Goal: Task Accomplishment & Management: Manage account settings

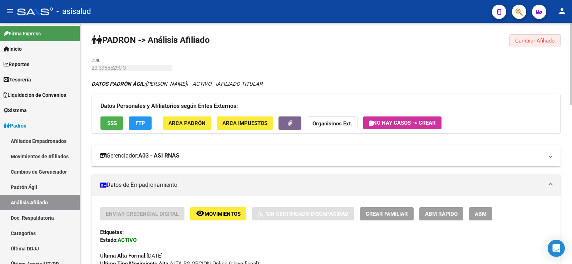
click at [529, 38] on span "Cambiar Afiliado" at bounding box center [535, 41] width 40 height 6
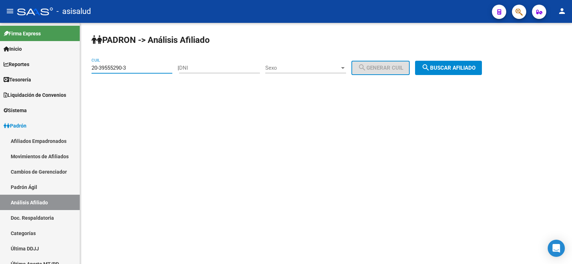
drag, startPoint x: 141, startPoint y: 66, endPoint x: 80, endPoint y: 65, distance: 61.8
click at [80, 65] on mat-sidenav-container "Firma Express Inicio Calendario SSS Instructivos Contacto OS Reportes Tablero d…" at bounding box center [286, 143] width 572 height 241
paste input "43540961-0"
click at [463, 65] on span "search Buscar afiliado" at bounding box center [448, 68] width 54 height 6
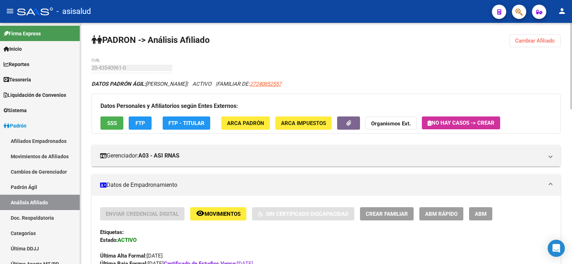
click at [539, 38] on span "Cambiar Afiliado" at bounding box center [535, 41] width 40 height 6
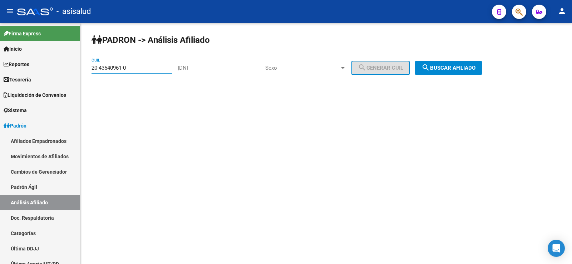
drag, startPoint x: 130, startPoint y: 67, endPoint x: 91, endPoint y: 65, distance: 39.4
click at [91, 65] on div "PADRON -> Análisis Afiliado 20-43540961-0 CUIL | DNI Sexo Sexo search Generar C…" at bounding box center [326, 60] width 492 height 75
paste input "5317962-2"
type input "20-45317962-2"
click at [453, 69] on span "search Buscar afiliado" at bounding box center [448, 68] width 54 height 6
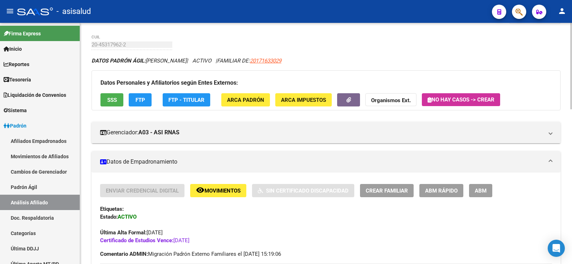
scroll to position [36, 0]
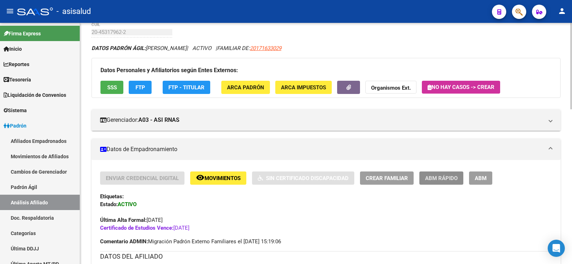
click at [438, 175] on span "ABM Rápido" at bounding box center [441, 178] width 33 height 6
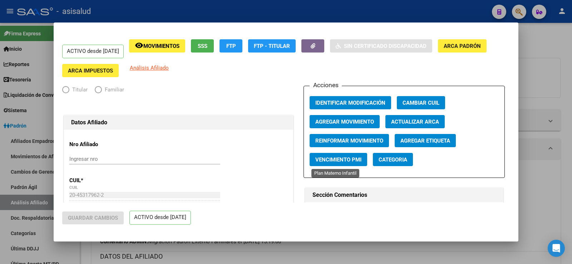
radio input "true"
type input "30-65528646-9"
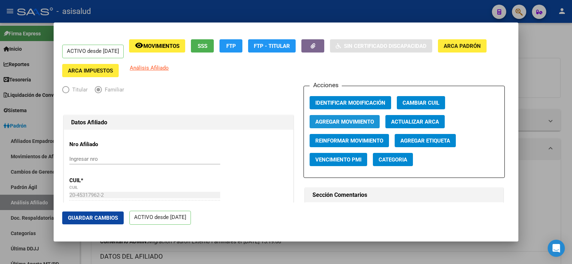
click at [358, 117] on button "Agregar Movimiento" at bounding box center [344, 121] width 70 height 13
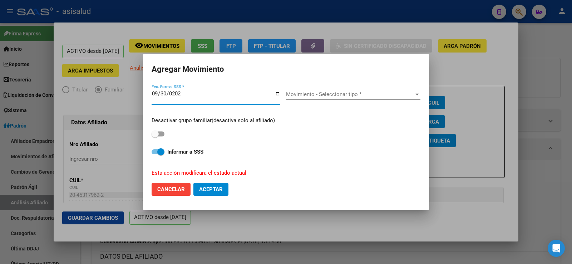
type input "[DATE]"
click at [352, 95] on span "Movimiento - Seleccionar tipo *" at bounding box center [350, 94] width 128 height 6
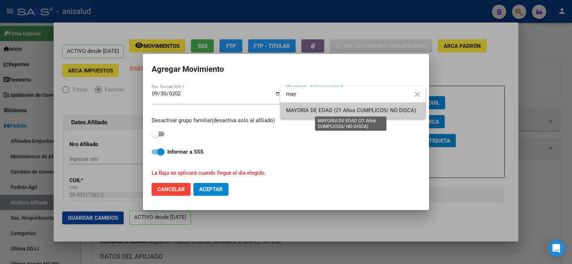
type input "may"
click at [327, 111] on span "MAYORIA DE EDAD (21 Años CUMPLICOS/ NO DISCA)" at bounding box center [351, 110] width 130 height 6
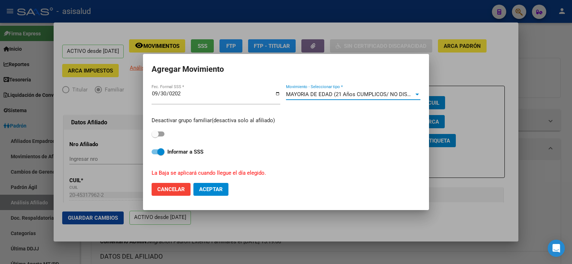
click at [157, 135] on span at bounding box center [154, 133] width 7 height 7
click at [155, 136] on input "checkbox" at bounding box center [155, 136] width 0 height 0
checkbox input "true"
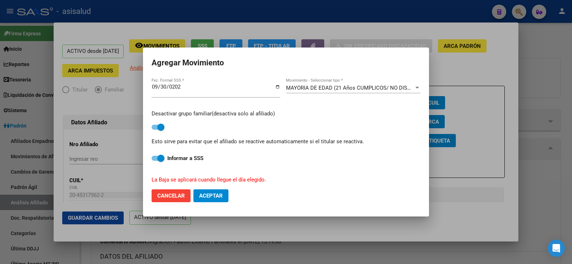
click at [212, 193] on span "Aceptar" at bounding box center [211, 196] width 24 height 6
checkbox input "false"
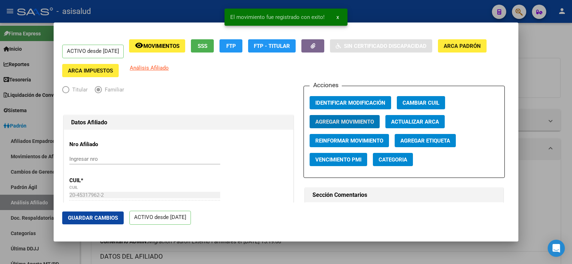
click at [107, 221] on span "Guardar Cambios" at bounding box center [93, 218] width 50 height 6
click at [571, 69] on div at bounding box center [286, 132] width 572 height 264
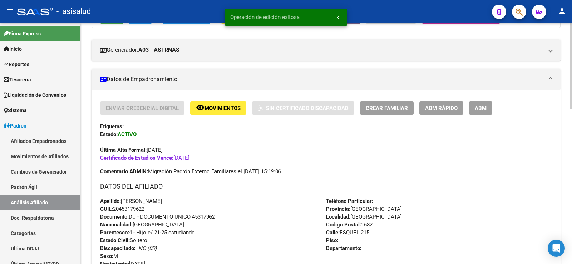
scroll to position [107, 0]
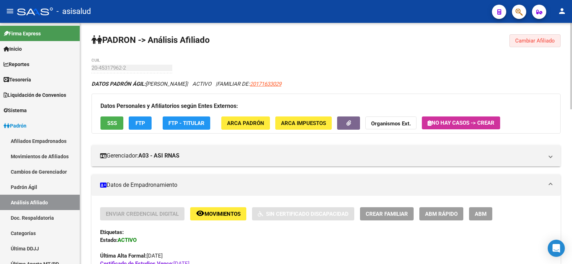
click at [541, 39] on span "Cambiar Afiliado" at bounding box center [535, 41] width 40 height 6
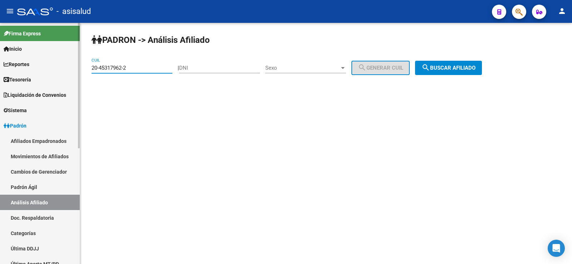
drag, startPoint x: 144, startPoint y: 69, endPoint x: 60, endPoint y: 69, distance: 84.7
click at [60, 69] on mat-sidenav-container "Firma Express Inicio Calendario SSS Instructivos Contacto OS Reportes Tablero d…" at bounding box center [286, 143] width 572 height 241
paste input "24731182-4"
type input "20-24731182-4"
click at [475, 65] on span "search Buscar afiliado" at bounding box center [448, 68] width 54 height 6
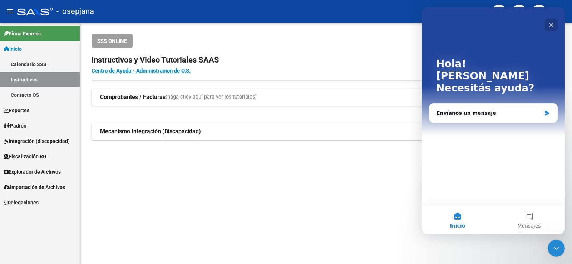
click at [552, 23] on icon "Cerrar" at bounding box center [551, 25] width 6 height 6
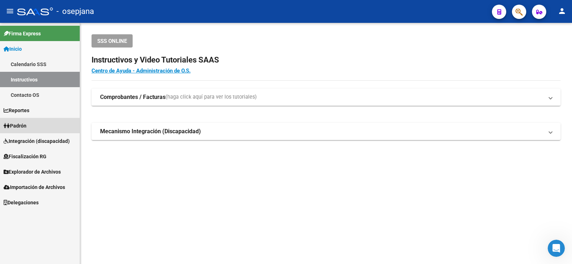
click at [35, 124] on link "Padrón" at bounding box center [40, 125] width 80 height 15
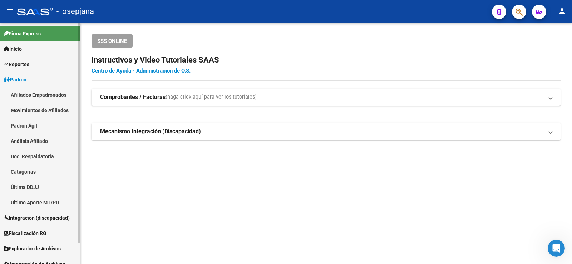
click at [36, 140] on link "Análisis Afiliado" at bounding box center [40, 140] width 80 height 15
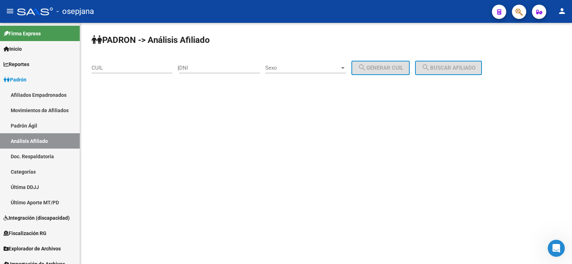
click at [121, 69] on input "CUIL" at bounding box center [131, 68] width 81 height 6
paste input "20-43507278-0"
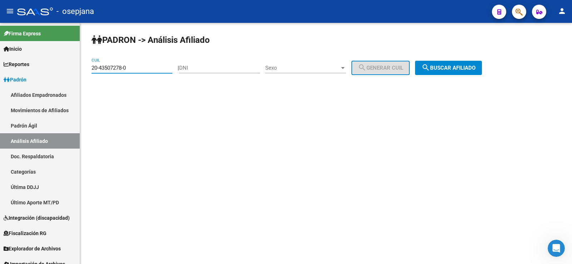
type input "20-43507278-0"
click at [447, 66] on span "search Buscar afiliado" at bounding box center [448, 68] width 54 height 6
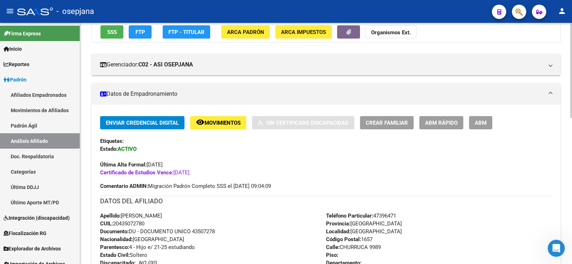
scroll to position [107, 0]
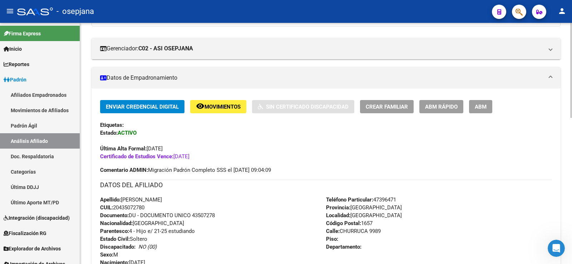
click at [437, 108] on span "ABM Rápido" at bounding box center [441, 107] width 33 height 6
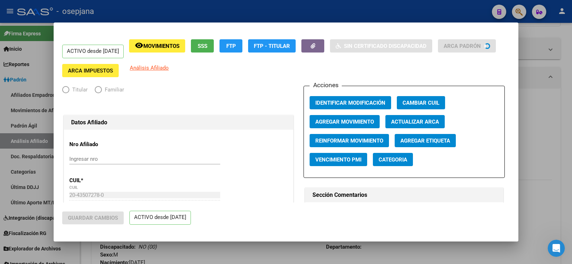
radio input "true"
type input "30-66377179-1"
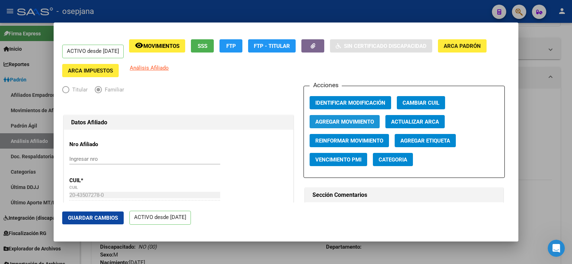
click at [363, 117] on button "Agregar Movimiento" at bounding box center [344, 121] width 70 height 13
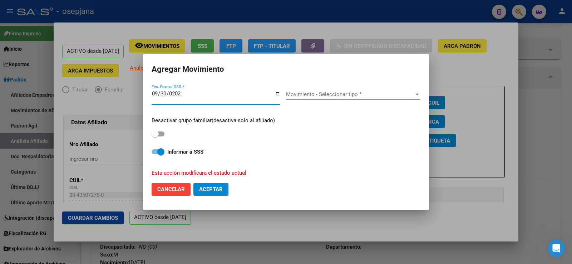
type input "[DATE]"
click at [353, 90] on div "Movimiento - Seleccionar tipo * Movimiento - Seleccionar tipo *" at bounding box center [353, 94] width 134 height 11
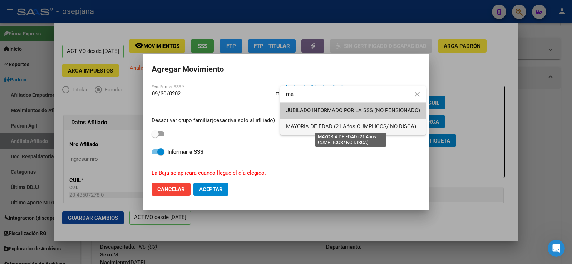
type input "ma"
click at [321, 128] on span "MAYORIA DE EDAD (21 Años CUMPLICOS/ NO DISCA)" at bounding box center [351, 126] width 130 height 6
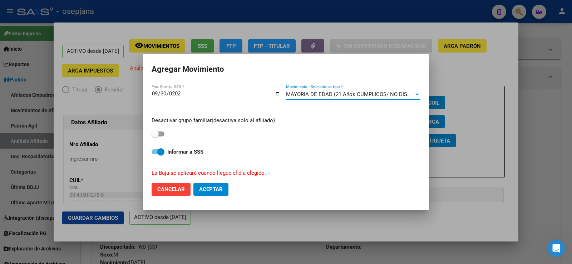
click at [162, 139] on div "Desactivar grupo familiar(desactiva solo al afiliado)" at bounding box center [285, 127] width 269 height 23
drag, startPoint x: 161, startPoint y: 135, endPoint x: 172, endPoint y: 174, distance: 40.0
click at [161, 135] on span at bounding box center [157, 133] width 13 height 5
click at [155, 136] on input "checkbox" at bounding box center [155, 136] width 0 height 0
checkbox input "true"
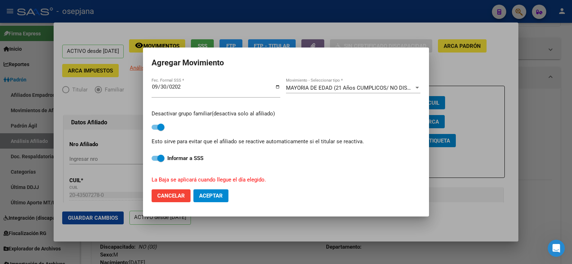
click at [211, 194] on span "Aceptar" at bounding box center [211, 196] width 24 height 6
checkbox input "false"
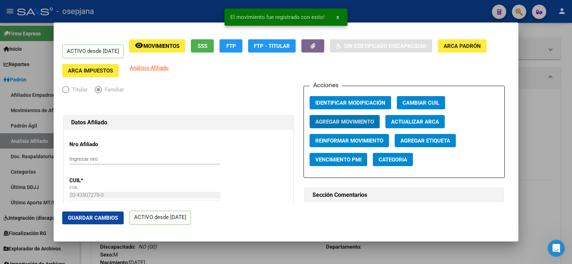
click at [111, 222] on button "Guardar Cambios" at bounding box center [92, 217] width 61 height 13
click at [571, 75] on div at bounding box center [286, 132] width 572 height 264
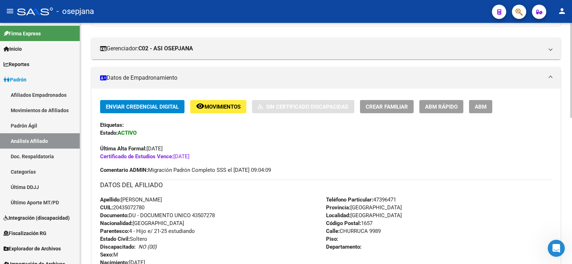
scroll to position [0, 0]
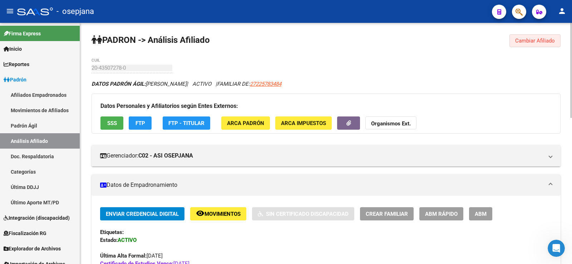
click at [534, 36] on button "Cambiar Afiliado" at bounding box center [534, 40] width 51 height 13
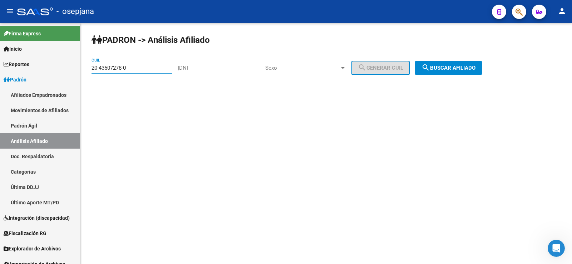
drag, startPoint x: 144, startPoint y: 68, endPoint x: 81, endPoint y: 66, distance: 62.2
click at [81, 66] on div "PADRON -> Análisis Afiliado 20-43507278-0 CUIL | DNI Sexo Sexo search Generar C…" at bounding box center [326, 60] width 492 height 75
paste input "7-46209537-1"
type input "27-46209537-1"
click at [464, 64] on button "search Buscar afiliado" at bounding box center [448, 68] width 67 height 14
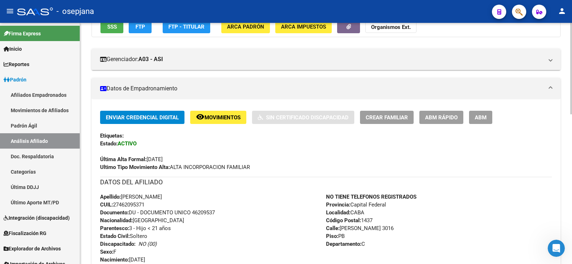
scroll to position [107, 0]
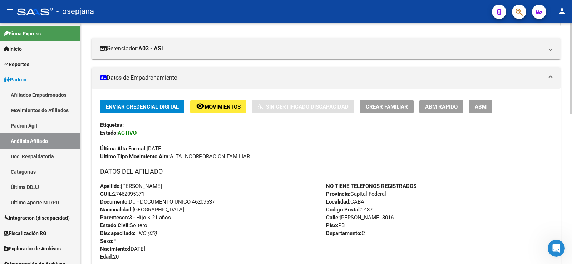
click at [436, 103] on span "ABM Rápido" at bounding box center [441, 106] width 33 height 6
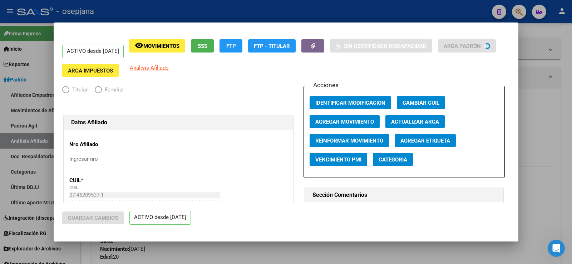
radio input "true"
type input "30-69233272-1"
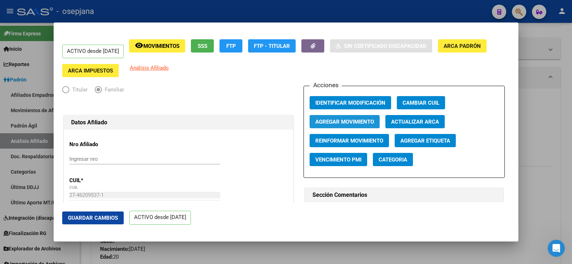
click at [360, 119] on span "Agregar Movimiento" at bounding box center [344, 122] width 59 height 6
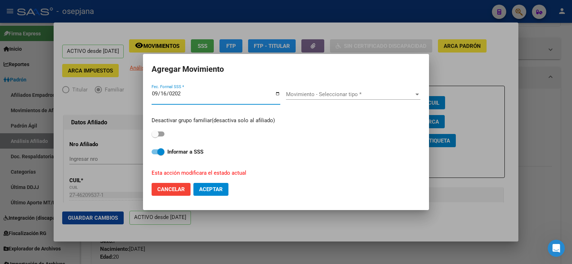
type input "2025-09-16"
click at [162, 133] on span at bounding box center [157, 133] width 13 height 5
click at [155, 136] on input "checkbox" at bounding box center [155, 136] width 0 height 0
checkbox input "true"
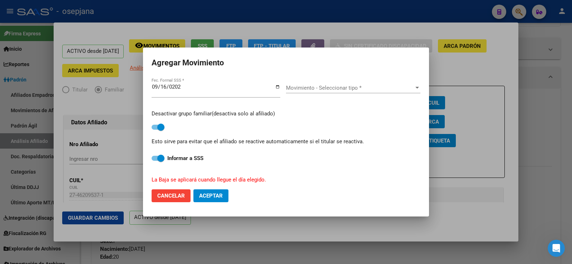
click at [342, 89] on span "Movimiento - Seleccionar tipo *" at bounding box center [350, 88] width 128 height 6
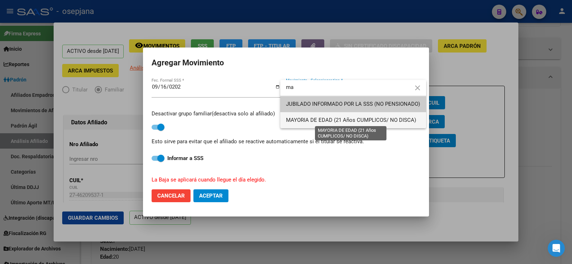
type input "ma"
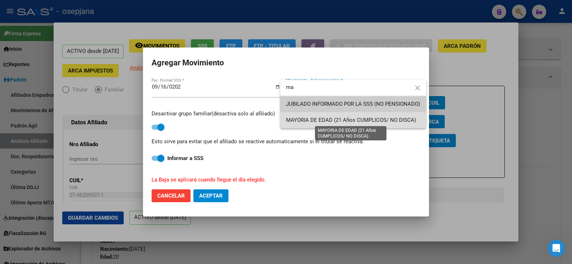
click at [317, 119] on span "MAYORIA DE EDAD (21 Años CUMPLICOS/ NO DISCA)" at bounding box center [351, 120] width 130 height 6
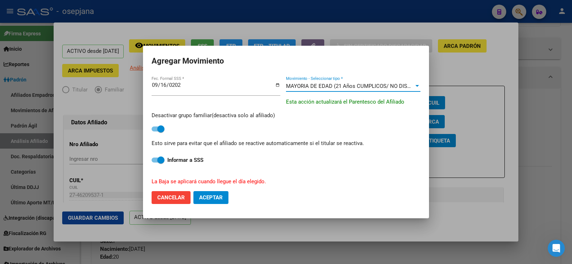
click at [221, 200] on span "Aceptar" at bounding box center [211, 197] width 24 height 6
checkbox input "false"
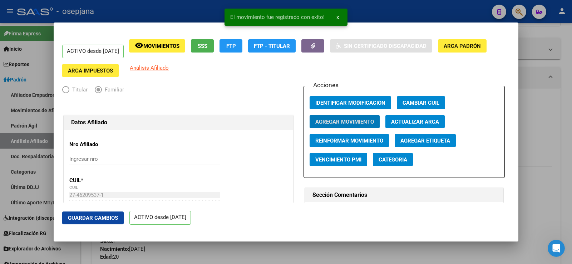
click at [115, 218] on span "Guardar Cambios" at bounding box center [93, 218] width 50 height 6
click at [571, 69] on div at bounding box center [286, 132] width 572 height 264
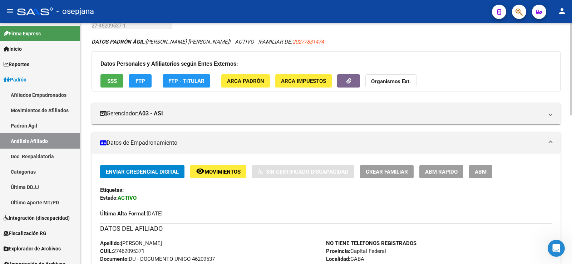
scroll to position [0, 0]
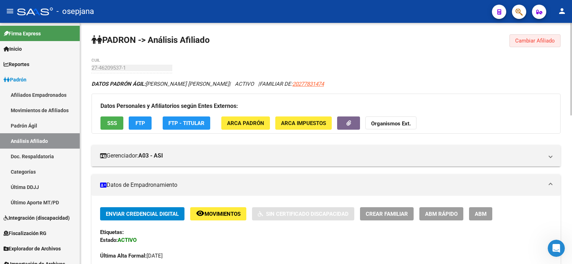
click at [543, 38] on span "Cambiar Afiliado" at bounding box center [535, 41] width 40 height 6
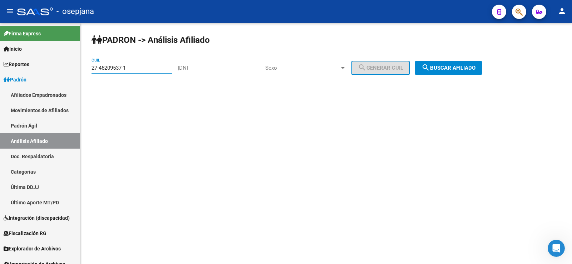
paste input "090252-0"
drag, startPoint x: 133, startPoint y: 67, endPoint x: 86, endPoint y: 68, distance: 46.4
click at [86, 68] on div "PADRON -> Análisis Afiliado 27-46209537-1 CUIL | DNI Sexo Sexo search Generar C…" at bounding box center [326, 60] width 492 height 75
type input "27-46090252-0"
click at [450, 63] on button "search Buscar afiliado" at bounding box center [448, 68] width 67 height 14
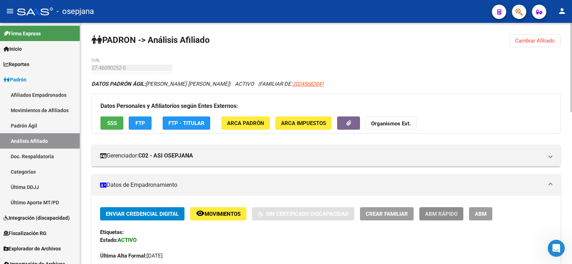
click at [449, 216] on span "ABM Rápido" at bounding box center [441, 214] width 33 height 6
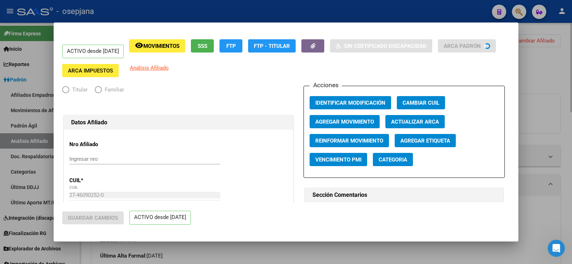
radio input "true"
type input "30-71068177-1"
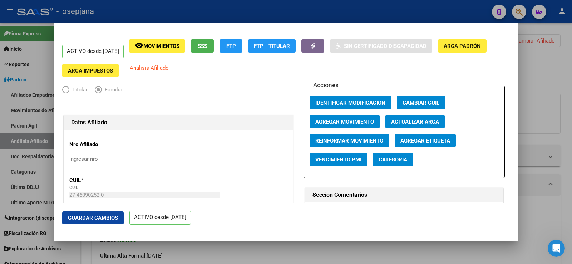
click at [338, 121] on span "Agregar Movimiento" at bounding box center [344, 122] width 59 height 6
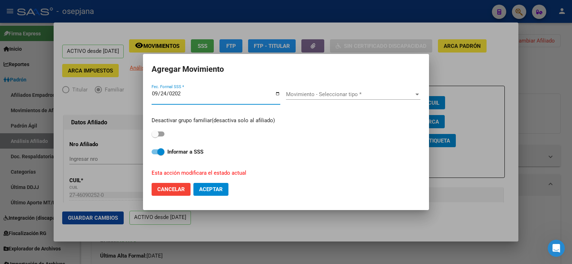
type input "2025-09-24"
click at [158, 135] on span at bounding box center [154, 133] width 7 height 7
click at [155, 136] on input "checkbox" at bounding box center [155, 136] width 0 height 0
checkbox input "true"
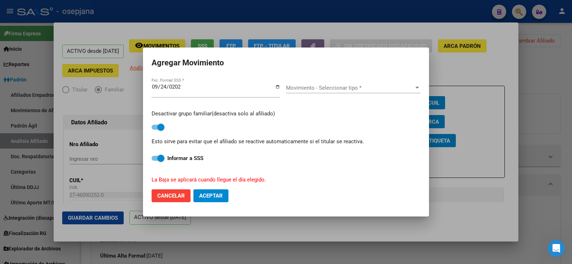
click at [325, 84] on div "Movimiento - Seleccionar tipo * Movimiento - Seleccionar tipo *" at bounding box center [353, 88] width 134 height 11
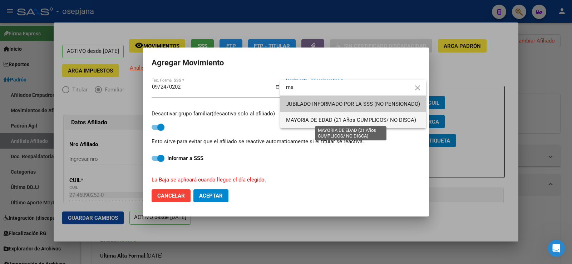
type input "ma"
click at [317, 118] on span "MAYORIA DE EDAD (21 Años CUMPLICOS/ NO DISCA)" at bounding box center [351, 120] width 130 height 6
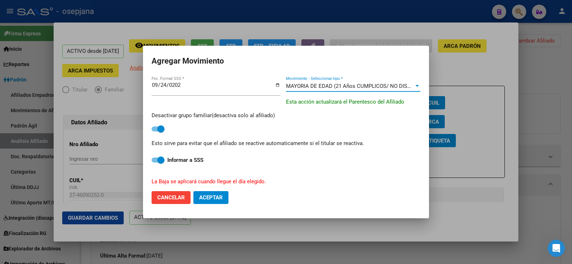
click at [216, 196] on span "Aceptar" at bounding box center [211, 197] width 24 height 6
checkbox input "false"
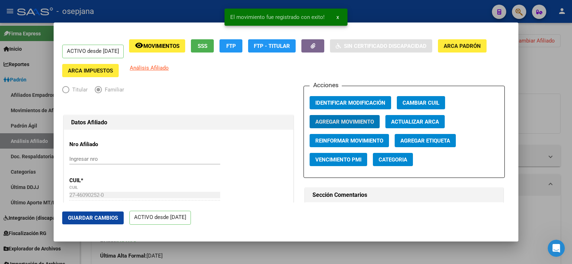
click at [136, 108] on div at bounding box center [178, 106] width 233 height 16
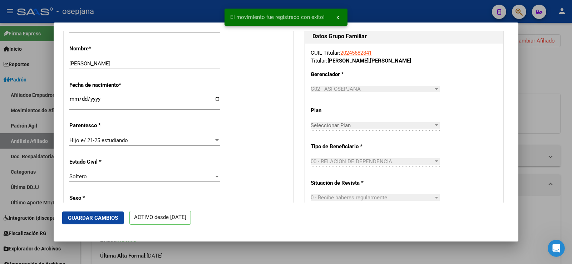
scroll to position [286, 0]
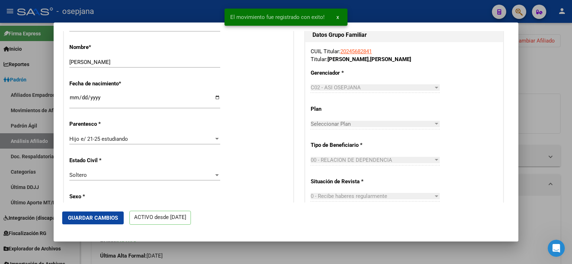
click at [101, 223] on button "Guardar Cambios" at bounding box center [92, 217] width 61 height 13
click at [567, 85] on div at bounding box center [286, 132] width 572 height 264
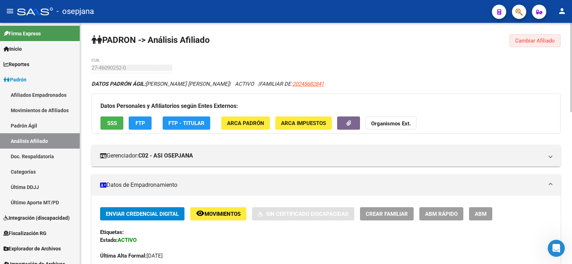
click at [524, 42] on span "Cambiar Afiliado" at bounding box center [535, 41] width 40 height 6
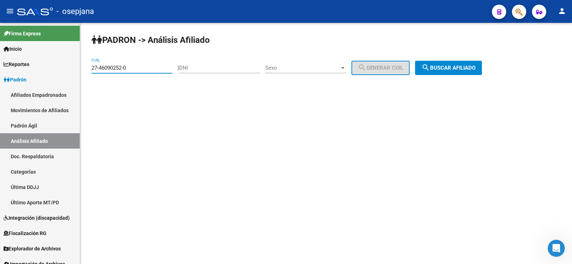
drag, startPoint x: 149, startPoint y: 70, endPoint x: 84, endPoint y: 69, distance: 64.7
click at [84, 69] on div "PADRON -> Análisis Afiliado 27-46090252-0 CUIL | DNI Sexo Sexo search Generar C…" at bounding box center [326, 60] width 492 height 75
paste input "5685538"
type input "27-45685538-0"
click at [456, 68] on span "search Buscar afiliado" at bounding box center [448, 68] width 54 height 6
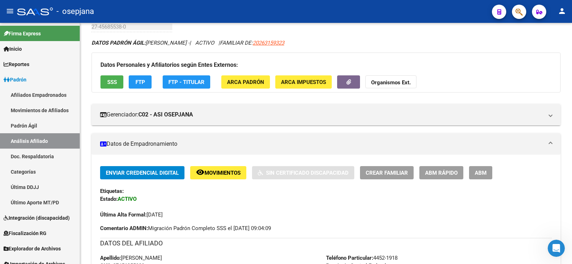
scroll to position [107, 0]
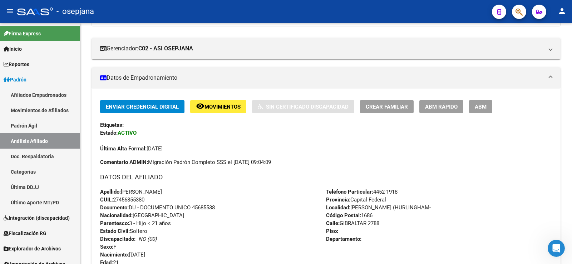
click at [429, 106] on span "ABM Rápido" at bounding box center [441, 107] width 33 height 6
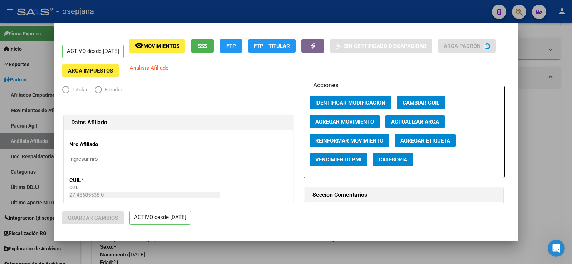
radio input "true"
type input "30-70857483-6"
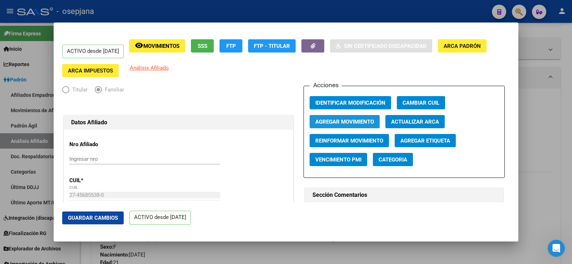
click at [362, 122] on span "Agregar Movimiento" at bounding box center [344, 122] width 59 height 6
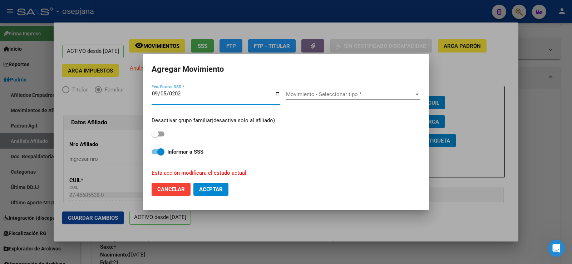
type input "2025-09-05"
click at [161, 131] on label at bounding box center [157, 134] width 13 height 9
click at [155, 136] on input "checkbox" at bounding box center [155, 136] width 0 height 0
checkbox input "true"
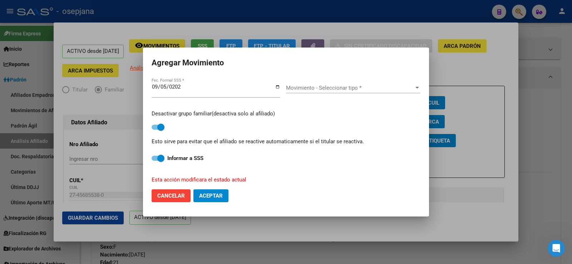
click at [322, 89] on span "Movimiento - Seleccionar tipo *" at bounding box center [350, 88] width 128 height 6
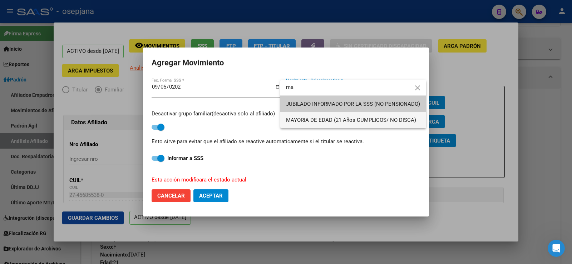
type input "ma"
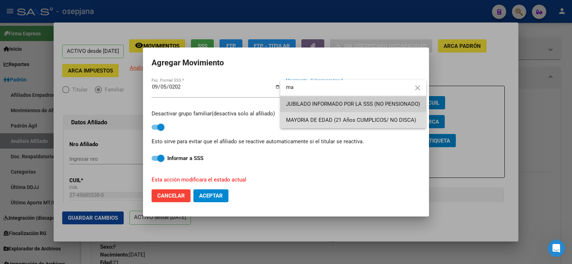
click at [321, 115] on span "MAYORIA DE EDAD (21 Años CUMPLICOS/ NO DISCA)" at bounding box center [353, 120] width 134 height 16
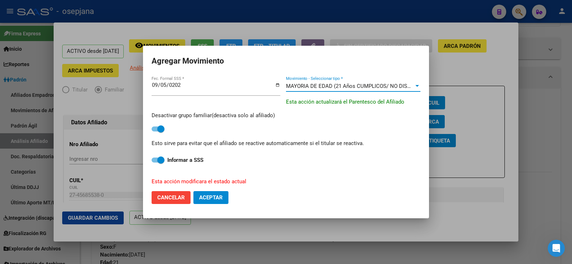
click at [219, 195] on span "Aceptar" at bounding box center [211, 197] width 24 height 6
checkbox input "false"
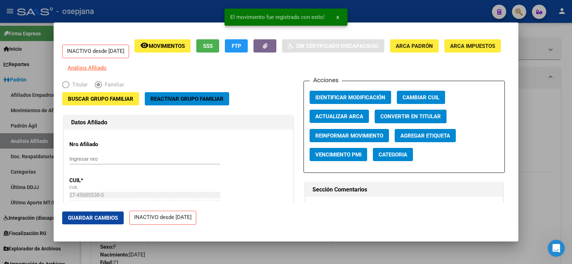
click at [121, 218] on button "Guardar Cambios" at bounding box center [92, 217] width 61 height 13
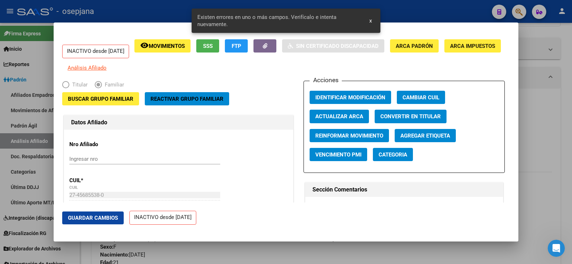
click at [329, 120] on span "Actualizar ARCA" at bounding box center [339, 117] width 48 height 6
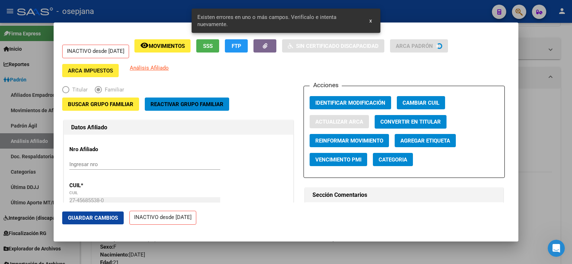
type input "FLORES"
type input "TANIA YESICA"
type input "PILAR"
type input "1629"
type input "[GEOGRAPHIC_DATA]"
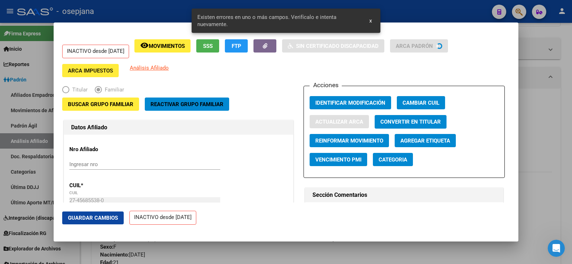
type input "849"
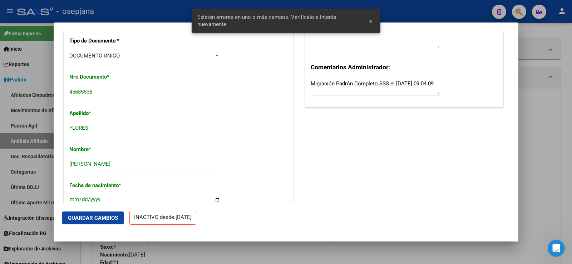
scroll to position [214, 0]
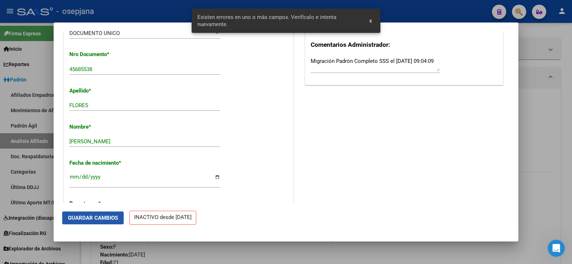
click at [86, 216] on span "Guardar Cambios" at bounding box center [93, 218] width 50 height 6
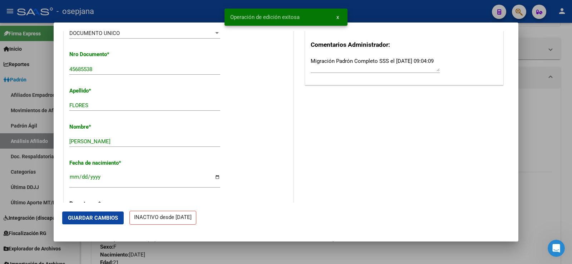
click at [571, 84] on div at bounding box center [286, 132] width 572 height 264
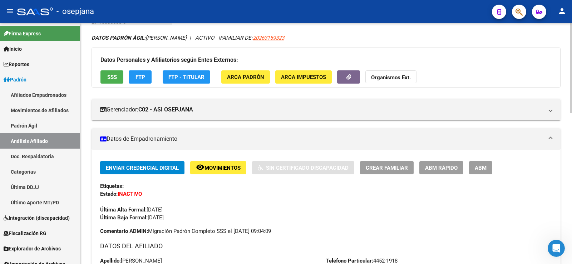
scroll to position [0, 0]
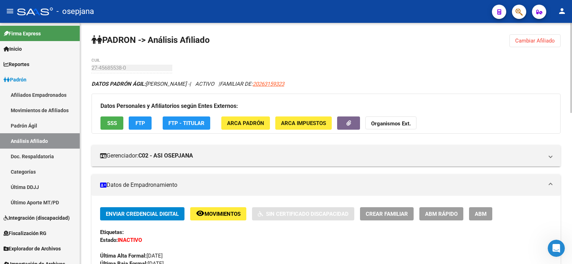
click at [552, 42] on span "Cambiar Afiliado" at bounding box center [535, 41] width 40 height 6
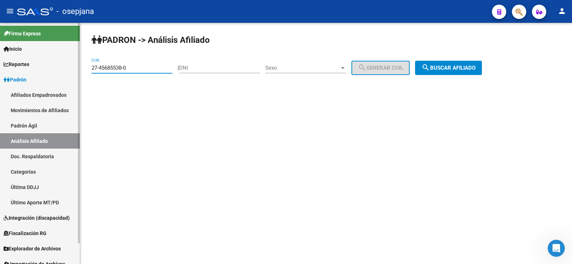
drag, startPoint x: 144, startPoint y: 68, endPoint x: 71, endPoint y: 67, distance: 72.9
click at [71, 67] on mat-sidenav-container "Firma Express Inicio Calendario SSS Instructivos Contacto OS Reportes Ingresos …" at bounding box center [286, 143] width 572 height 241
paste input "3-46896942-4"
type input "23-46896942-4"
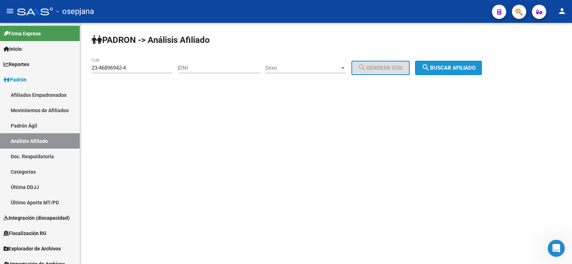
click at [464, 70] on span "search Buscar afiliado" at bounding box center [448, 68] width 54 height 6
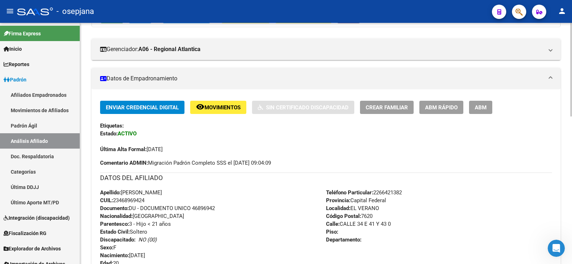
scroll to position [107, 0]
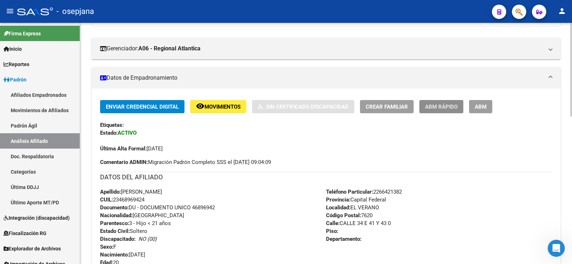
click at [434, 100] on button "ABM Rápido" at bounding box center [441, 106] width 44 height 13
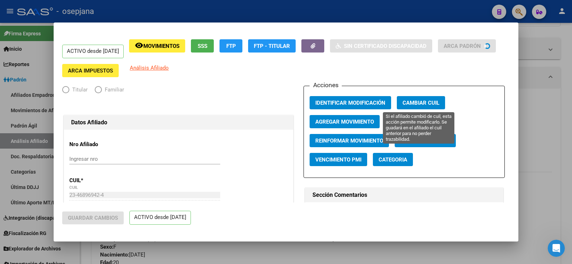
radio input "true"
type input "30-54574456-9"
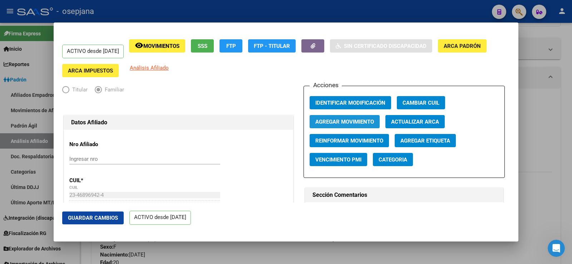
click at [342, 122] on span "Agregar Movimiento" at bounding box center [344, 122] width 59 height 6
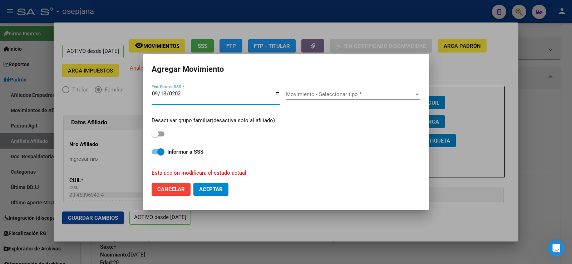
type input "2025-09-13"
click at [327, 92] on span "Movimiento - Seleccionar tipo *" at bounding box center [350, 94] width 128 height 6
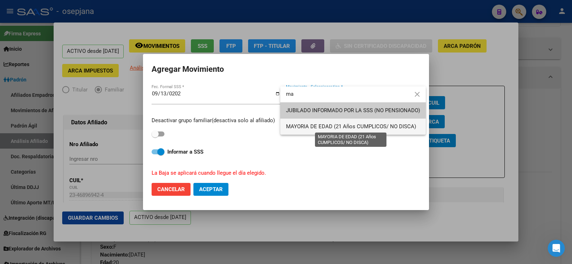
type input "ma"
click at [316, 129] on span "MAYORIA DE EDAD (21 Años CUMPLICOS/ NO DISCA)" at bounding box center [351, 126] width 130 height 6
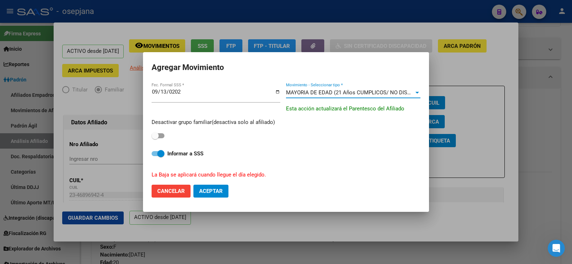
click at [163, 135] on span at bounding box center [157, 135] width 13 height 5
click at [155, 138] on input "checkbox" at bounding box center [155, 138] width 0 height 0
checkbox input "true"
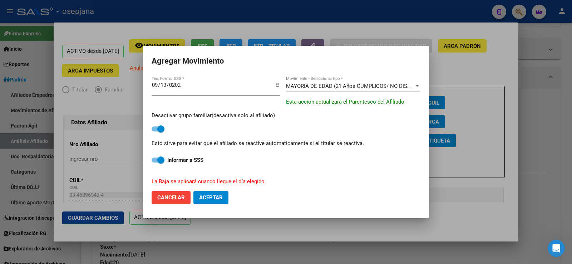
click at [206, 201] on span "Aceptar" at bounding box center [211, 197] width 24 height 6
checkbox input "false"
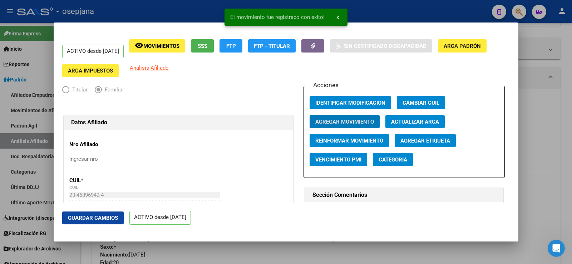
click at [109, 220] on span "Guardar Cambios" at bounding box center [93, 218] width 50 height 6
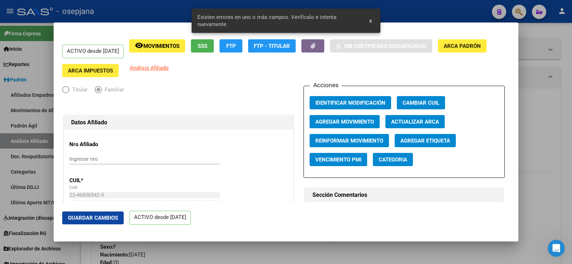
click at [401, 122] on span "Actualizar ARCA" at bounding box center [415, 122] width 48 height 6
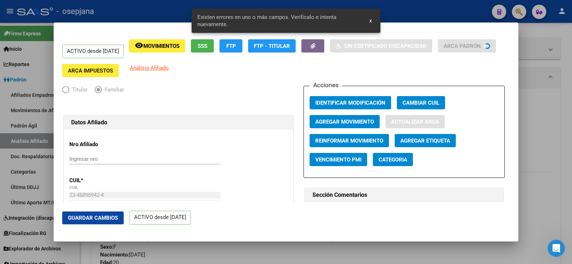
type input "DUROTOVICH"
type input "NAHIR YAMILA"
type input "MONTE GRANDE"
type input "1842"
type input "DR RAMON SANTAMARINA"
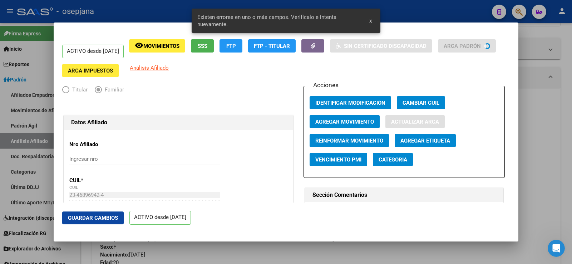
type input "3095"
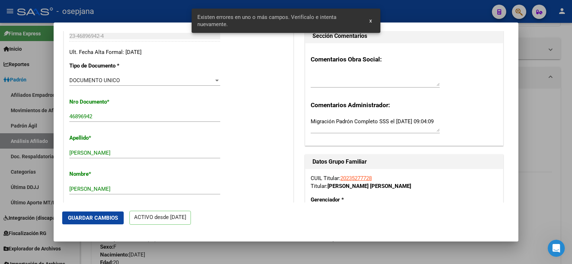
scroll to position [179, 0]
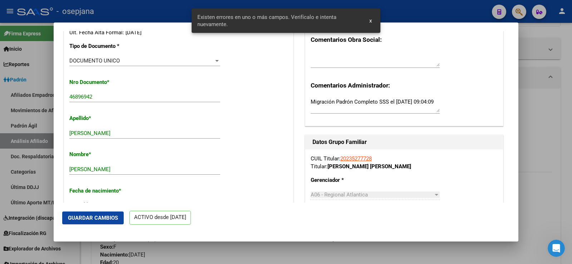
click at [103, 217] on span "Guardar Cambios" at bounding box center [93, 218] width 50 height 6
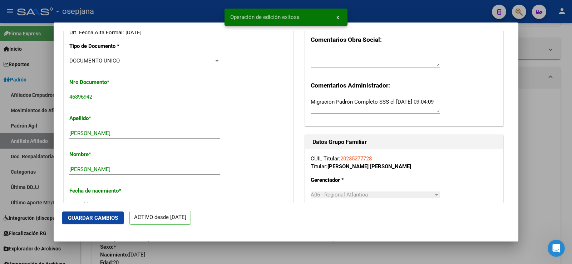
click at [568, 66] on div at bounding box center [286, 132] width 572 height 264
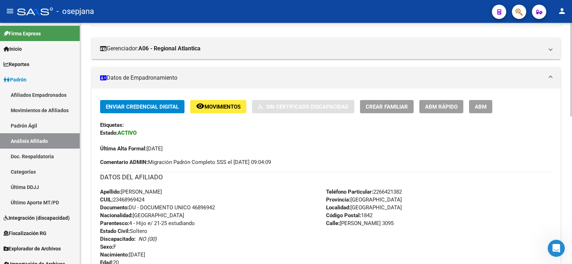
scroll to position [0, 0]
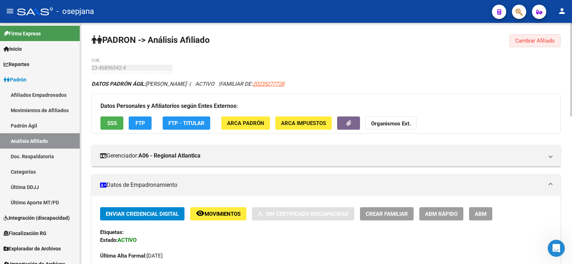
click at [539, 39] on span "Cambiar Afiliado" at bounding box center [535, 41] width 40 height 6
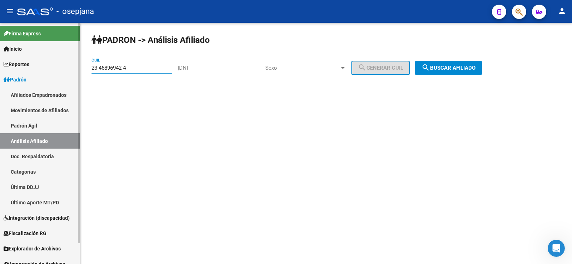
drag, startPoint x: 90, startPoint y: 66, endPoint x: 64, endPoint y: 65, distance: 26.4
click at [64, 65] on mat-sidenav-container "Firma Express Inicio Calendario SSS Instructivos Contacto OS Reportes Ingresos …" at bounding box center [286, 143] width 572 height 241
paste input "7-45147572-5"
type input "27-45147572-5"
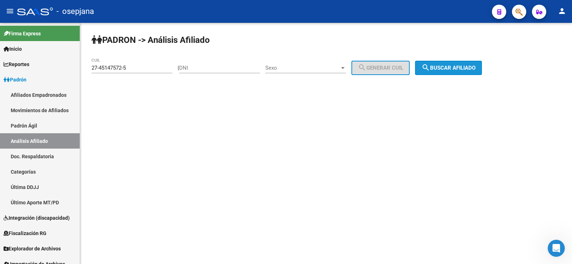
drag, startPoint x: 452, startPoint y: 71, endPoint x: 447, endPoint y: 71, distance: 4.6
click at [452, 71] on span "search Buscar afiliado" at bounding box center [448, 68] width 54 height 6
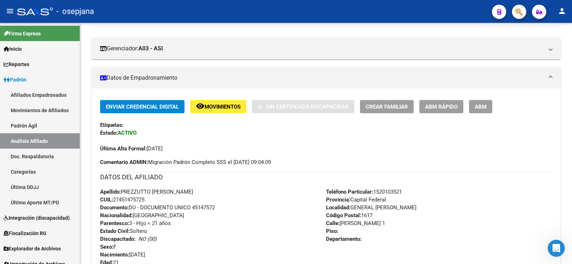
scroll to position [143, 0]
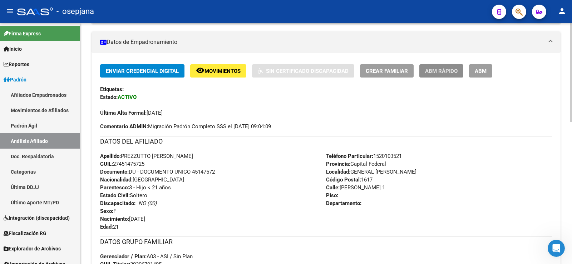
click at [435, 73] on span "ABM Rápido" at bounding box center [441, 71] width 33 height 6
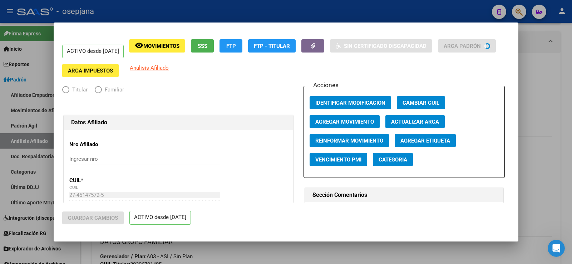
radio input "true"
type input "30-71162186-1"
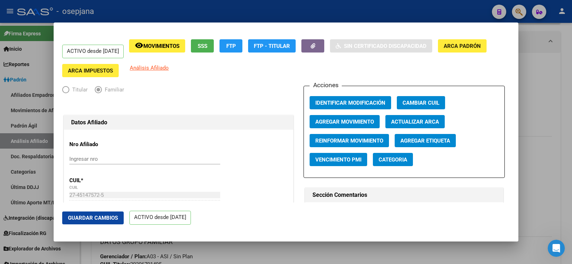
click at [345, 123] on span "Agregar Movimiento" at bounding box center [344, 122] width 59 height 6
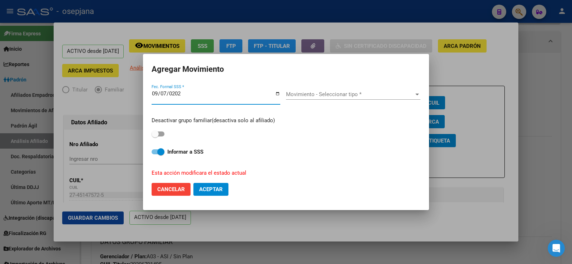
type input "2025-09-07"
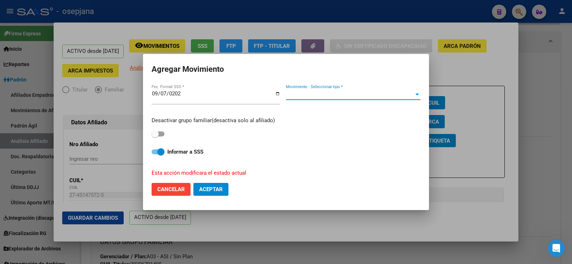
click at [345, 94] on span "Movimiento - Seleccionar tipo *" at bounding box center [350, 94] width 128 height 6
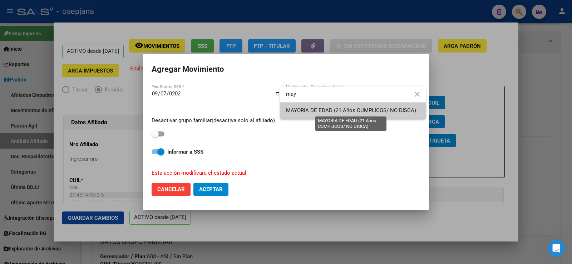
type input "may"
click at [318, 111] on span "MAYORIA DE EDAD (21 Años CUMPLICOS/ NO DISCA)" at bounding box center [351, 110] width 130 height 6
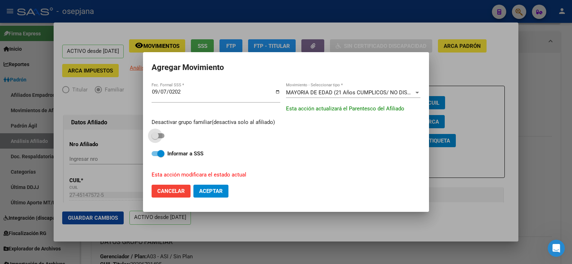
click at [158, 135] on span at bounding box center [154, 135] width 7 height 7
click at [155, 138] on input "checkbox" at bounding box center [155, 138] width 0 height 0
checkbox input "true"
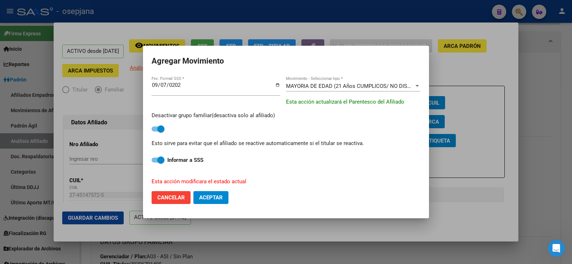
click at [220, 194] on button "Aceptar" at bounding box center [210, 197] width 35 height 13
checkbox input "false"
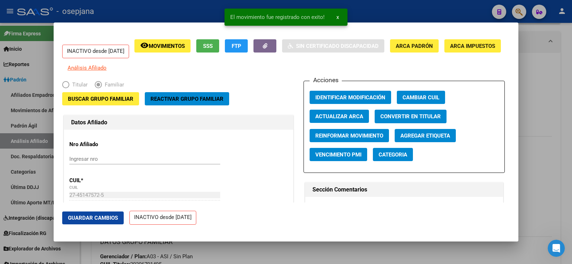
click at [102, 218] on span "Guardar Cambios" at bounding box center [93, 218] width 50 height 6
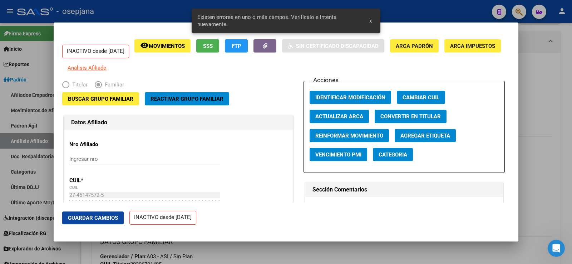
click at [342, 118] on button "Actualizar ARCA" at bounding box center [338, 116] width 59 height 13
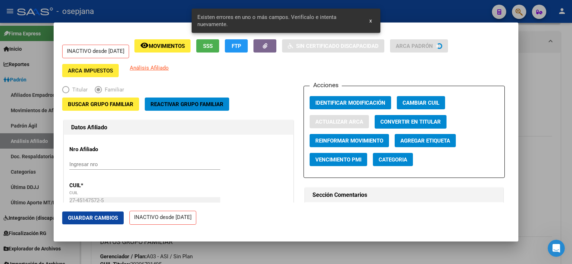
type input "PREZZUTTO"
type input "MORENA ABIGAIL"
type input "TIGRE"
type input "CESPEDES E/CASEROS Y"
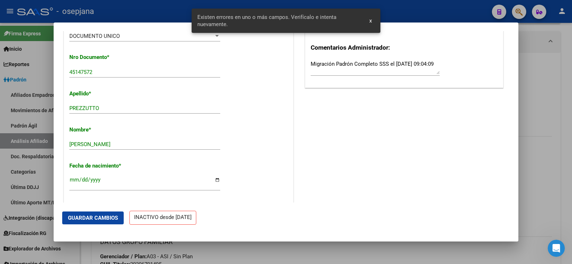
scroll to position [214, 0]
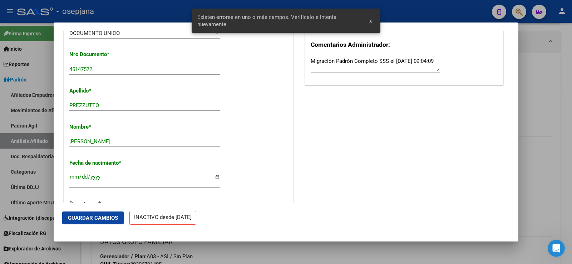
click at [108, 218] on span "Guardar Cambios" at bounding box center [93, 218] width 50 height 6
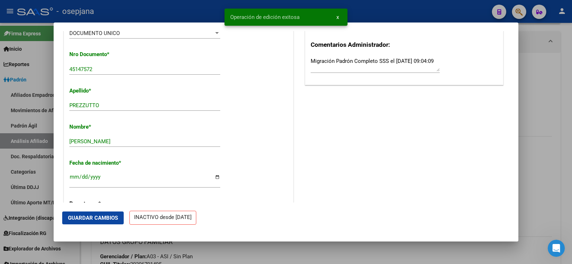
click at [562, 78] on div at bounding box center [286, 132] width 572 height 264
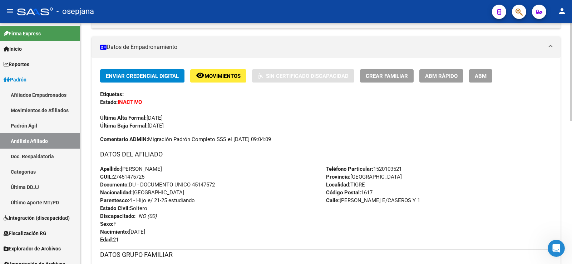
scroll to position [0, 0]
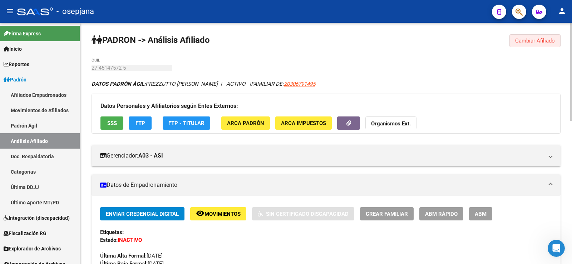
click at [524, 41] on span "Cambiar Afiliado" at bounding box center [535, 41] width 40 height 6
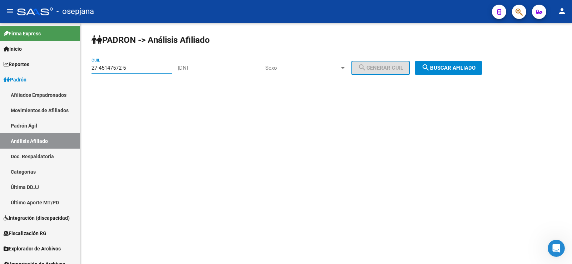
drag, startPoint x: 134, startPoint y: 69, endPoint x: 84, endPoint y: 70, distance: 50.7
click at [84, 70] on div "PADRON -> Análisis Afiliado 27-45147572-5 CUIL | DNI Sexo Sexo search Generar C…" at bounding box center [326, 60] width 492 height 75
paste input "0-46089207"
type input "20-46089207-5"
click at [456, 70] on span "search Buscar afiliado" at bounding box center [448, 68] width 54 height 6
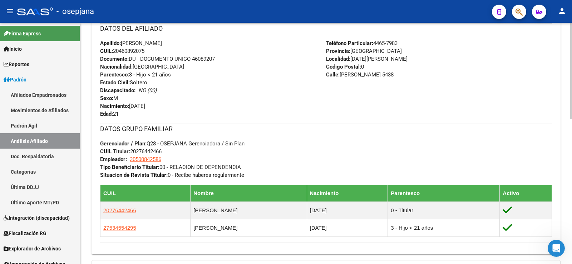
scroll to position [143, 0]
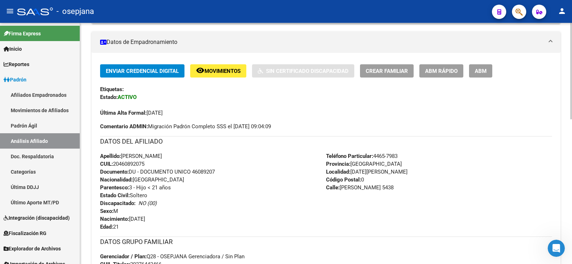
click at [450, 71] on span "ABM Rápido" at bounding box center [441, 71] width 33 height 6
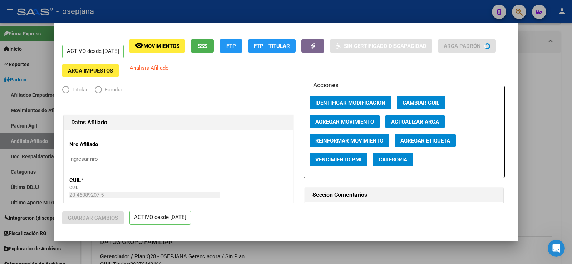
radio input "true"
type input "30-50084258-6"
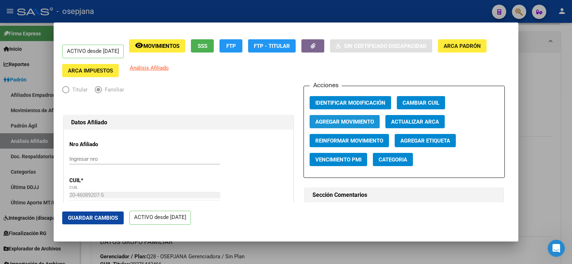
click at [354, 122] on span "Agregar Movimiento" at bounding box center [344, 122] width 59 height 6
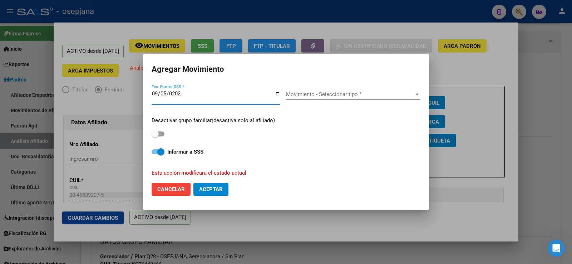
type input "2025-09-05"
click at [161, 134] on span at bounding box center [157, 133] width 13 height 5
click at [155, 136] on input "checkbox" at bounding box center [155, 136] width 0 height 0
checkbox input "true"
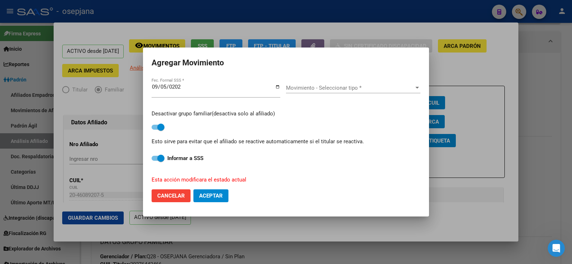
click at [303, 89] on span "Movimiento - Seleccionar tipo *" at bounding box center [350, 88] width 128 height 6
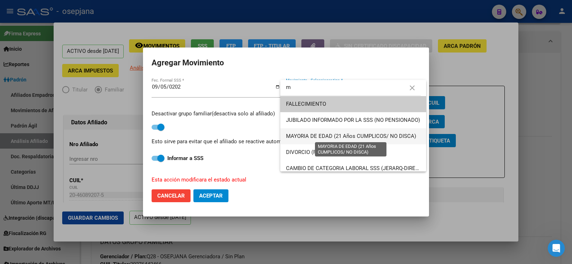
type input "m"
click at [318, 138] on span "MAYORIA DE EDAD (21 Años CUMPLICOS/ NO DISCA)" at bounding box center [351, 136] width 130 height 6
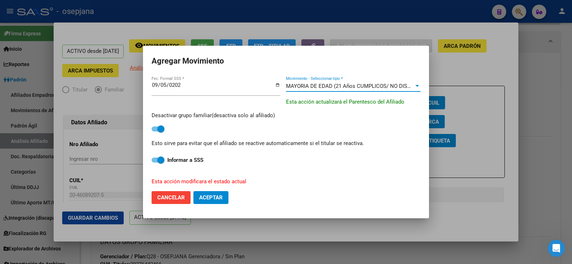
click at [218, 200] on span "Aceptar" at bounding box center [211, 197] width 24 height 6
checkbox input "false"
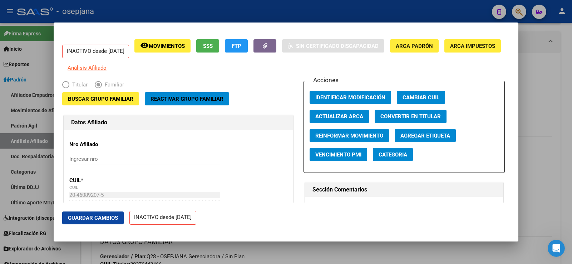
click at [103, 220] on span "Guardar Cambios" at bounding box center [93, 218] width 50 height 6
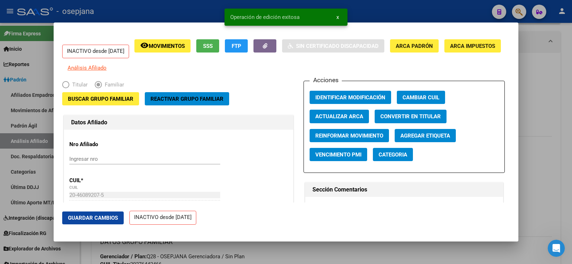
click at [570, 91] on div at bounding box center [286, 132] width 572 height 264
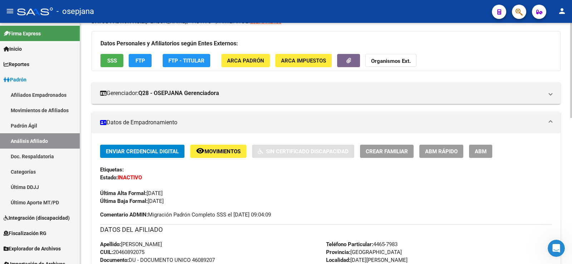
scroll to position [0, 0]
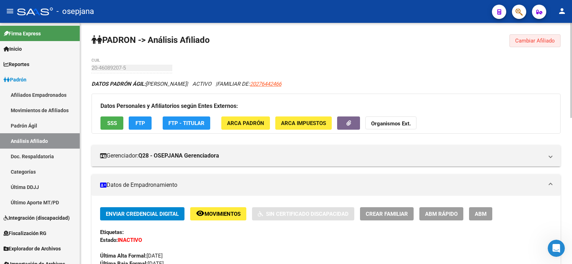
click at [530, 40] on span "Cambiar Afiliado" at bounding box center [535, 41] width 40 height 6
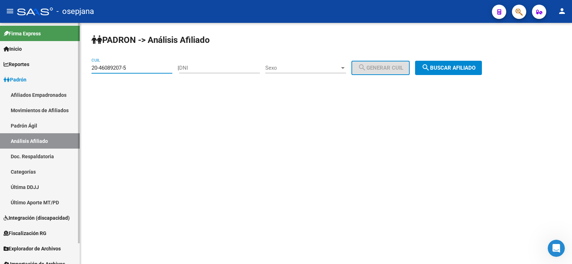
drag, startPoint x: 139, startPoint y: 65, endPoint x: 78, endPoint y: 69, distance: 61.3
click at [78, 69] on mat-sidenav-container "Firma Express Inicio Calendario SSS Instructivos Contacto OS Reportes Ingresos …" at bounding box center [286, 143] width 572 height 241
paste input "7-46206513-8"
type input "27-46206513-8"
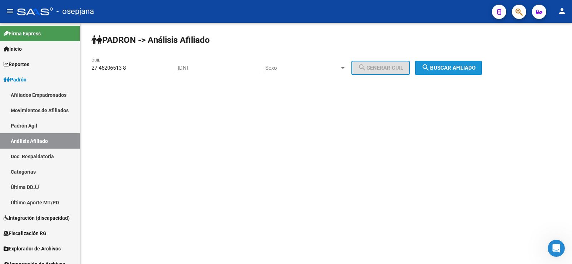
click at [461, 69] on span "search Buscar afiliado" at bounding box center [448, 68] width 54 height 6
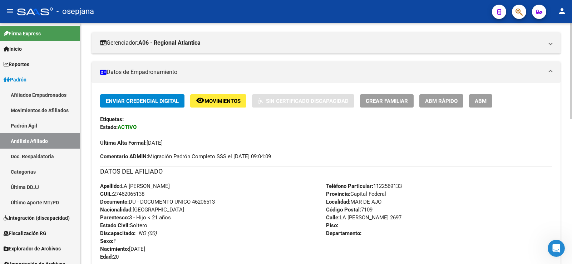
scroll to position [143, 0]
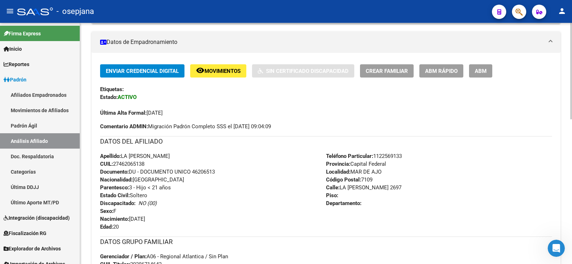
click at [449, 71] on span "ABM Rápido" at bounding box center [441, 71] width 33 height 6
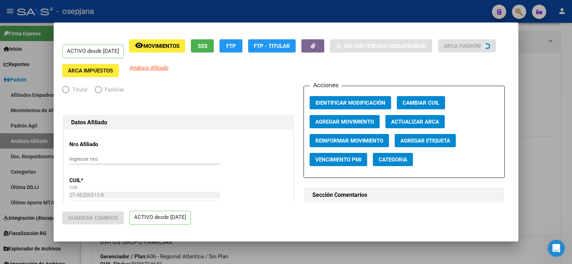
radio input "true"
type input "30-71191230-0"
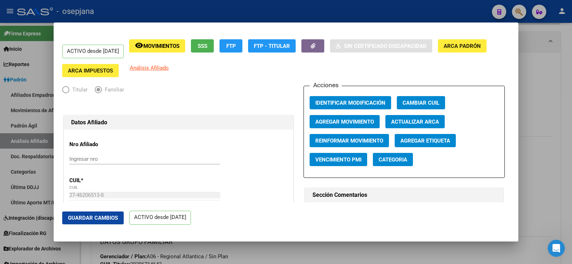
click at [345, 120] on span "Agregar Movimiento" at bounding box center [344, 122] width 59 height 6
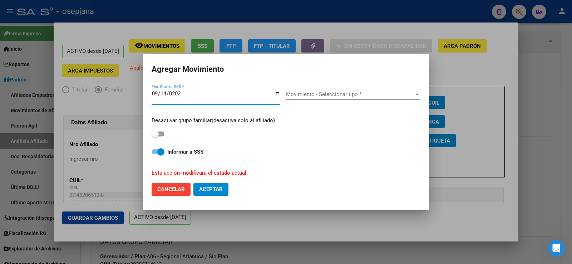
type input "2025-09-14"
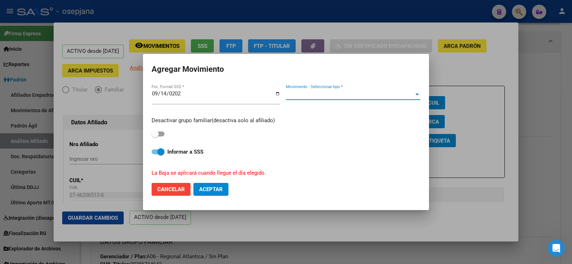
click at [331, 95] on span "Movimiento - Seleccionar tipo *" at bounding box center [350, 94] width 128 height 6
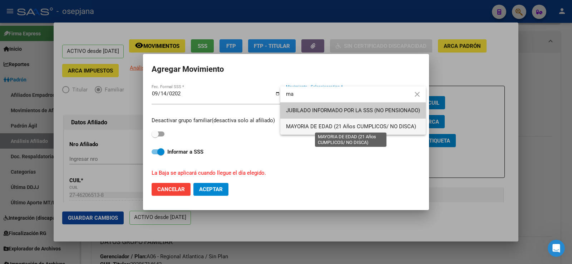
type input "ma"
click at [316, 126] on span "MAYORIA DE EDAD (21 Años CUMPLICOS/ NO DISCA)" at bounding box center [351, 126] width 130 height 6
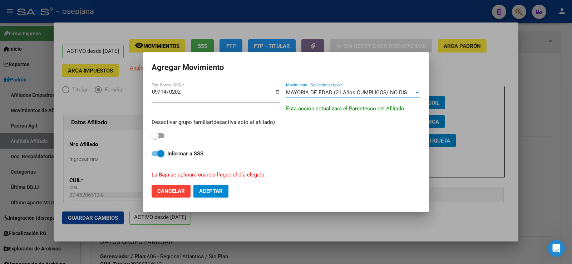
click at [161, 134] on span at bounding box center [157, 135] width 13 height 5
click at [155, 138] on input "checkbox" at bounding box center [155, 138] width 0 height 0
checkbox input "true"
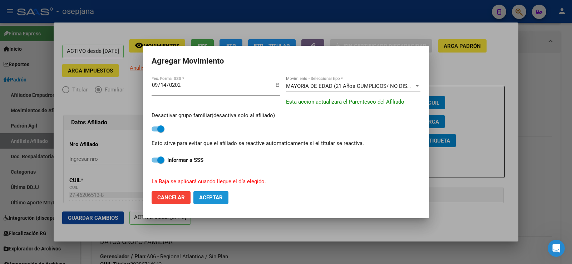
click at [209, 196] on span "Aceptar" at bounding box center [211, 197] width 24 height 6
checkbox input "false"
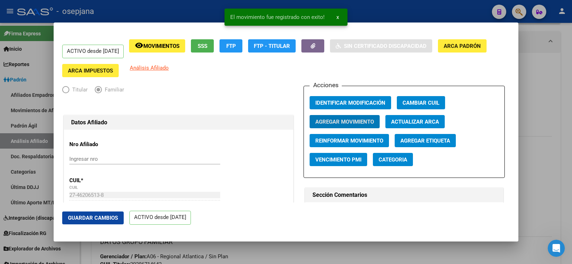
click at [116, 218] on span "Guardar Cambios" at bounding box center [93, 218] width 50 height 6
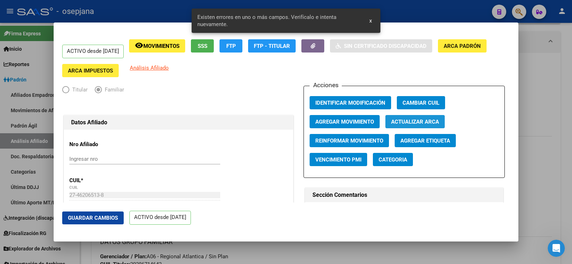
click at [424, 122] on span "Actualizar ARCA" at bounding box center [415, 122] width 48 height 6
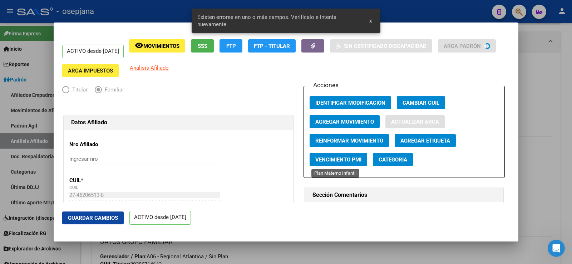
type input "LA ROSA"
type input "CELESTE ARACELI"
type input "MAR DE AJO"
type input "LA MARGARITA"
type input "2697"
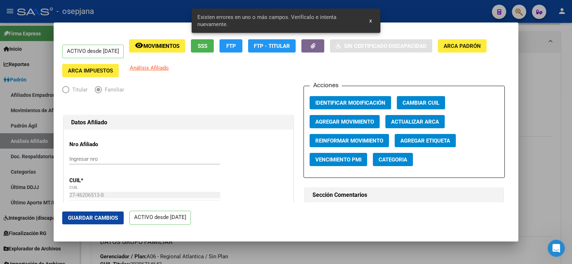
click at [109, 218] on span "Guardar Cambios" at bounding box center [93, 218] width 50 height 6
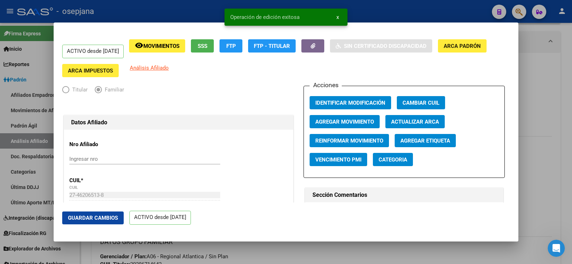
click at [563, 95] on div at bounding box center [286, 132] width 572 height 264
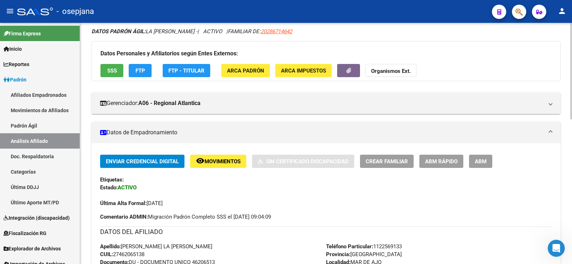
scroll to position [0, 0]
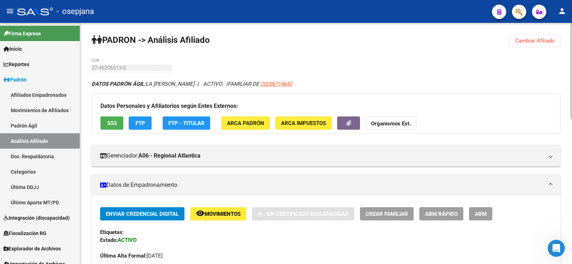
click at [547, 42] on span "Cambiar Afiliado" at bounding box center [535, 41] width 40 height 6
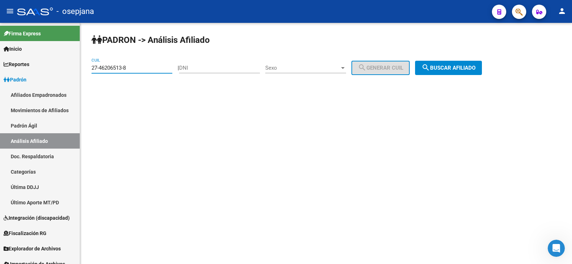
drag, startPoint x: 135, startPoint y: 68, endPoint x: 81, endPoint y: 67, distance: 54.7
click at [81, 67] on div "PADRON -> Análisis Afiliado 27-46206513-8 CUIL | DNI Sexo Sexo search Generar C…" at bounding box center [326, 60] width 492 height 75
paste input "013474-4"
type input "27-46013474-4"
click at [445, 71] on span "search Buscar afiliado" at bounding box center [448, 68] width 54 height 6
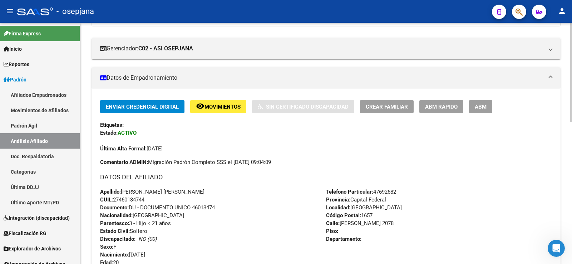
scroll to position [143, 0]
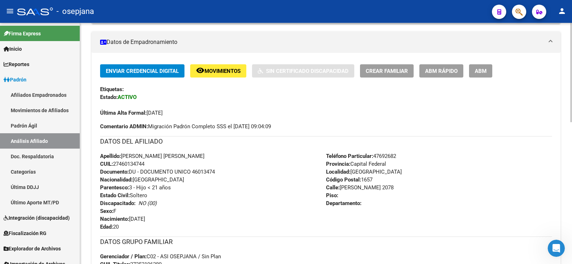
click at [450, 69] on span "ABM Rápido" at bounding box center [441, 71] width 33 height 6
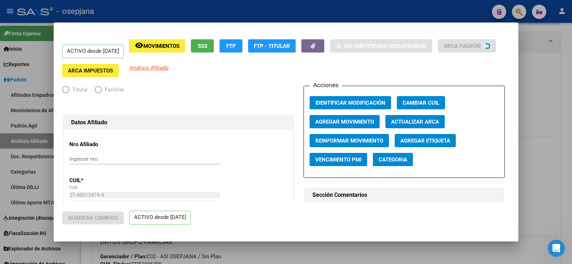
radio input "true"
type input "30-66377179-1"
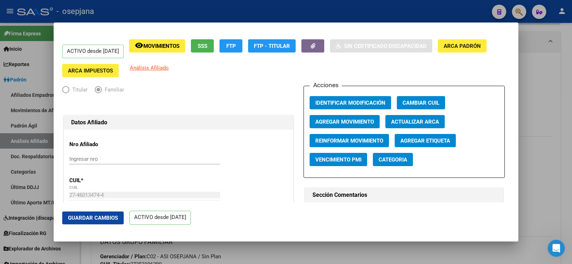
click at [353, 124] on span "Agregar Movimiento" at bounding box center [344, 122] width 59 height 6
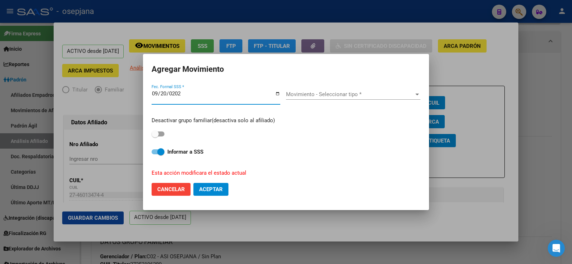
type input "2025-09-20"
click at [339, 99] on div "Movimiento - Seleccionar tipo * Movimiento - Seleccionar tipo *" at bounding box center [353, 94] width 134 height 11
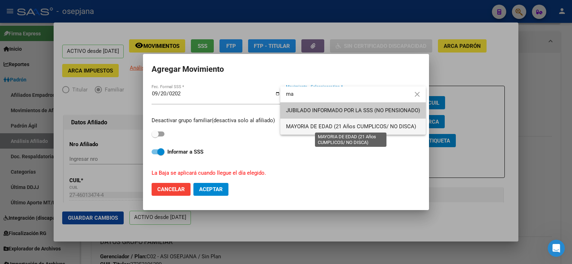
type input "ma"
click at [319, 125] on span "MAYORIA DE EDAD (21 Años CUMPLICOS/ NO DISCA)" at bounding box center [351, 126] width 130 height 6
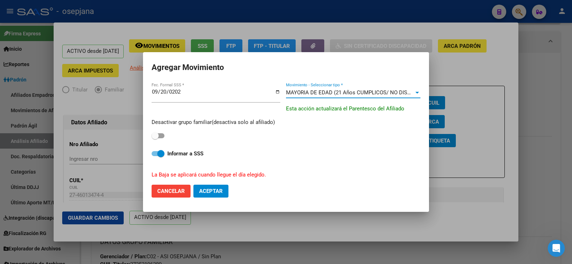
click at [168, 132] on div "Desactivar grupo familiar(desactiva solo al afiliado)" at bounding box center [285, 129] width 269 height 23
click at [166, 135] on div "Desactivar grupo familiar(desactiva solo al afiliado)" at bounding box center [285, 129] width 269 height 23
click at [162, 136] on span at bounding box center [157, 135] width 13 height 5
click at [155, 138] on input "checkbox" at bounding box center [155, 138] width 0 height 0
checkbox input "true"
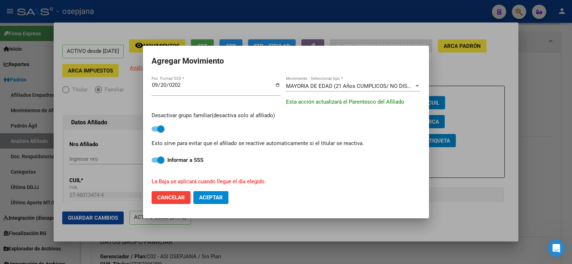
click at [214, 196] on span "Aceptar" at bounding box center [211, 197] width 24 height 6
checkbox input "false"
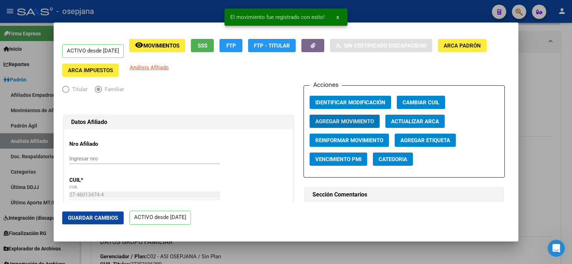
scroll to position [0, 0]
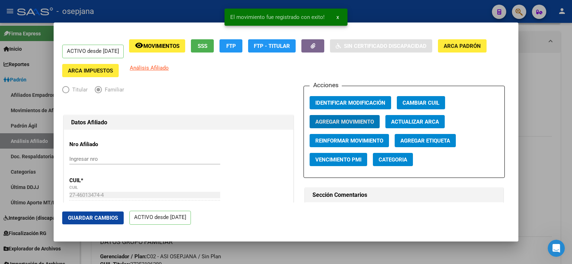
click at [420, 119] on span "Actualizar ARCA" at bounding box center [415, 122] width 48 height 6
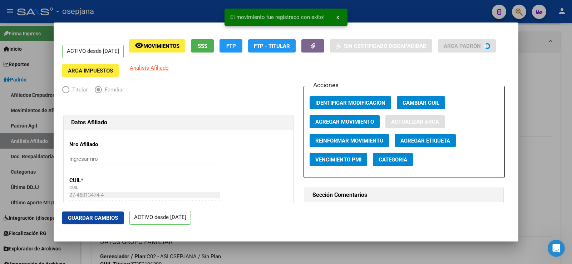
type input "CHOVES"
type input "MICAELA LUJ IN"
type input "LOMA HERMOSA"
type input "ANTONIO BERUTTI"
type input "2078"
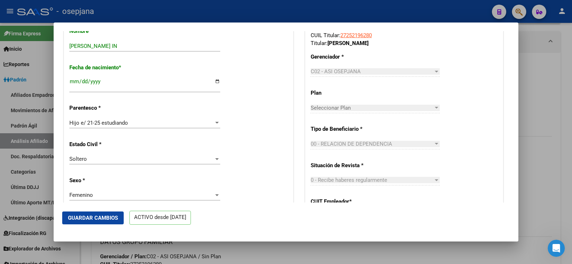
scroll to position [286, 0]
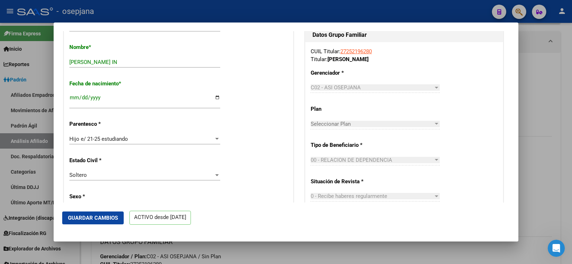
click at [96, 217] on span "Guardar Cambios" at bounding box center [93, 218] width 50 height 6
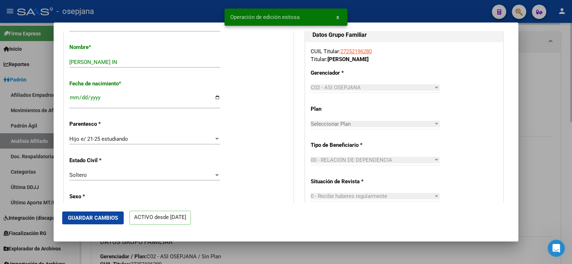
click at [564, 78] on div at bounding box center [286, 132] width 572 height 264
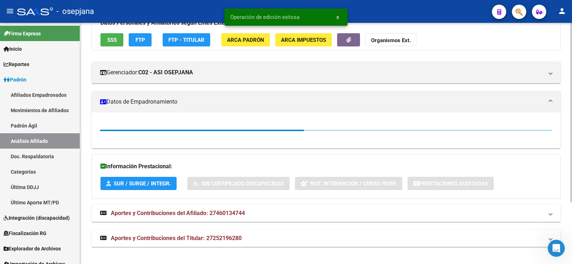
scroll to position [143, 0]
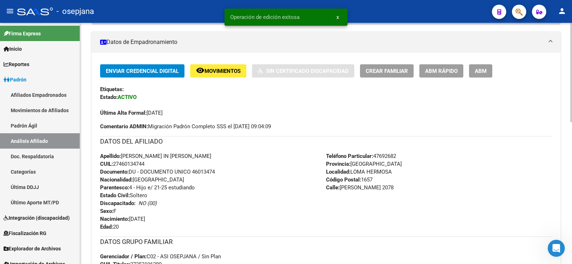
click at [209, 71] on span "Movimientos" at bounding box center [222, 71] width 36 height 6
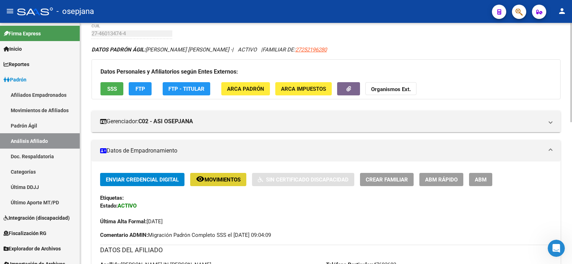
scroll to position [0, 0]
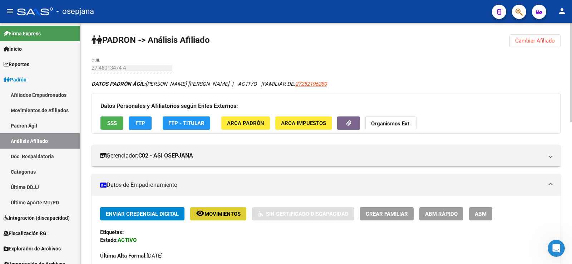
click at [557, 39] on button "Cambiar Afiliado" at bounding box center [534, 40] width 51 height 13
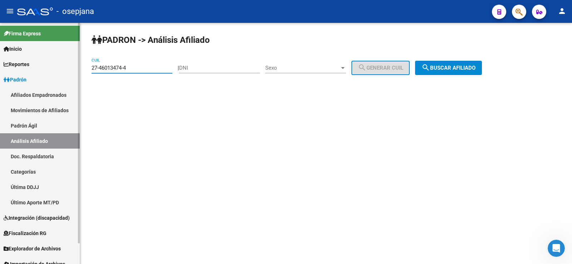
drag, startPoint x: 145, startPoint y: 67, endPoint x: 72, endPoint y: 67, distance: 73.2
click at [72, 67] on mat-sidenav-container "Firma Express Inicio Calendario SSS Instructivos Contacto OS Reportes Ingresos …" at bounding box center [286, 143] width 572 height 241
paste input "104783-7"
type input "27-46104783-7"
click at [467, 66] on span "search Buscar afiliado" at bounding box center [448, 68] width 54 height 6
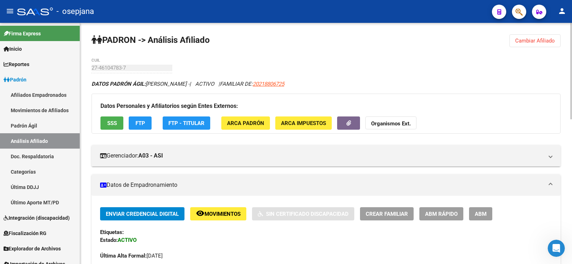
click at [438, 216] on span "ABM Rápido" at bounding box center [441, 214] width 33 height 6
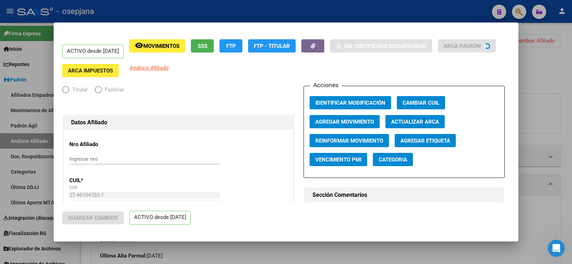
radio input "true"
type input "30-70977656-4"
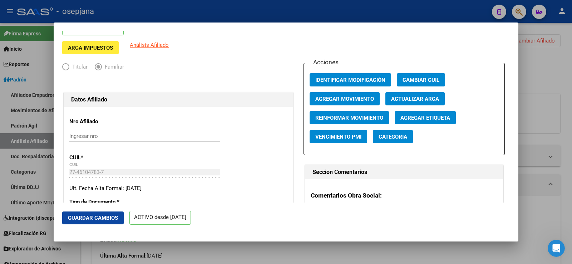
scroll to position [36, 0]
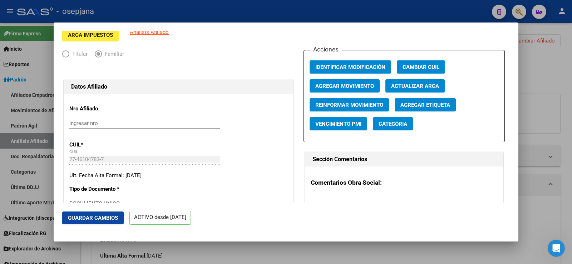
click at [407, 84] on span "Actualizar ARCA" at bounding box center [415, 86] width 48 height 6
type input "POMBAL CHIARA"
type input "VERONICA"
type input "1917"
type input "CIRCUNVALACION 3 Y C"
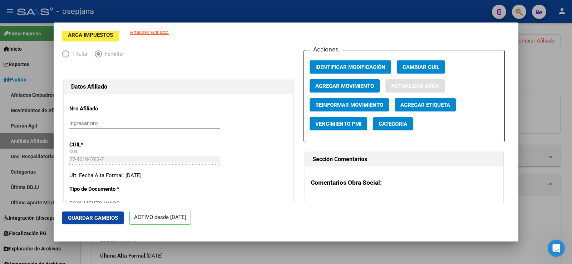
type input "9999"
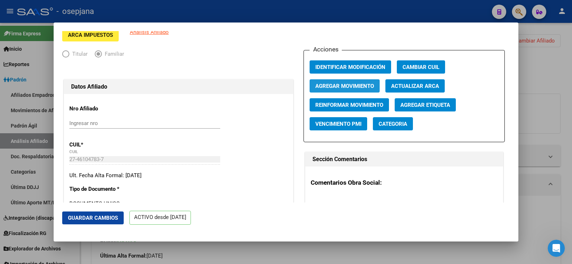
click at [348, 86] on span "Agregar Movimiento" at bounding box center [344, 86] width 59 height 6
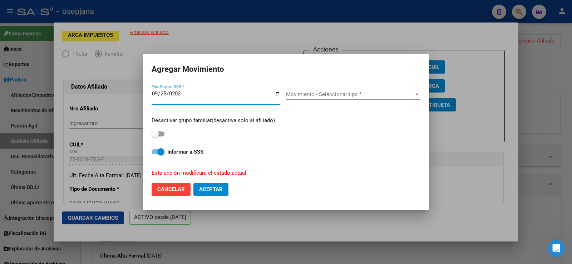
type input "2025-09-25"
click at [345, 90] on div "Movimiento - Seleccionar tipo * Movimiento - Seleccionar tipo *" at bounding box center [353, 94] width 134 height 11
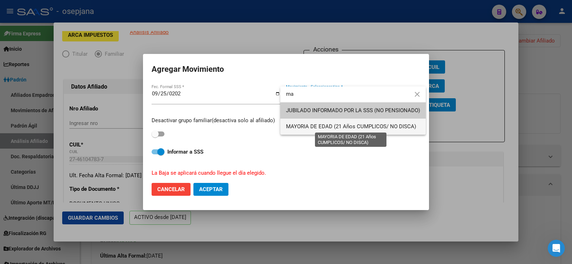
type input "ma"
click at [317, 127] on span "MAYORIA DE EDAD (21 Años CUMPLICOS/ NO DISCA)" at bounding box center [351, 126] width 130 height 6
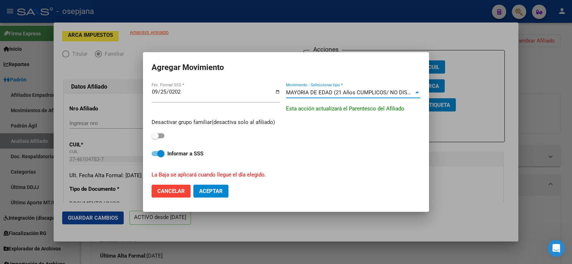
click at [158, 136] on span at bounding box center [154, 135] width 7 height 7
click at [155, 138] on input "checkbox" at bounding box center [155, 138] width 0 height 0
checkbox input "true"
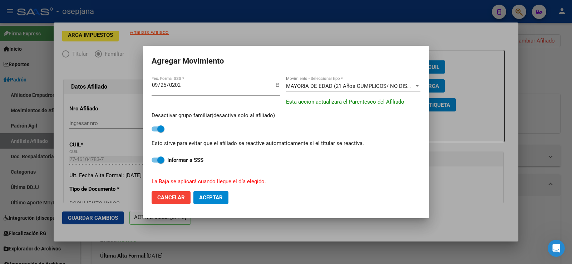
click at [218, 198] on span "Aceptar" at bounding box center [211, 197] width 24 height 6
checkbox input "false"
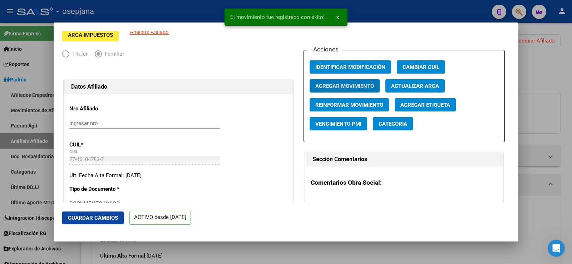
click at [107, 216] on span "Guardar Cambios" at bounding box center [93, 218] width 50 height 6
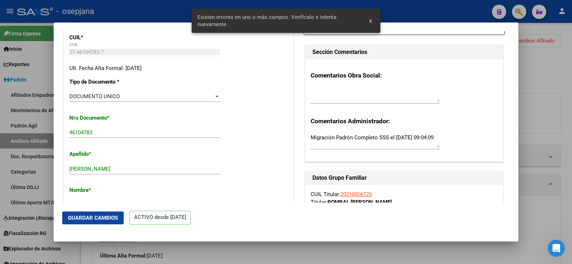
scroll to position [179, 0]
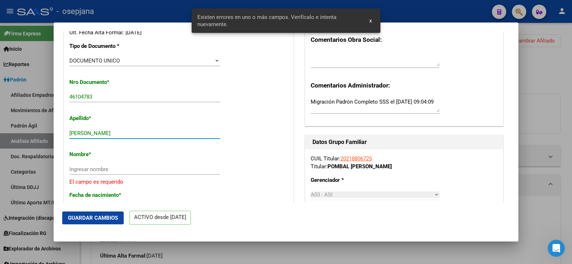
click at [104, 134] on input "POMBAL CHIARA" at bounding box center [144, 133] width 151 height 6
type input "POMBAL"
click at [94, 170] on input "Ingresar nombre" at bounding box center [144, 169] width 151 height 6
paste input "CHIARA"
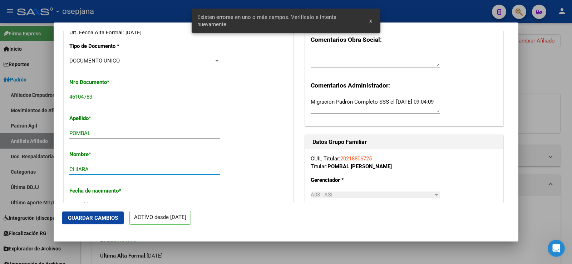
type input "CHIARA"
click at [95, 225] on mat-dialog-actions "Guardar Cambios ACTIVO desde 01/07/2017" at bounding box center [285, 218] width 447 height 30
click at [96, 222] on button "Guardar Cambios" at bounding box center [92, 217] width 61 height 13
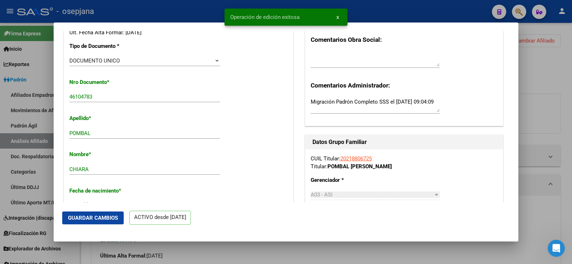
click at [568, 71] on div at bounding box center [286, 132] width 572 height 264
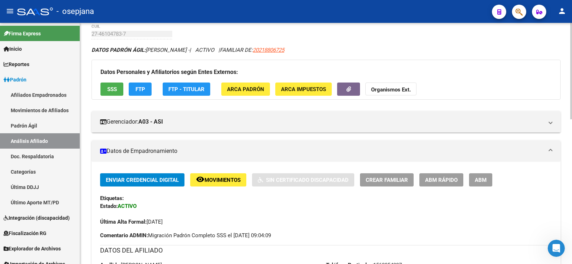
scroll to position [0, 0]
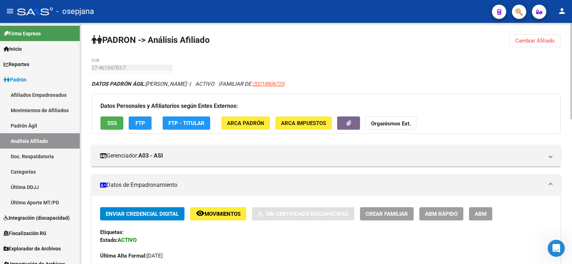
click at [552, 43] on span "Cambiar Afiliado" at bounding box center [535, 41] width 40 height 6
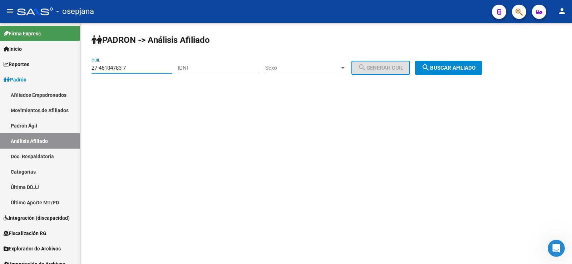
drag, startPoint x: 147, startPoint y: 70, endPoint x: 90, endPoint y: 70, distance: 57.5
click at [90, 70] on div "PADRON -> Análisis Afiliado 27-46104783-7 CUIL | DNI Sexo Sexo search Generar C…" at bounding box center [326, 60] width 492 height 75
paste input "074835-1"
type input "27-46074835-1"
click at [452, 67] on span "search Buscar afiliado" at bounding box center [448, 68] width 54 height 6
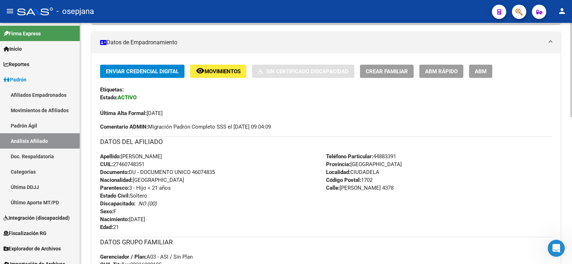
scroll to position [143, 0]
click at [443, 66] on button "ABM Rápido" at bounding box center [441, 70] width 44 height 13
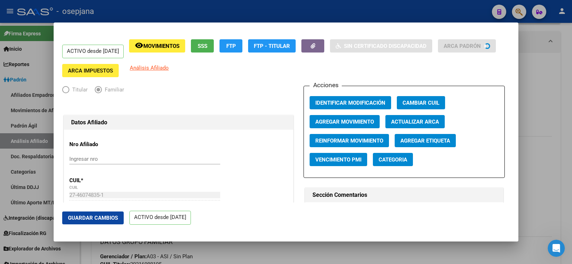
radio input "true"
type input "30-67024227-3"
click at [325, 119] on span "Agregar Movimiento" at bounding box center [344, 122] width 59 height 6
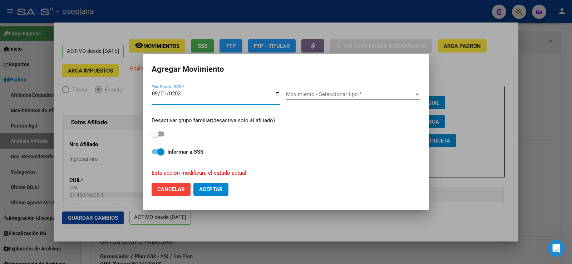
type input "2025-09-01"
click at [161, 133] on span at bounding box center [157, 133] width 13 height 5
click at [155, 136] on input "checkbox" at bounding box center [155, 136] width 0 height 0
checkbox input "true"
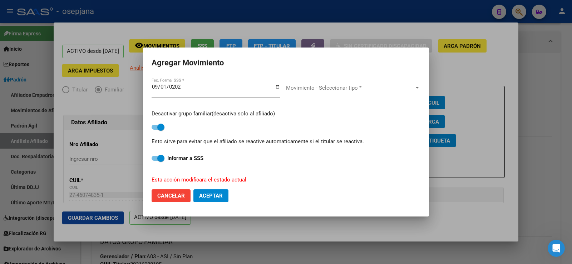
click at [324, 90] on span "Movimiento - Seleccionar tipo *" at bounding box center [350, 88] width 128 height 6
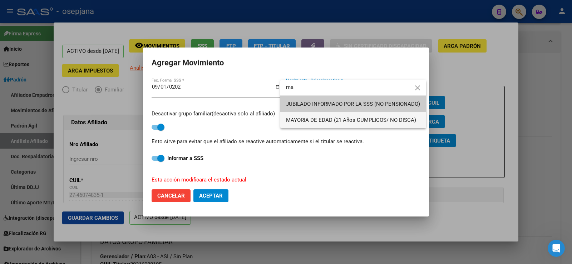
type input "ma"
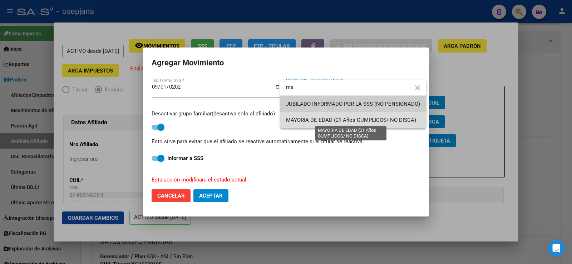
click at [311, 118] on span "MAYORIA DE EDAD (21 Años CUMPLICOS/ NO DISCA)" at bounding box center [351, 120] width 130 height 6
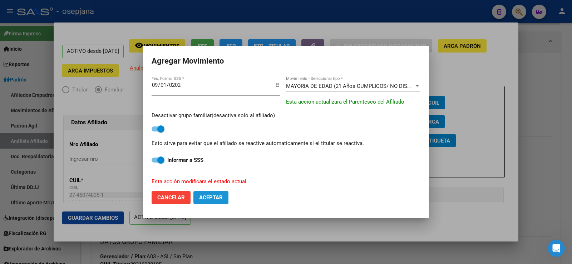
click at [208, 196] on span "Aceptar" at bounding box center [211, 197] width 24 height 6
checkbox input "false"
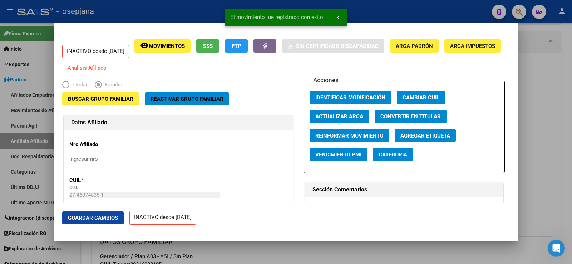
click at [99, 220] on span "Guardar Cambios" at bounding box center [93, 218] width 50 height 6
click at [553, 86] on div at bounding box center [286, 132] width 572 height 264
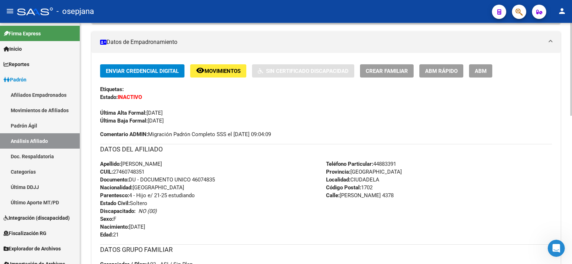
scroll to position [0, 0]
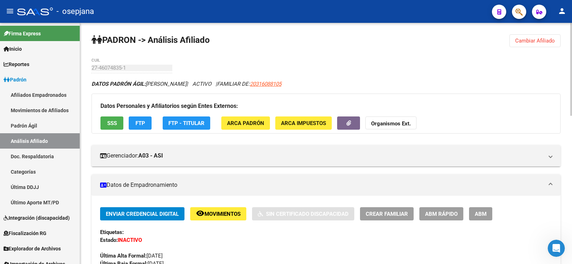
click at [524, 42] on span "Cambiar Afiliado" at bounding box center [535, 41] width 40 height 6
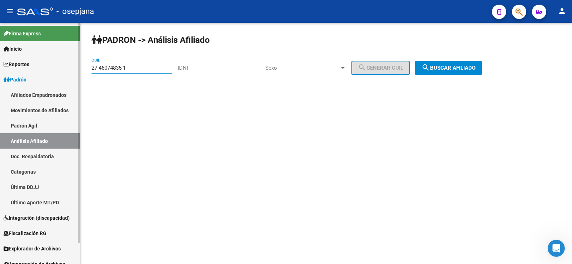
drag, startPoint x: 150, startPoint y: 68, endPoint x: 74, endPoint y: 68, distance: 75.7
click at [74, 68] on mat-sidenav-container "Firma Express Inicio Calendario SSS Instructivos Contacto OS Reportes Ingresos …" at bounding box center [286, 143] width 572 height 241
paste input "0-46013496-0"
type input "20-46013496-0"
click at [457, 64] on button "search Buscar afiliado" at bounding box center [448, 68] width 67 height 14
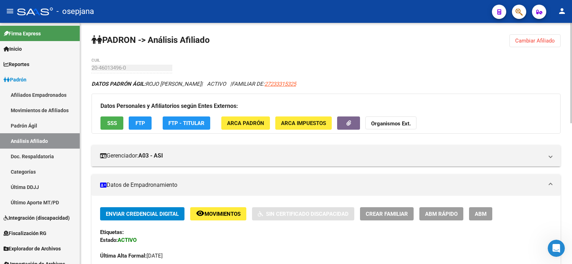
click at [443, 213] on span "ABM Rápido" at bounding box center [441, 214] width 33 height 6
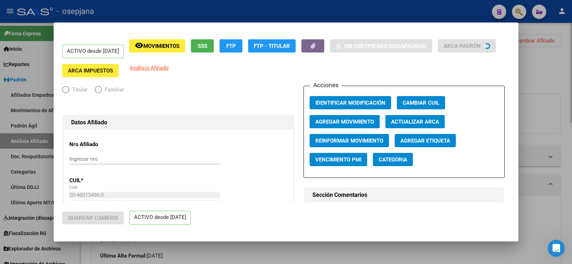
radio input "true"
type input "27-26046463-4"
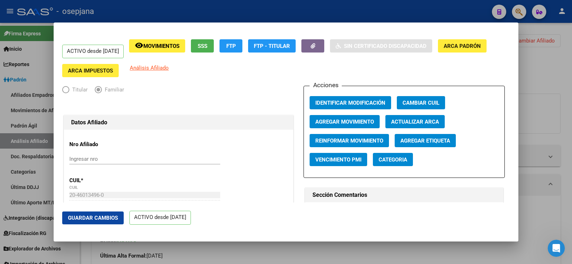
click at [348, 122] on span "Agregar Movimiento" at bounding box center [344, 122] width 59 height 6
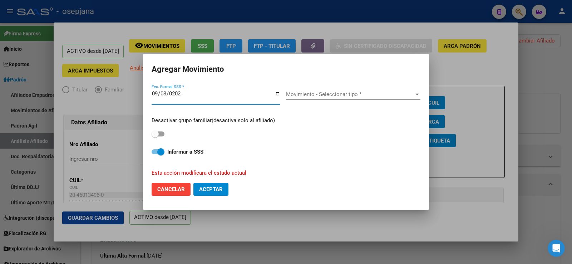
type input "2025-09-03"
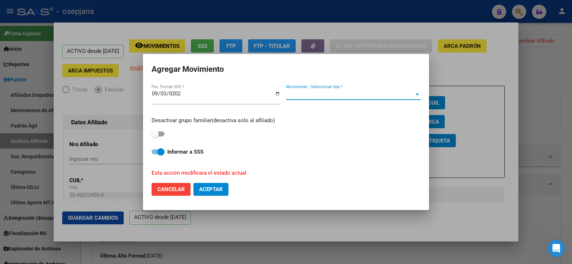
click at [344, 92] on span "Movimiento - Seleccionar tipo *" at bounding box center [350, 94] width 128 height 6
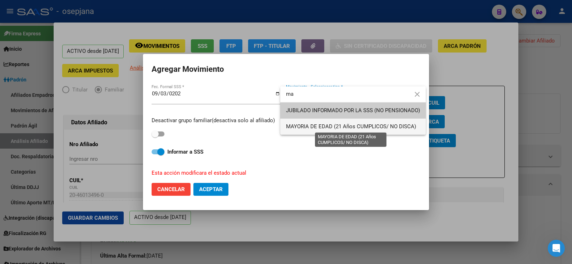
type input "ma"
click at [300, 123] on span "MAYORIA DE EDAD (21 Años CUMPLICOS/ NO DISCA)" at bounding box center [351, 126] width 130 height 6
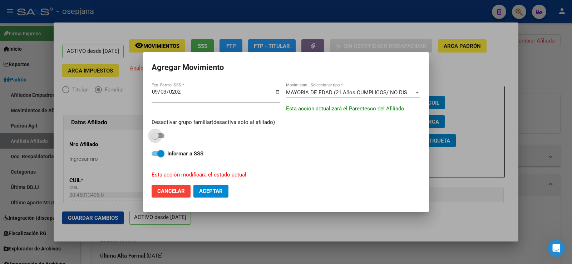
click at [155, 137] on span at bounding box center [154, 135] width 7 height 7
click at [155, 138] on input "checkbox" at bounding box center [155, 138] width 0 height 0
checkbox input "true"
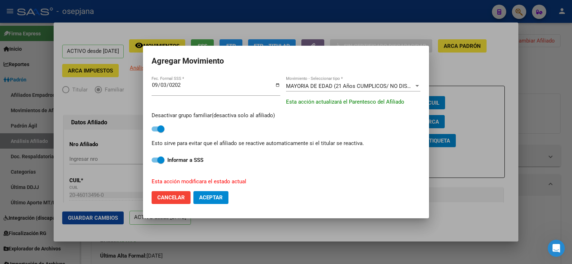
click at [211, 196] on span "Aceptar" at bounding box center [211, 197] width 24 height 6
checkbox input "false"
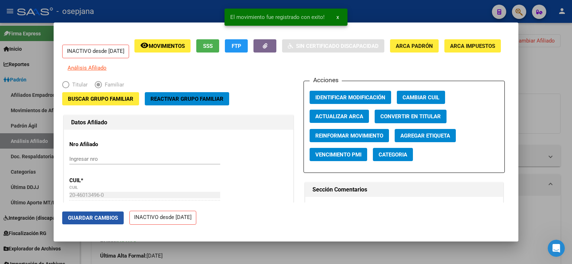
click at [117, 216] on span "Guardar Cambios" at bounding box center [93, 218] width 50 height 6
click at [571, 80] on div at bounding box center [286, 132] width 572 height 264
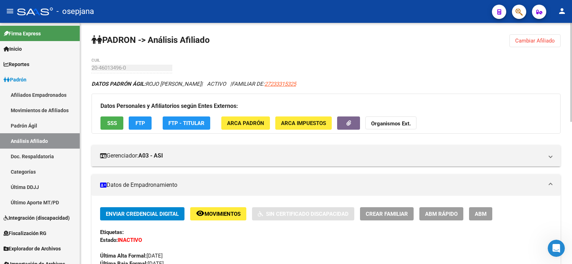
click at [529, 38] on span "Cambiar Afiliado" at bounding box center [535, 41] width 40 height 6
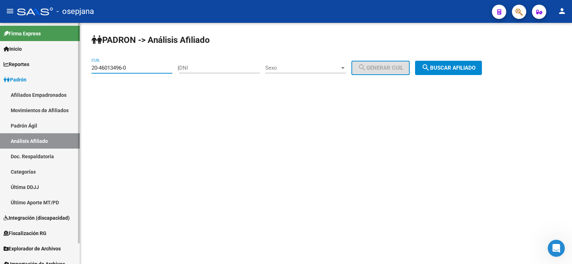
drag, startPoint x: 132, startPoint y: 66, endPoint x: 74, endPoint y: 66, distance: 58.6
click at [74, 66] on mat-sidenav-container "Firma Express Inicio Calendario SSS Instructivos Contacto OS Reportes Ingresos …" at bounding box center [286, 143] width 572 height 241
paste input "7-46352674"
type input "27-46352674-0"
click at [450, 67] on span "search Buscar afiliado" at bounding box center [448, 68] width 54 height 6
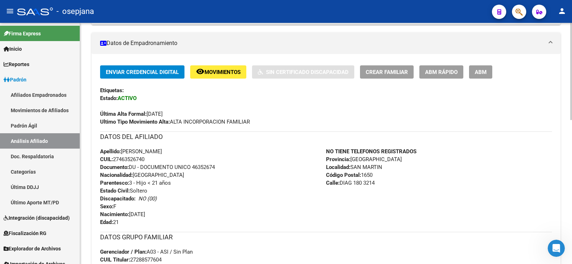
scroll to position [143, 0]
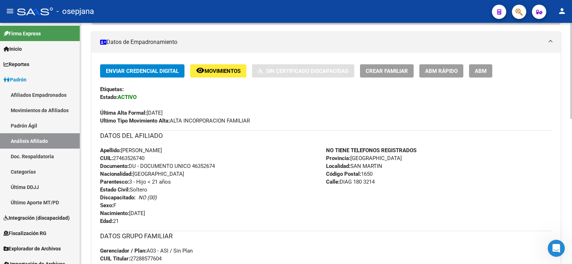
click at [445, 71] on span "ABM Rápido" at bounding box center [441, 71] width 33 height 6
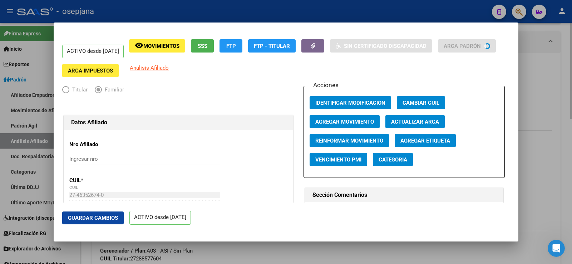
radio input "true"
type input "30-68938710-8"
click at [362, 121] on span "Agregar Movimiento" at bounding box center [344, 122] width 59 height 6
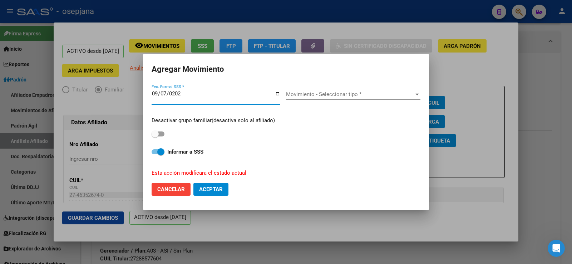
type input "2025-09-07"
click at [346, 96] on span "Movimiento - Seleccionar tipo *" at bounding box center [350, 94] width 128 height 6
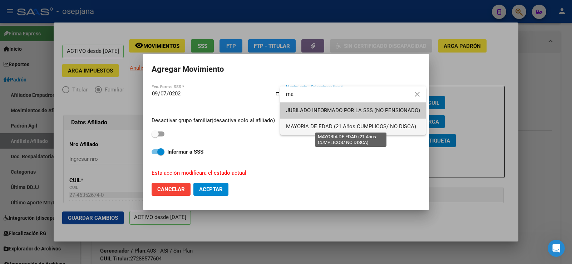
type input "ma"
click at [322, 125] on span "MAYORIA DE EDAD (21 Años CUMPLICOS/ NO DISCA)" at bounding box center [351, 126] width 130 height 6
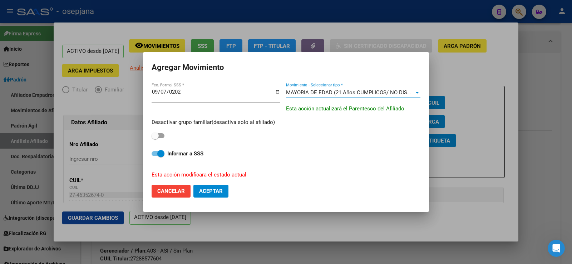
click at [161, 136] on span at bounding box center [157, 135] width 13 height 5
click at [155, 138] on input "checkbox" at bounding box center [155, 138] width 0 height 0
checkbox input "true"
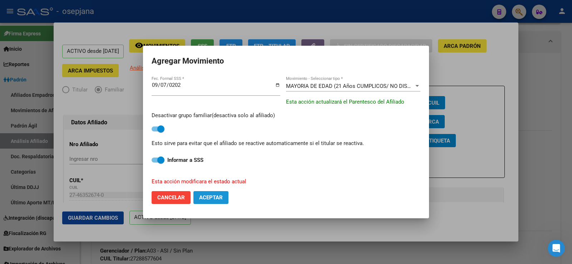
click at [221, 199] on span "Aceptar" at bounding box center [211, 197] width 24 height 6
checkbox input "false"
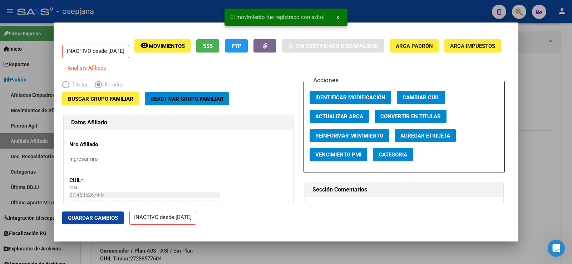
click at [110, 219] on span "Guardar Cambios" at bounding box center [93, 218] width 50 height 6
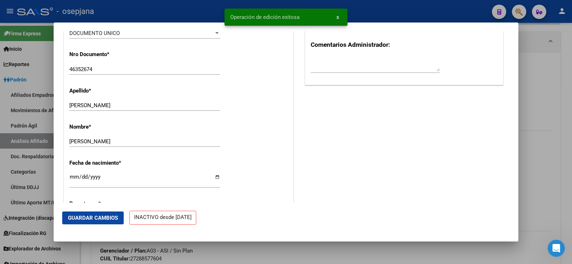
scroll to position [250, 0]
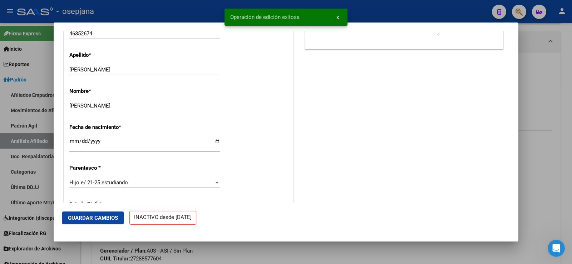
click at [569, 84] on div at bounding box center [286, 132] width 572 height 264
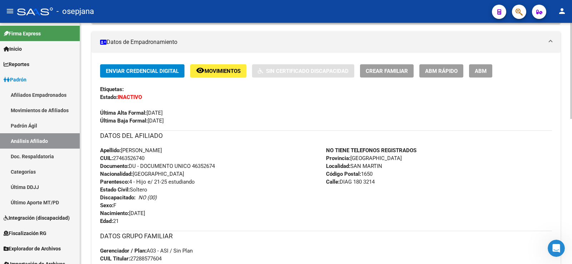
scroll to position [0, 0]
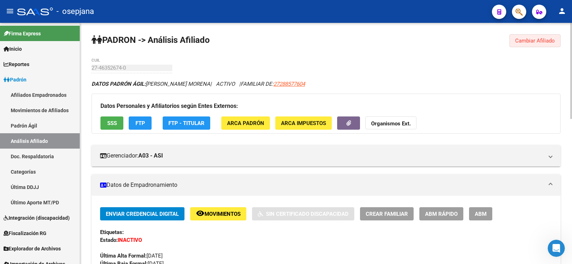
click at [535, 39] on span "Cambiar Afiliado" at bounding box center [535, 41] width 40 height 6
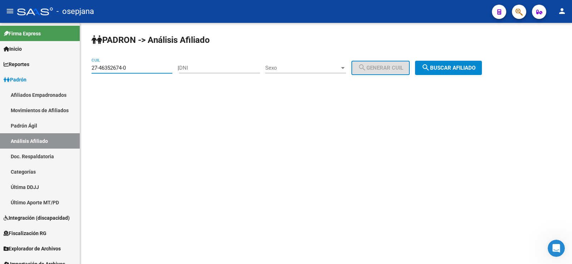
drag, startPoint x: 144, startPoint y: 68, endPoint x: 86, endPoint y: 68, distance: 57.9
click at [86, 68] on div "PADRON -> Análisis Afiliado 27-46352674-0 CUIL | DNI Sexo Sexo search Generar C…" at bounding box center [326, 60] width 492 height 75
paste input "092283-1"
type input "27-46092283-1"
click at [453, 68] on span "search Buscar afiliado" at bounding box center [448, 68] width 54 height 6
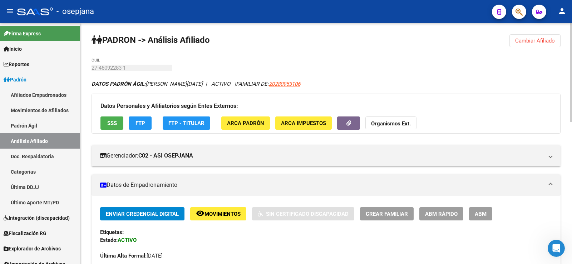
click at [461, 213] on button "ABM Rápido" at bounding box center [441, 213] width 44 height 13
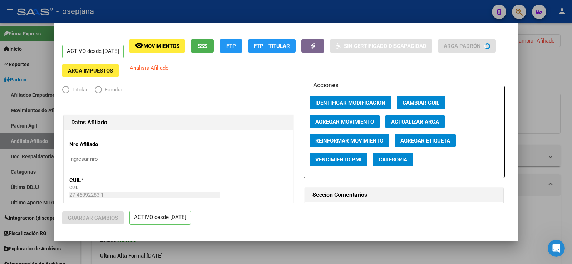
radio input "true"
type input "30-68731043-4"
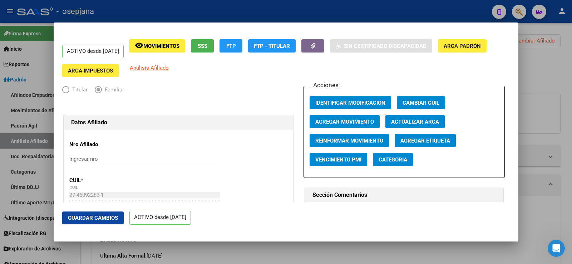
click at [347, 123] on span "Agregar Movimiento" at bounding box center [344, 122] width 59 height 6
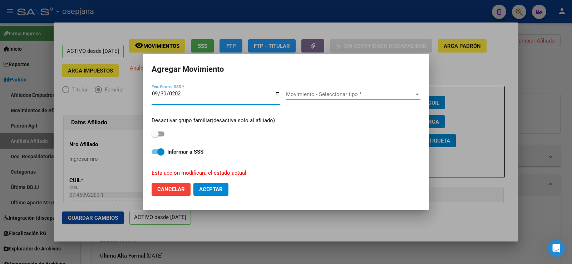
type input "[DATE]"
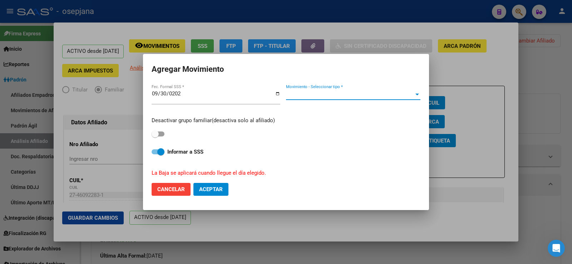
click at [332, 96] on span "Movimiento - Seleccionar tipo *" at bounding box center [350, 94] width 128 height 6
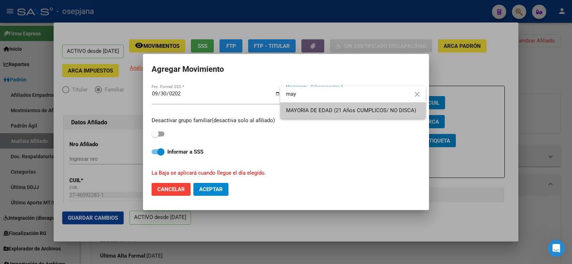
type input "may"
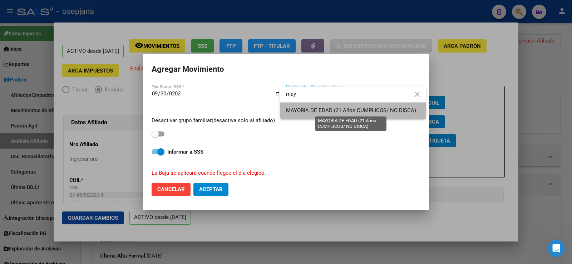
click at [319, 109] on span "MAYORIA DE EDAD (21 Años CUMPLICOS/ NO DISCA)" at bounding box center [351, 110] width 130 height 6
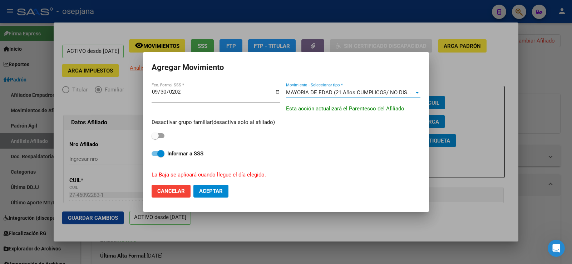
click at [158, 135] on span at bounding box center [154, 135] width 7 height 7
click at [155, 138] on input "checkbox" at bounding box center [155, 138] width 0 height 0
checkbox input "true"
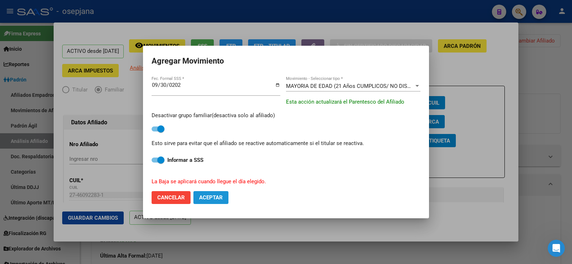
click at [217, 196] on span "Aceptar" at bounding box center [211, 197] width 24 height 6
checkbox input "false"
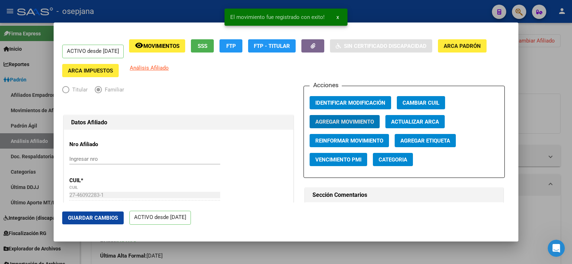
click at [418, 116] on button "Actualizar ARCA" at bounding box center [414, 121] width 59 height 13
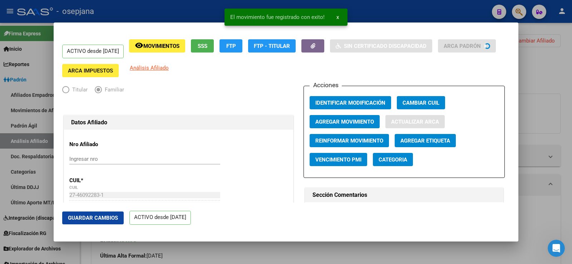
type input "GAITAN LUCIA BELEN"
type input "BARRIO AVIACION"
type input "1708"
type input "MINAGUYEN"
type input "3123"
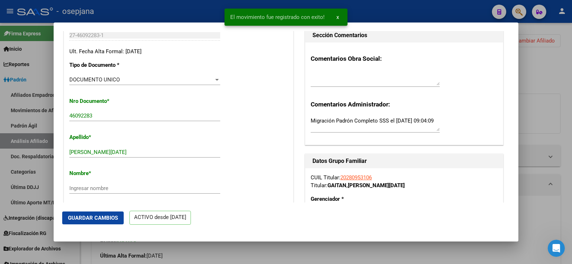
scroll to position [179, 0]
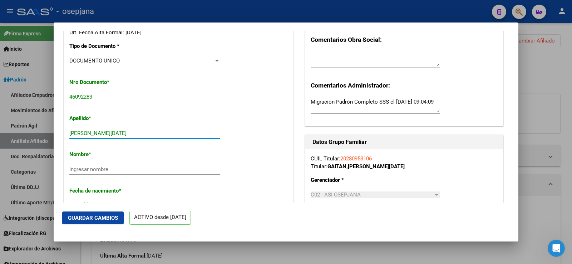
drag, startPoint x: 90, startPoint y: 134, endPoint x: 122, endPoint y: 135, distance: 32.5
click at [122, 135] on input "GAITAN LUCIA BELEN" at bounding box center [144, 133] width 151 height 6
type input "GAITAN"
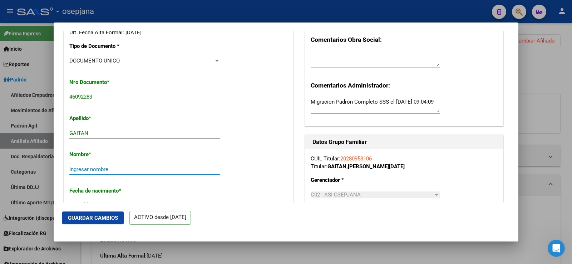
click at [100, 170] on input "Ingresar nombre" at bounding box center [144, 169] width 151 height 6
paste input "LUCIA BELEN"
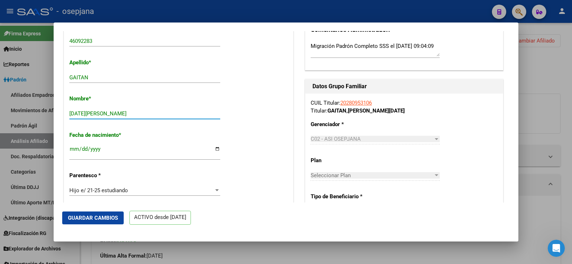
scroll to position [250, 0]
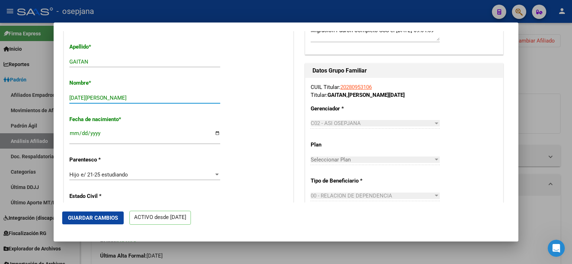
type input "LUCIA BELEN"
click at [99, 222] on button "Guardar Cambios" at bounding box center [92, 217] width 61 height 13
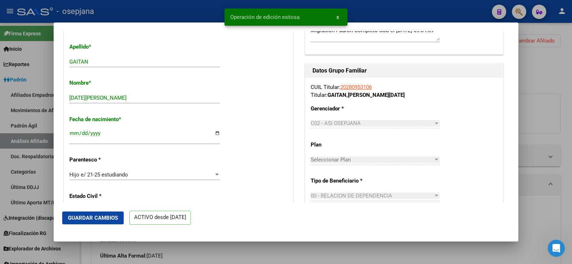
click at [547, 85] on div at bounding box center [286, 132] width 572 height 264
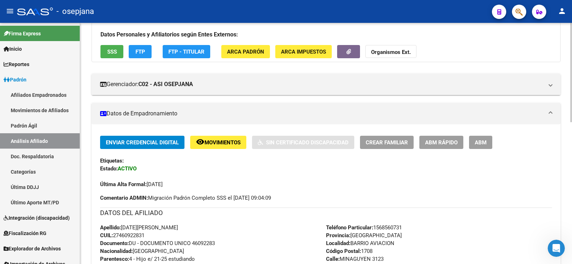
scroll to position [0, 0]
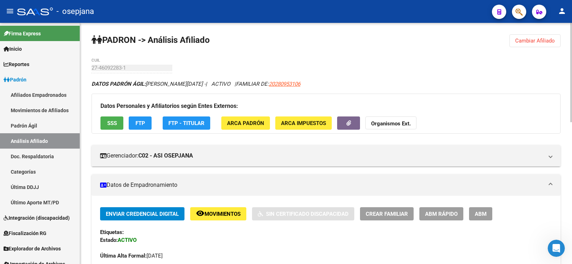
click at [528, 41] on span "Cambiar Afiliado" at bounding box center [535, 41] width 40 height 6
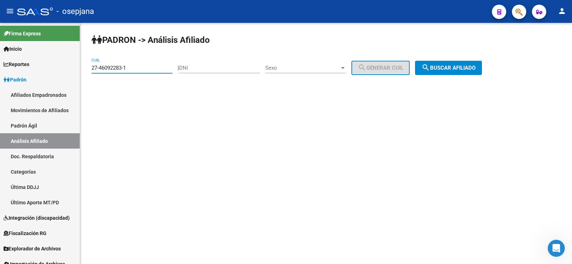
drag, startPoint x: 141, startPoint y: 69, endPoint x: 93, endPoint y: 73, distance: 47.7
click at [93, 73] on div "27-46092283-1 CUIL" at bounding box center [131, 65] width 81 height 15
paste input "2-04590878-8"
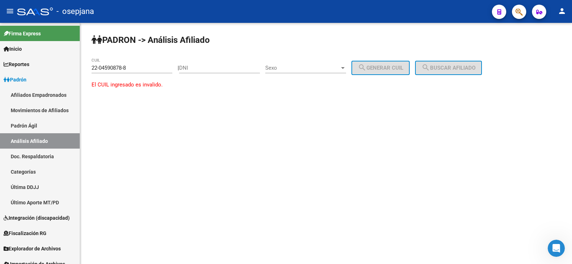
click at [94, 69] on div "PADRON -> Análisis Afiliado 22-04590878-8 CUIL | DNI Sexo Sexo search Generar C…" at bounding box center [326, 68] width 492 height 91
drag, startPoint x: 92, startPoint y: 69, endPoint x: 151, endPoint y: 71, distance: 59.3
click at [151, 71] on div "22-04590878-8 CUIL" at bounding box center [131, 65] width 81 height 15
paste input "0-45908788-6"
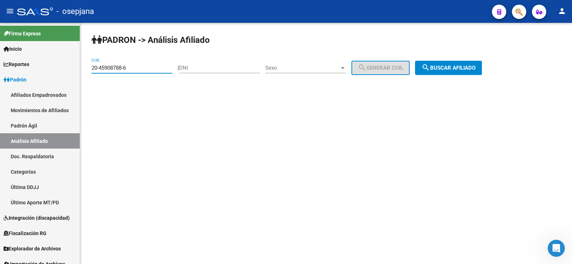
type input "20-45908788-6"
drag, startPoint x: 451, startPoint y: 76, endPoint x: 452, endPoint y: 72, distance: 4.7
click at [452, 76] on div "PADRON -> Análisis Afiliado 20-45908788-6 CUIL | DNI Sexo Sexo search Generar C…" at bounding box center [326, 60] width 492 height 75
click at [453, 66] on span "search Buscar afiliado" at bounding box center [448, 68] width 54 height 6
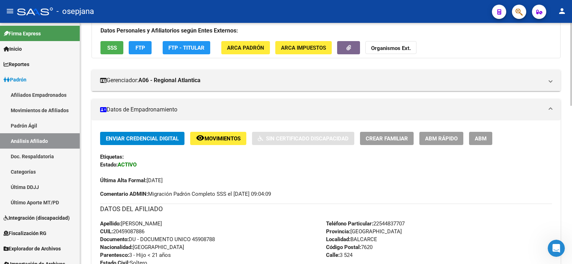
scroll to position [143, 0]
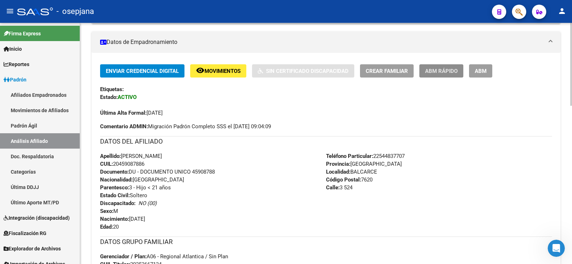
click at [432, 66] on button "ABM Rápido" at bounding box center [441, 70] width 44 height 13
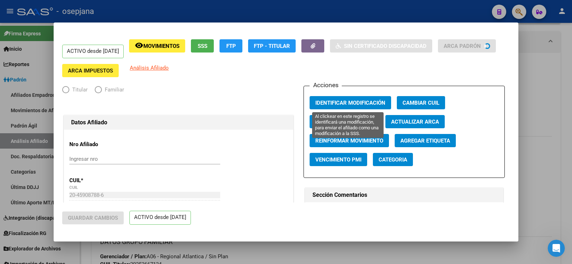
radio input "true"
type input "30-54574456-9"
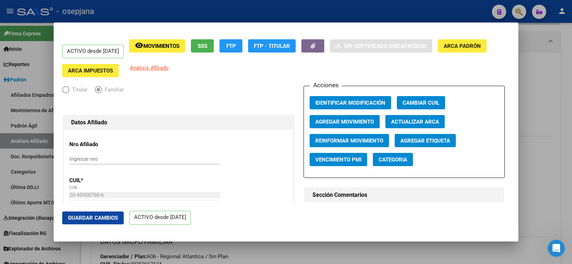
click at [359, 122] on span "Agregar Movimiento" at bounding box center [344, 122] width 59 height 6
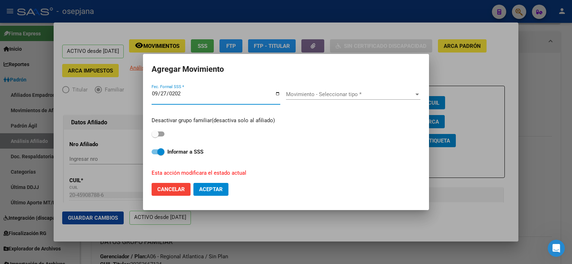
type input "2025-09-27"
click at [342, 99] on div "Movimiento - Seleccionar tipo * Movimiento - Seleccionar tipo *" at bounding box center [353, 94] width 134 height 11
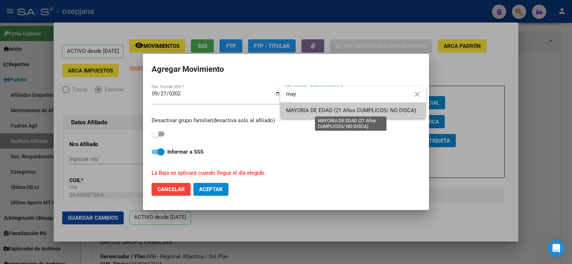
type input "may"
click at [313, 111] on span "MAYORIA DE EDAD (21 Años CUMPLICOS/ NO DISCA)" at bounding box center [351, 110] width 130 height 6
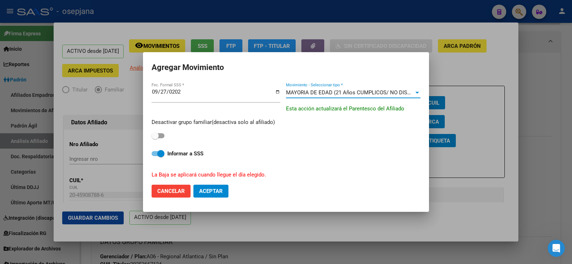
click at [159, 135] on span at bounding box center [157, 135] width 13 height 5
click at [155, 138] on input "checkbox" at bounding box center [155, 138] width 0 height 0
checkbox input "true"
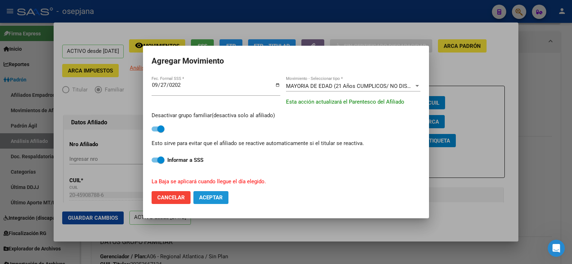
click at [211, 199] on span "Aceptar" at bounding box center [211, 197] width 24 height 6
checkbox input "false"
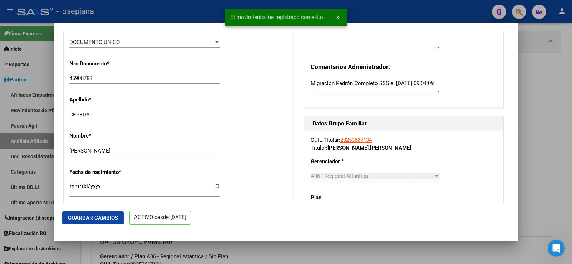
scroll to position [214, 0]
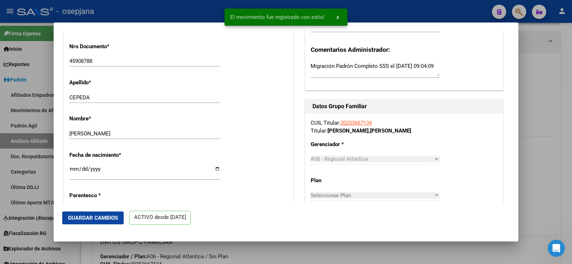
click at [109, 216] on span "Guardar Cambios" at bounding box center [93, 218] width 50 height 6
click at [553, 76] on div at bounding box center [286, 132] width 572 height 264
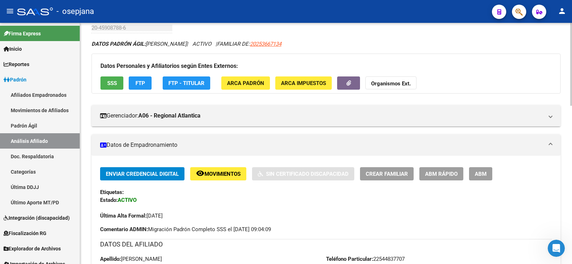
scroll to position [0, 0]
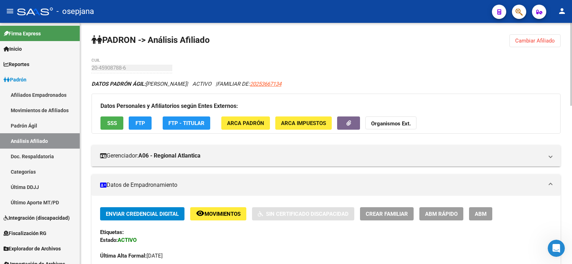
click at [526, 46] on button "Cambiar Afiliado" at bounding box center [534, 40] width 51 height 13
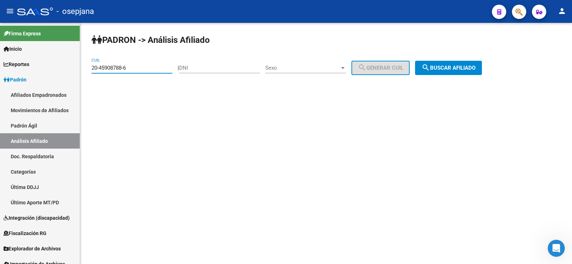
drag, startPoint x: 145, startPoint y: 66, endPoint x: 85, endPoint y: 70, distance: 60.5
click at [85, 70] on div "PADRON -> Análisis Afiliado 20-45908788-6 CUIL | DNI Sexo Sexo search Generar C…" at bounding box center [326, 60] width 492 height 75
paste input "96604-9"
type input "20-45996604-9"
click at [463, 66] on span "search Buscar afiliado" at bounding box center [448, 68] width 54 height 6
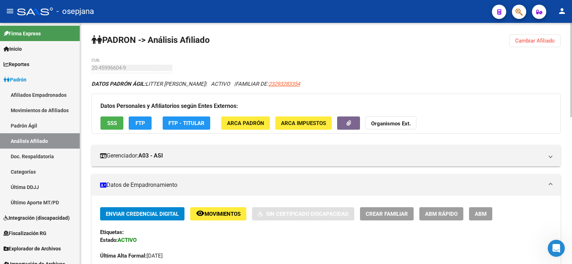
click at [430, 213] on span "ABM Rápido" at bounding box center [441, 214] width 33 height 6
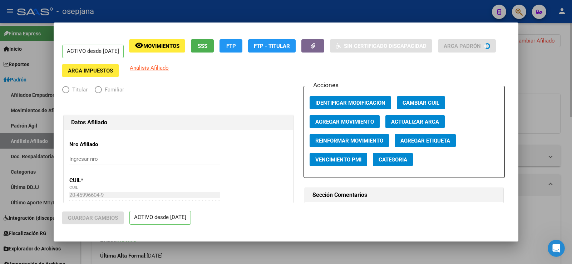
radio input "true"
type input "30-68066455-9"
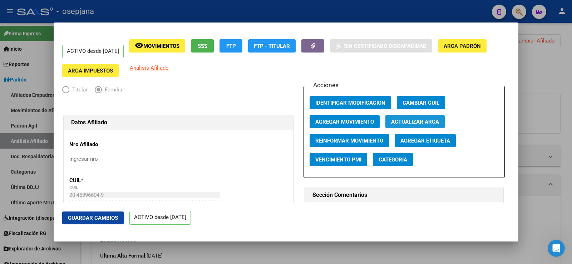
click at [419, 120] on span "Actualizar ARCA" at bounding box center [415, 122] width 48 height 6
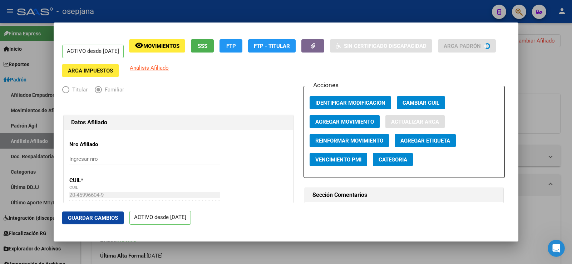
type input "CASEROS"
type input "AV SAN MARTIN"
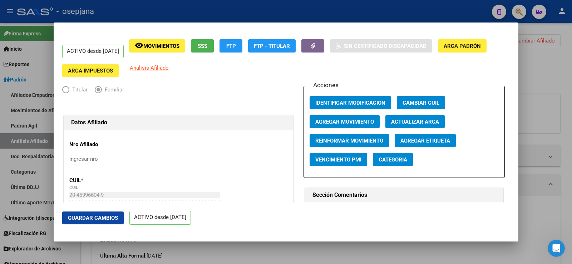
click at [369, 123] on span "Agregar Movimiento" at bounding box center [344, 122] width 59 height 6
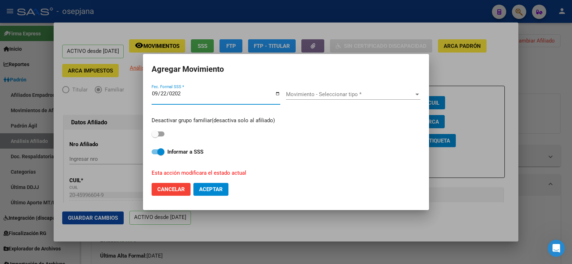
type input "2025-09-22"
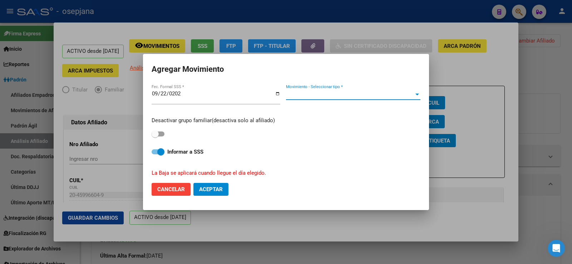
click at [347, 97] on span "Movimiento - Seleccionar tipo *" at bounding box center [350, 94] width 128 height 6
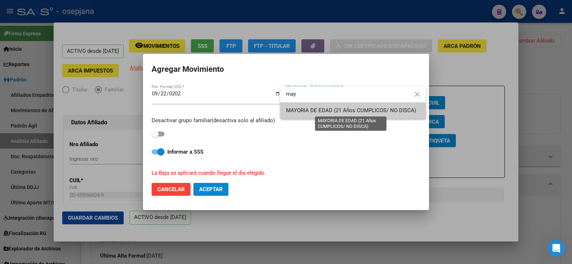
type input "may"
click at [317, 111] on span "MAYORIA DE EDAD (21 Años CUMPLICOS/ NO DISCA)" at bounding box center [351, 110] width 130 height 6
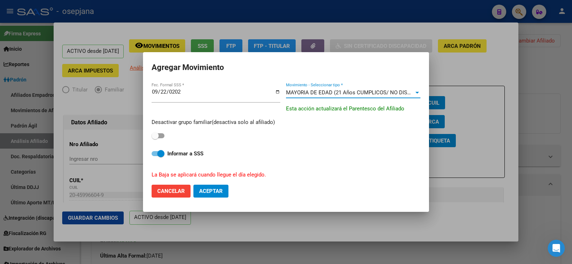
click at [160, 135] on span at bounding box center [157, 135] width 13 height 5
click at [155, 138] on input "checkbox" at bounding box center [155, 138] width 0 height 0
checkbox input "true"
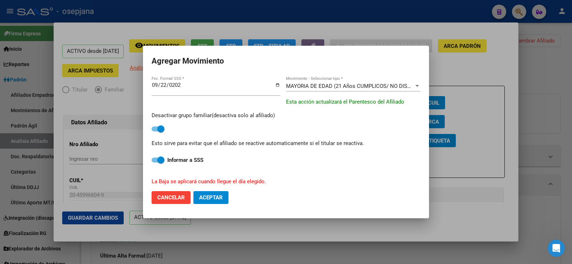
click at [213, 198] on span "Aceptar" at bounding box center [211, 197] width 24 height 6
checkbox input "false"
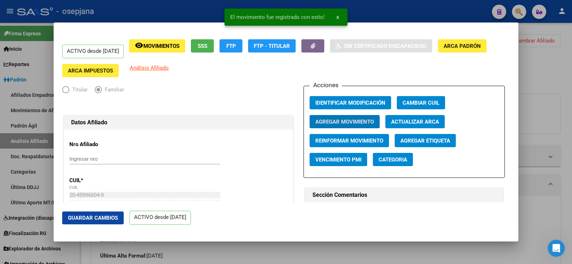
click at [472, 73] on div "ACTIVO desde 01/06/2015 remove_red_eye Movimientos SSS FTP FTP - Titular Sin Ce…" at bounding box center [285, 58] width 447 height 38
click at [538, 70] on div at bounding box center [286, 132] width 572 height 264
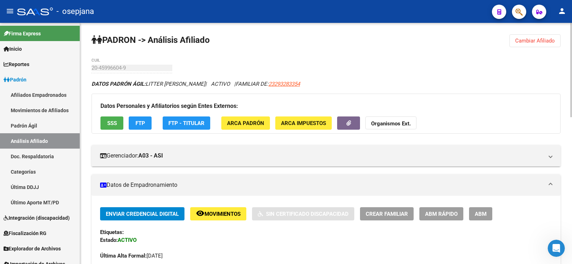
click at [539, 41] on span "Cambiar Afiliado" at bounding box center [535, 41] width 40 height 6
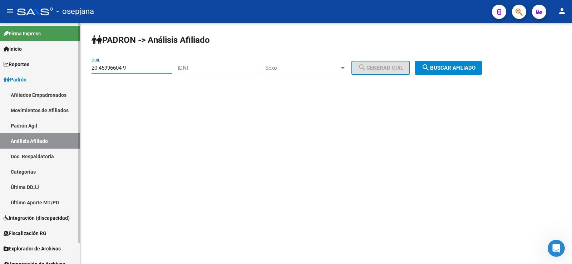
drag, startPoint x: 132, startPoint y: 69, endPoint x: 78, endPoint y: 69, distance: 53.6
click at [78, 69] on mat-sidenav-container "Firma Express Inicio Calendario SSS Instructivos Contacto OS Reportes Ingresos …" at bounding box center [286, 143] width 572 height 241
paste input "7-46747383-8"
type input "27-46747383-8"
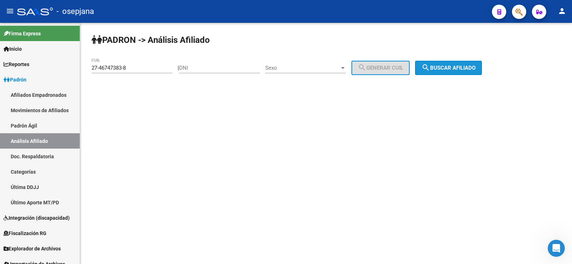
click at [477, 74] on button "search Buscar afiliado" at bounding box center [448, 68] width 67 height 14
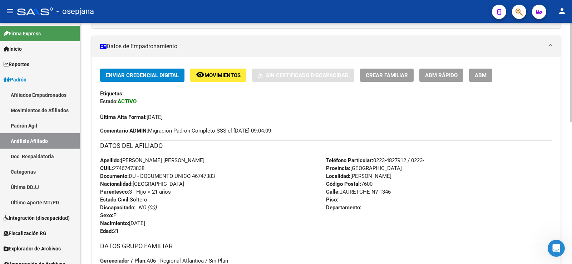
scroll to position [143, 0]
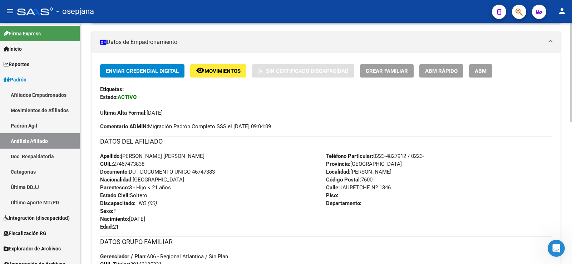
click at [435, 74] on span "ABM Rápido" at bounding box center [441, 71] width 33 height 6
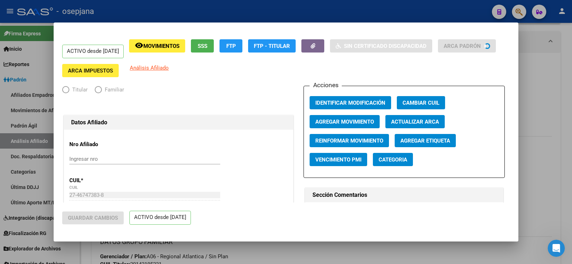
radio input "true"
type input "33-63761744-9"
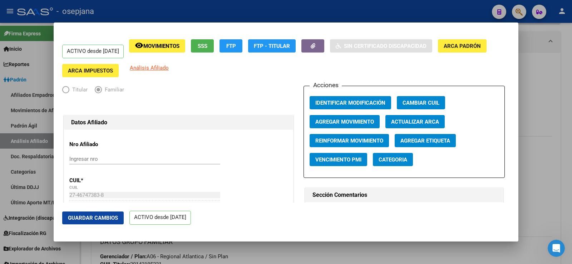
click at [399, 122] on span "Actualizar ARCA" at bounding box center [415, 122] width 48 height 6
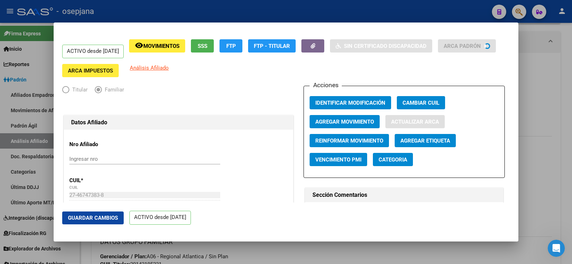
type input "ZARAGOZA PERALTA MILAGROS AYLEN"
type input "MAR DEL PLATA"
type input "DR ARTURO JAURETCHE"
type input "1346"
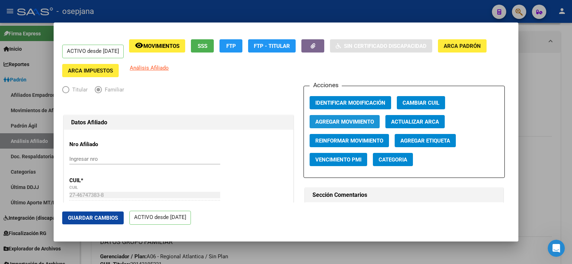
click at [342, 119] on span "Agregar Movimiento" at bounding box center [344, 122] width 59 height 6
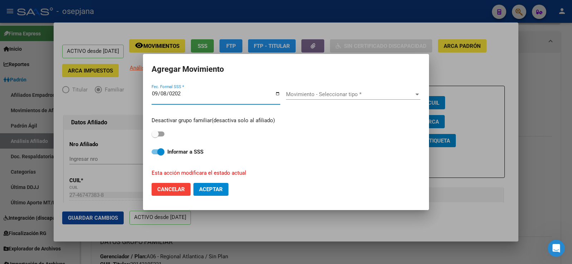
type input "2025-09-08"
click at [334, 96] on span "Movimiento - Seleccionar tipo *" at bounding box center [350, 94] width 128 height 6
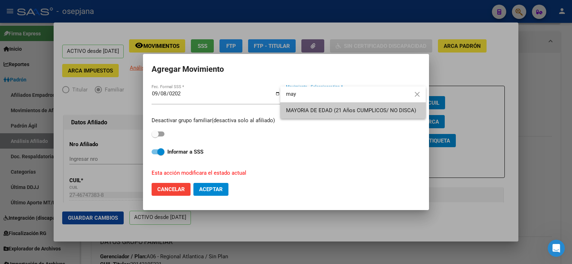
type input "may"
click at [317, 110] on span "MAYORIA DE EDAD (21 Años CUMPLICOS/ NO DISCA)" at bounding box center [351, 110] width 130 height 6
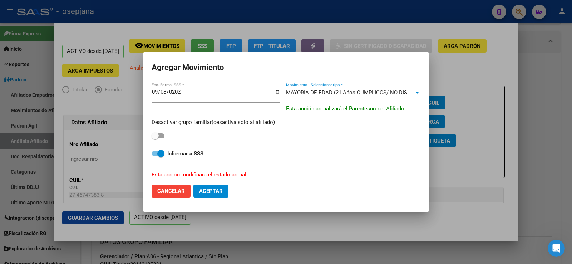
click at [159, 135] on span at bounding box center [157, 135] width 13 height 5
click at [155, 138] on input "checkbox" at bounding box center [155, 138] width 0 height 0
checkbox input "true"
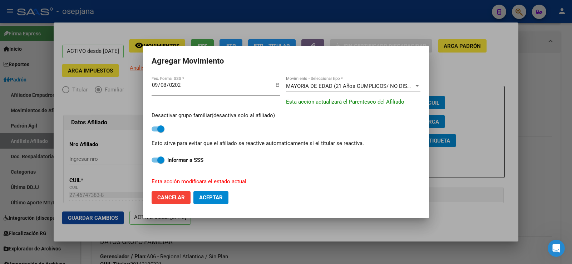
click at [223, 200] on button "Aceptar" at bounding box center [210, 197] width 35 height 13
checkbox input "false"
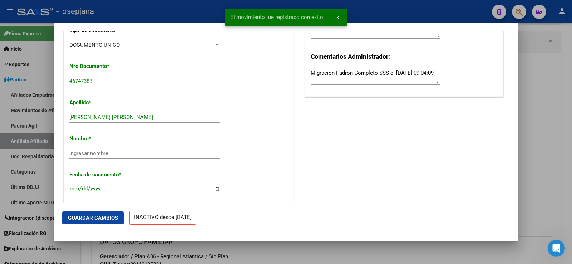
scroll to position [214, 0]
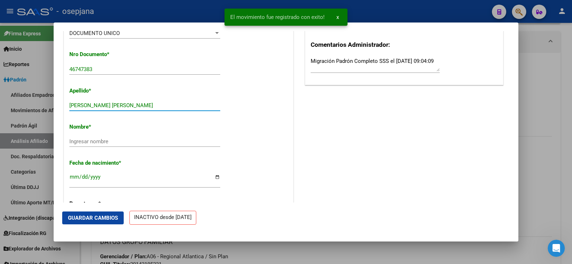
drag, startPoint x: 123, startPoint y: 111, endPoint x: 169, endPoint y: 111, distance: 46.1
click at [169, 109] on input "ZARAGOZA PERALTA MILAGROS AYLEN" at bounding box center [144, 105] width 151 height 6
type input "ZARAGOZA PERALTA"
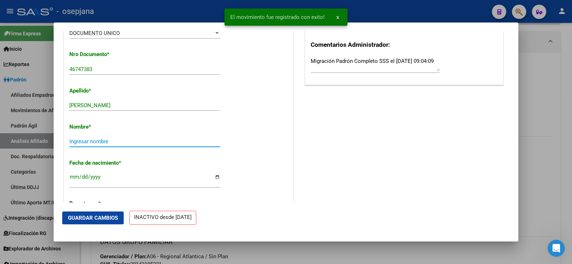
click at [120, 145] on input "Ingresar nombre" at bounding box center [144, 141] width 151 height 6
paste input "MILAGROS AYLEN"
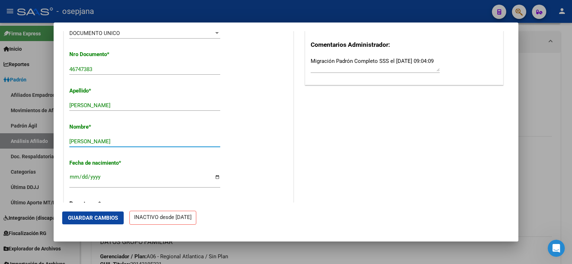
type input "MILAGROS AYLEN"
click at [112, 217] on span "Guardar Cambios" at bounding box center [93, 218] width 50 height 6
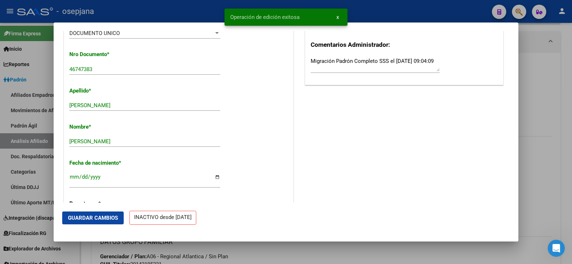
click at [558, 85] on div at bounding box center [286, 132] width 572 height 264
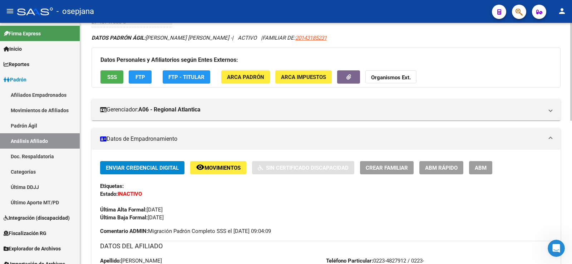
scroll to position [0, 0]
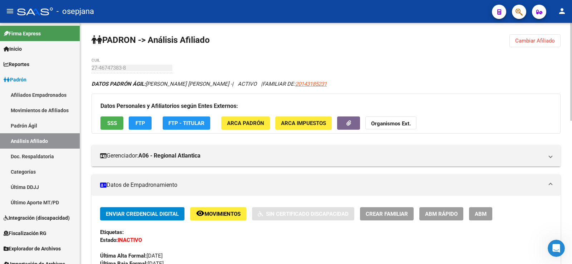
click at [543, 43] on span "Cambiar Afiliado" at bounding box center [535, 41] width 40 height 6
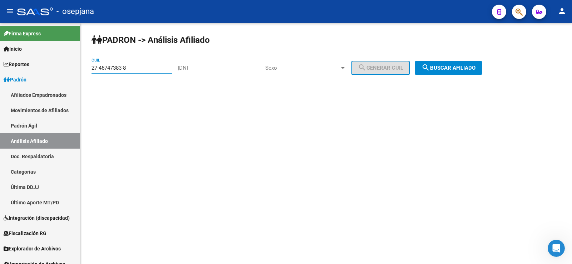
drag, startPoint x: 137, startPoint y: 70, endPoint x: 84, endPoint y: 72, distance: 53.3
click at [84, 72] on div "PADRON -> Análisis Afiliado 27-46747383-8 CUIL | DNI Sexo Sexo search Generar C…" at bounding box center [326, 60] width 492 height 75
paste input "0-46013563-0"
type input "20-46013563-0"
click at [473, 65] on span "search Buscar afiliado" at bounding box center [448, 68] width 54 height 6
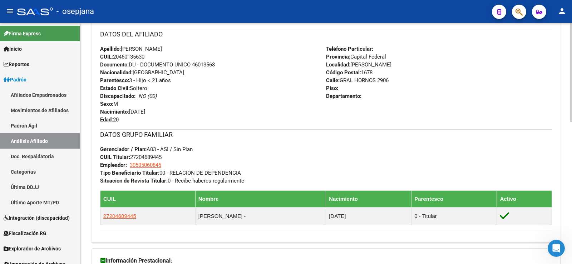
scroll to position [143, 0]
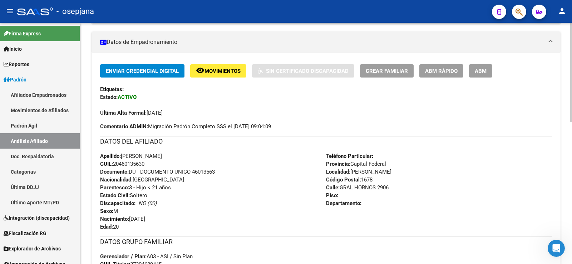
click at [442, 73] on span "ABM Rápido" at bounding box center [441, 71] width 33 height 6
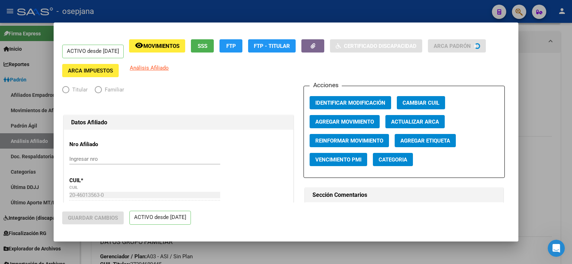
radio input "true"
type input "30-50506084-5"
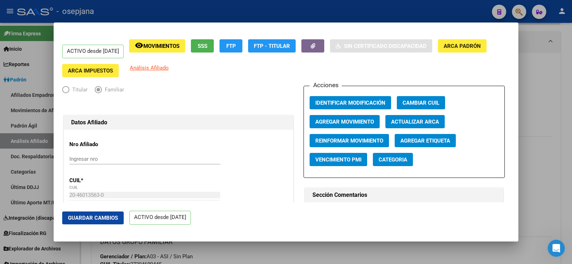
click at [358, 119] on span "Agregar Movimiento" at bounding box center [344, 122] width 59 height 6
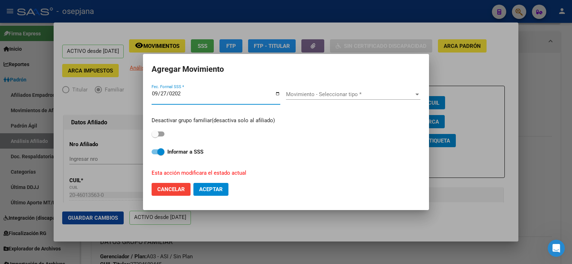
type input "2025-09-27"
click at [324, 90] on div "Movimiento - Seleccionar tipo * Movimiento - Seleccionar tipo *" at bounding box center [353, 94] width 134 height 11
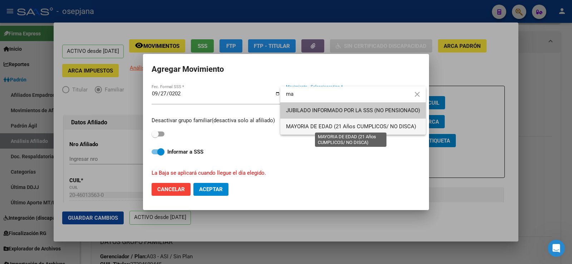
type input "ma"
click at [308, 126] on span "MAYORIA DE EDAD (21 Años CUMPLICOS/ NO DISCA)" at bounding box center [351, 126] width 130 height 6
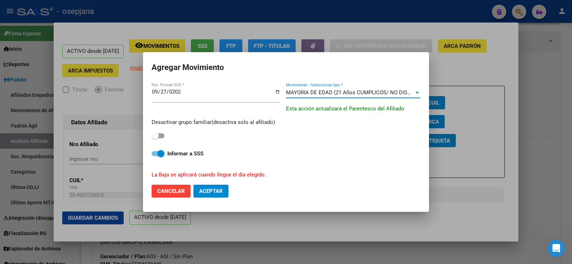
click at [155, 139] on span at bounding box center [154, 135] width 7 height 7
click at [155, 139] on input "checkbox" at bounding box center [155, 138] width 0 height 0
checkbox input "true"
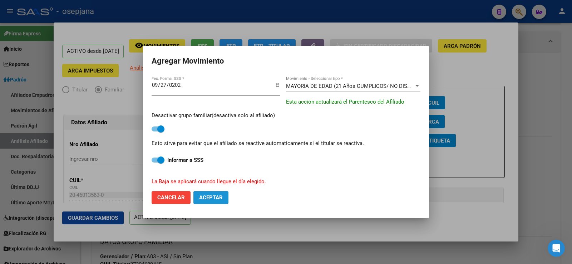
click at [209, 198] on span "Aceptar" at bounding box center [211, 197] width 24 height 6
checkbox input "false"
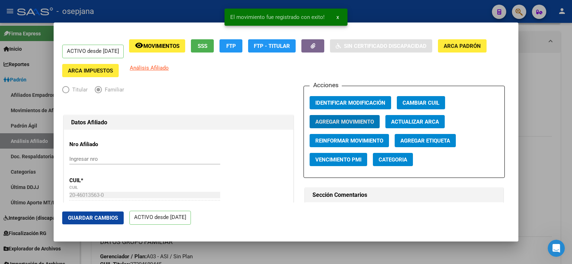
click at [109, 220] on span "Guardar Cambios" at bounding box center [93, 218] width 50 height 6
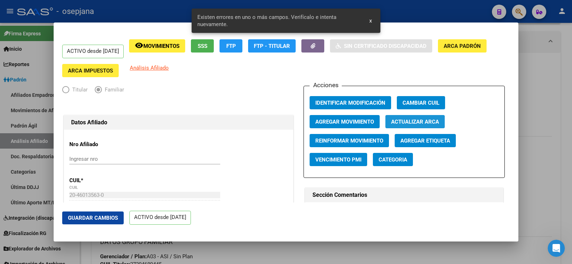
click at [410, 122] on span "Actualizar ARCA" at bounding box center [415, 122] width 48 height 6
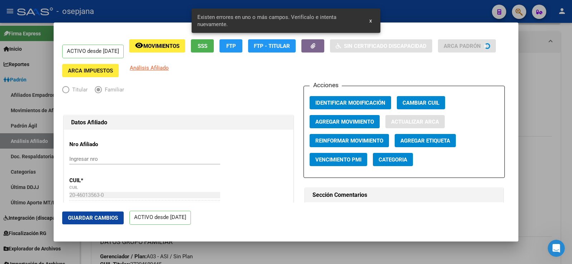
type input "MEDRANO"
type input "THIAGO NAHUEL"
type input "CASEROS"
type input "GRAL HORNOS"
type input "2906"
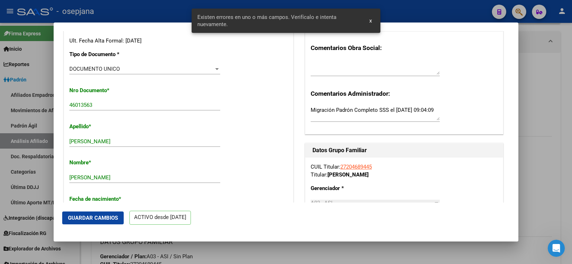
scroll to position [179, 0]
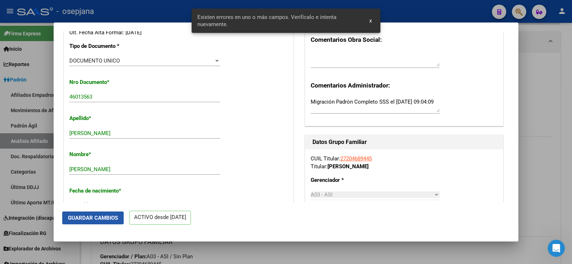
click at [110, 219] on span "Guardar Cambios" at bounding box center [93, 218] width 50 height 6
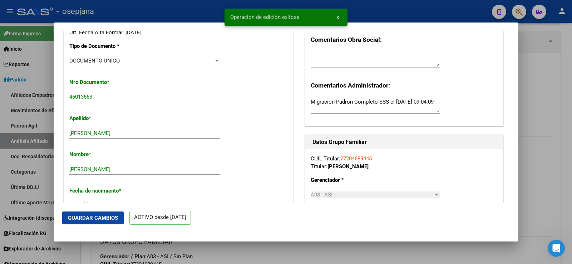
click at [544, 66] on div at bounding box center [286, 132] width 572 height 264
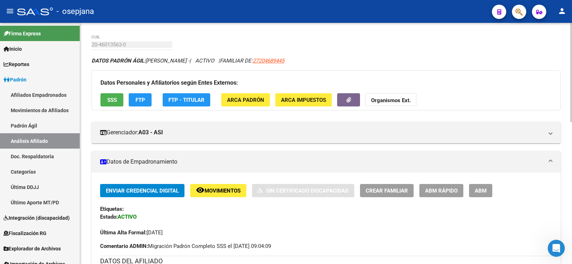
scroll to position [36, 0]
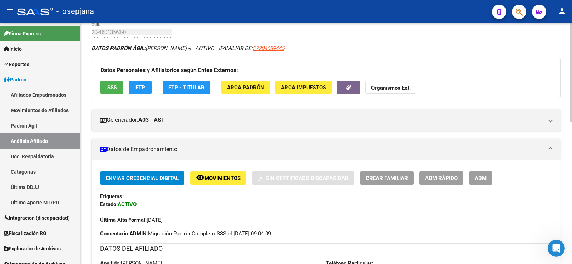
click at [215, 177] on span "Movimientos" at bounding box center [222, 178] width 36 height 6
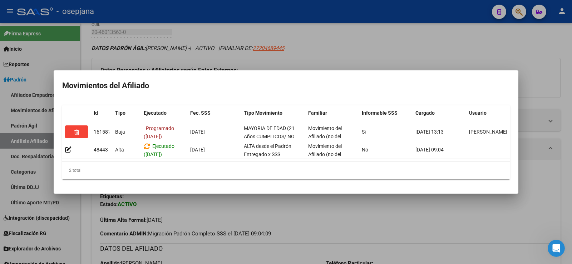
click at [365, 43] on div at bounding box center [286, 132] width 572 height 264
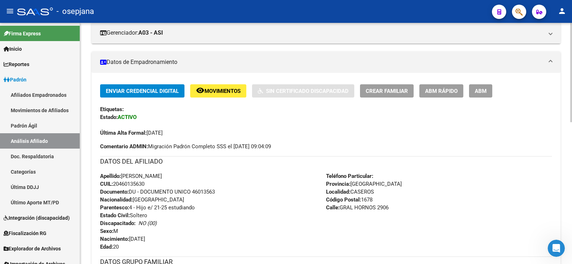
scroll to position [107, 0]
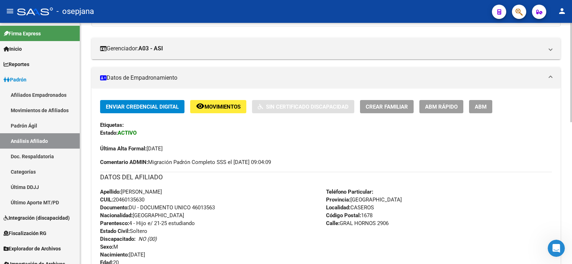
click at [233, 104] on span "Movimientos" at bounding box center [222, 107] width 36 height 6
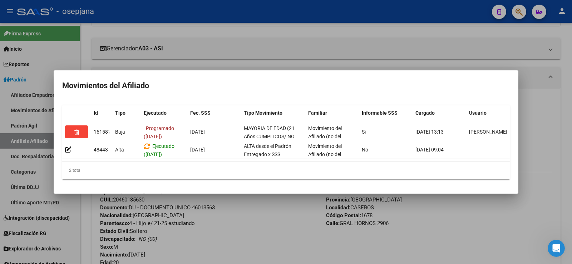
click at [85, 43] on div at bounding box center [286, 132] width 572 height 264
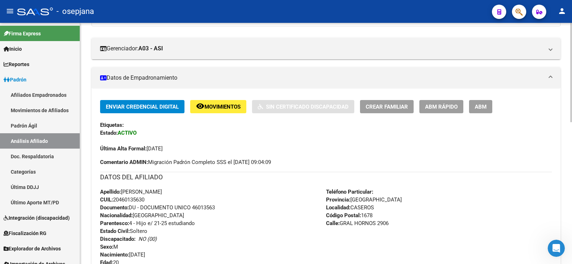
scroll to position [0, 0]
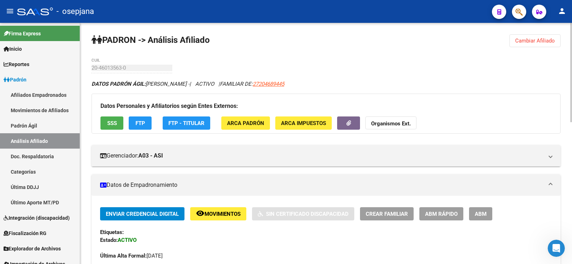
click at [545, 43] on span "Cambiar Afiliado" at bounding box center [535, 41] width 40 height 6
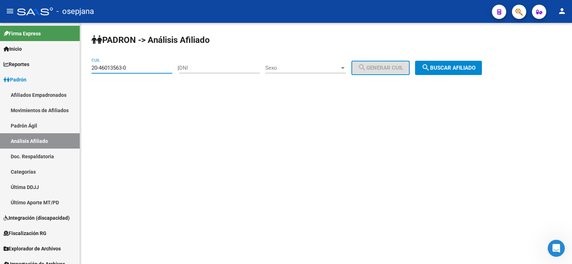
drag, startPoint x: 131, startPoint y: 66, endPoint x: 84, endPoint y: 66, distance: 46.4
click at [84, 66] on div "PADRON -> Análisis Afiliado 20-46013563-0 CUIL | DNI Sexo Sexo search Generar C…" at bounding box center [326, 60] width 492 height 75
paste input "7-46088711-4"
type input "27-46088711-4"
click at [440, 66] on span "search Buscar afiliado" at bounding box center [448, 68] width 54 height 6
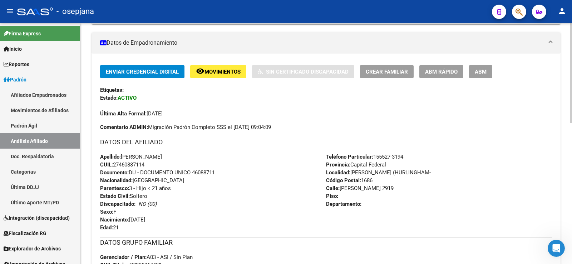
scroll to position [143, 0]
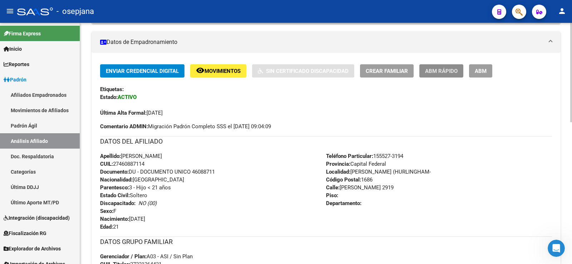
click at [428, 69] on span "ABM Rápido" at bounding box center [441, 71] width 33 height 6
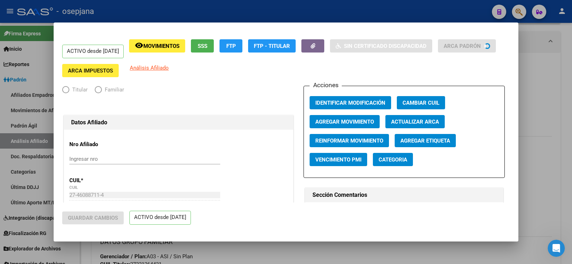
radio input "true"
type input "30-64418601-2"
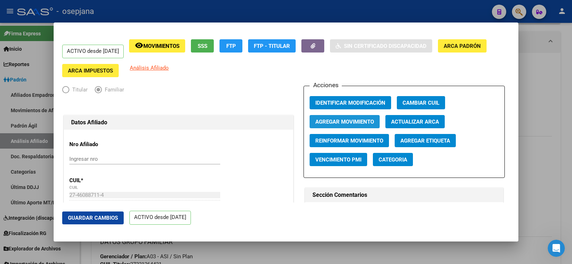
click at [362, 119] on span "Agregar Movimiento" at bounding box center [344, 122] width 59 height 6
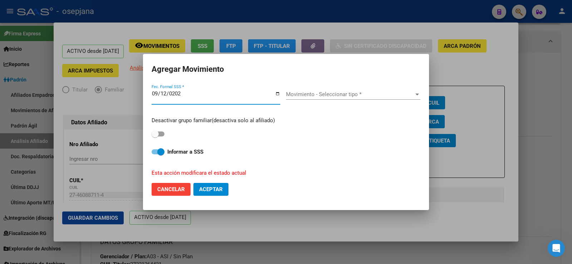
type input "2025-09-12"
click at [346, 93] on span "Movimiento - Seleccionar tipo *" at bounding box center [350, 94] width 128 height 6
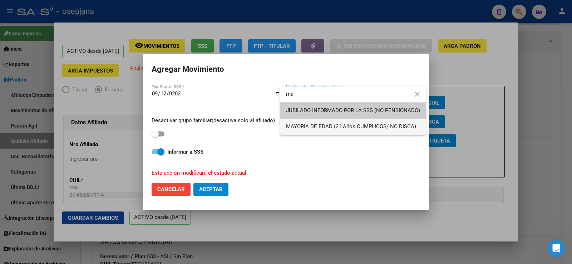
type input "ma"
click at [310, 125] on span "MAYORIA DE EDAD (21 Años CUMPLICOS/ NO DISCA)" at bounding box center [351, 126] width 130 height 6
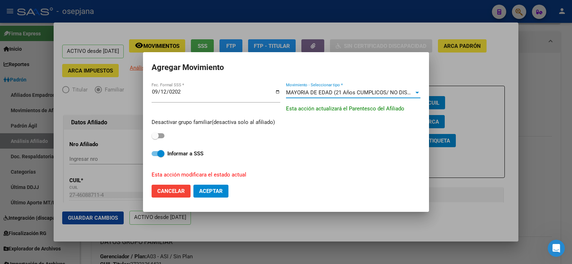
click at [162, 134] on span at bounding box center [157, 135] width 13 height 5
click at [155, 138] on input "checkbox" at bounding box center [155, 138] width 0 height 0
checkbox input "true"
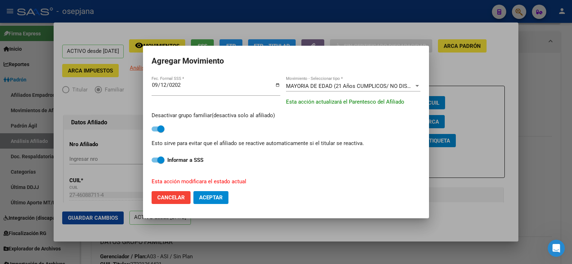
click at [223, 195] on button "Aceptar" at bounding box center [210, 197] width 35 height 13
checkbox input "false"
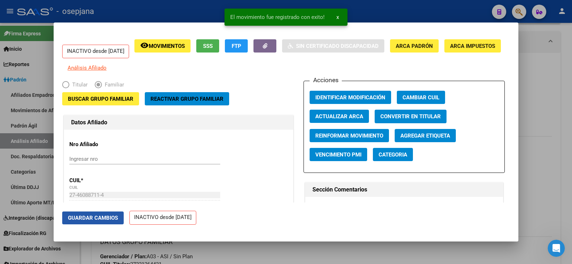
click at [109, 217] on span "Guardar Cambios" at bounding box center [93, 218] width 50 height 6
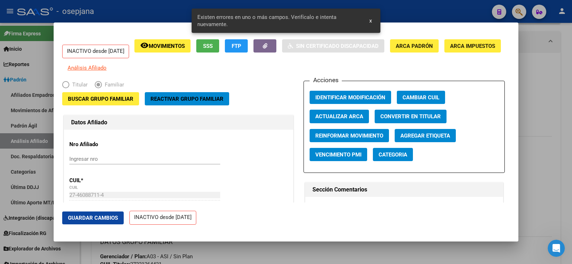
click at [359, 120] on span "Actualizar ARCA" at bounding box center [339, 117] width 48 height 6
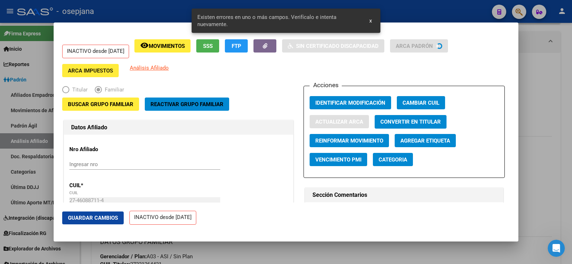
type input "VIERA"
type input "LARA MARINA"
type input "EL LIBERTADOR"
type input "1657"
type input "RIO CUARTO"
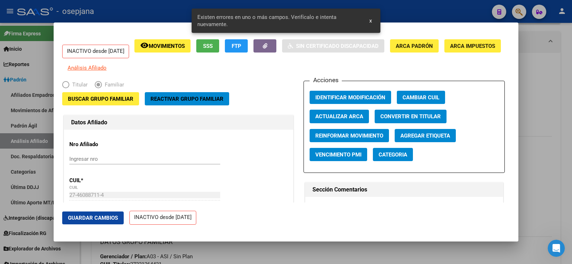
click at [113, 222] on button "Guardar Cambios" at bounding box center [92, 217] width 61 height 13
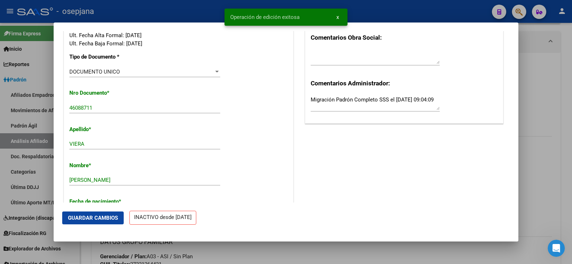
scroll to position [179, 0]
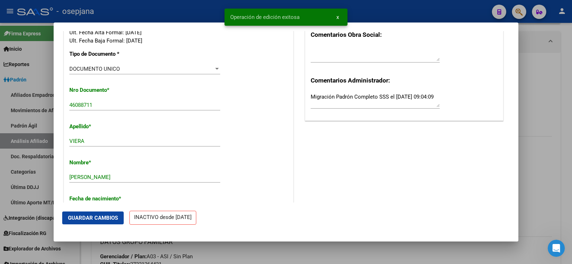
click at [533, 82] on div at bounding box center [286, 132] width 572 height 264
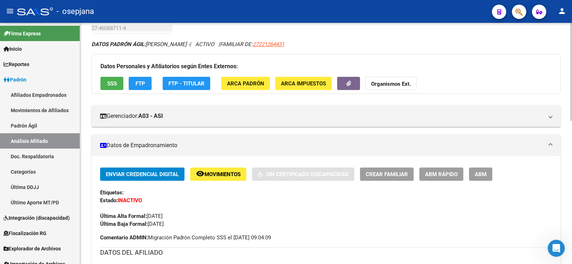
scroll to position [0, 0]
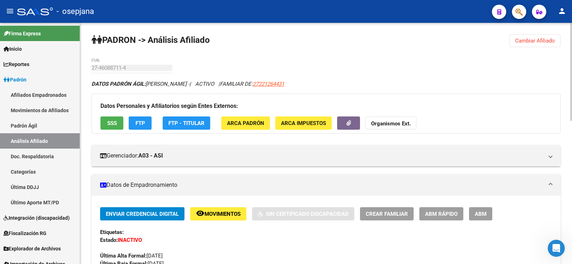
click at [523, 40] on span "Cambiar Afiliado" at bounding box center [535, 41] width 40 height 6
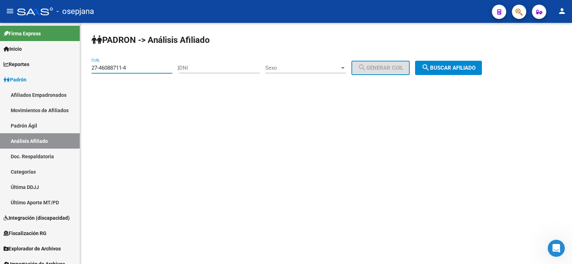
drag, startPoint x: 132, startPoint y: 66, endPoint x: 80, endPoint y: 69, distance: 51.5
click at [77, 67] on mat-sidenav-container "Firma Express Inicio Calendario SSS Instructivos Contacto OS Reportes Ingresos …" at bounding box center [286, 143] width 572 height 241
paste input "108507-0"
click at [475, 67] on span "search Buscar afiliado" at bounding box center [448, 68] width 54 height 6
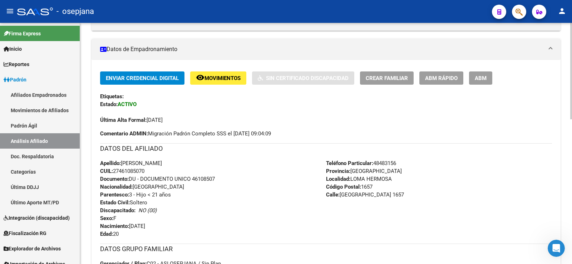
scroll to position [143, 0]
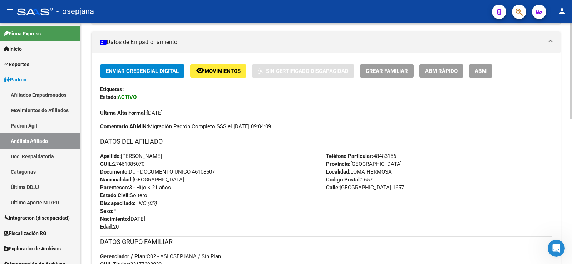
click at [445, 71] on span "ABM Rápido" at bounding box center [441, 71] width 33 height 6
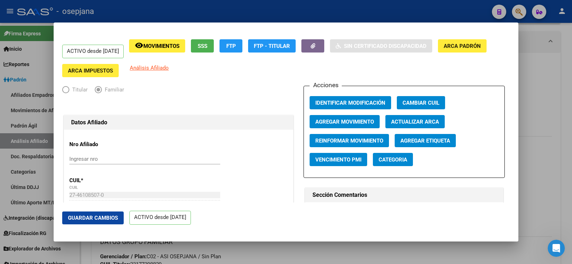
click at [343, 119] on span "Agregar Movimiento" at bounding box center [344, 122] width 59 height 6
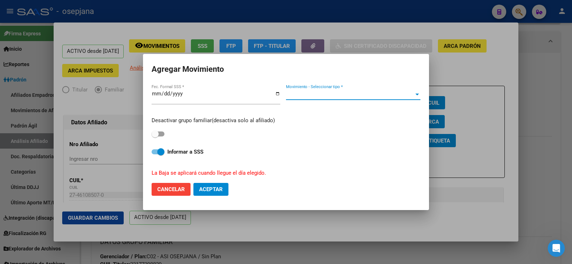
click at [319, 91] on span "Movimiento - Seleccionar tipo *" at bounding box center [350, 94] width 128 height 6
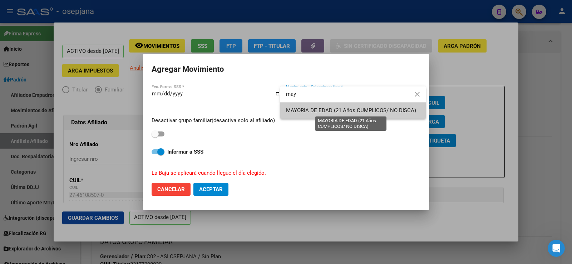
click at [302, 114] on span "MAYORIA DE EDAD (21 Años CUMPLICOS/ NO DISCA)" at bounding box center [351, 110] width 130 height 6
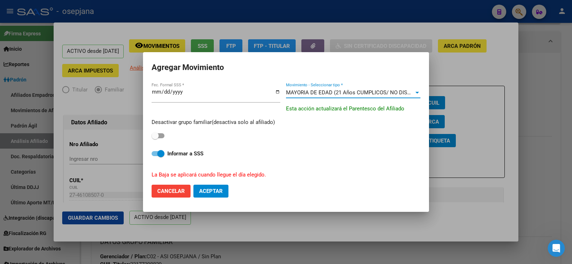
click at [163, 137] on span at bounding box center [157, 135] width 13 height 5
click at [155, 138] on input "checkbox" at bounding box center [155, 138] width 0 height 0
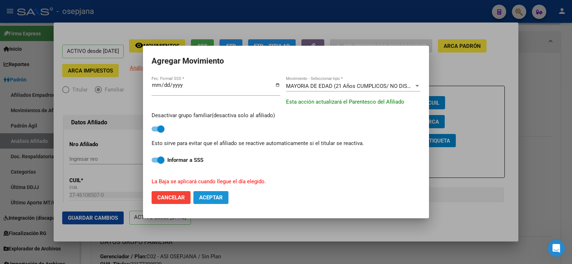
click at [208, 198] on span "Aceptar" at bounding box center [211, 197] width 24 height 6
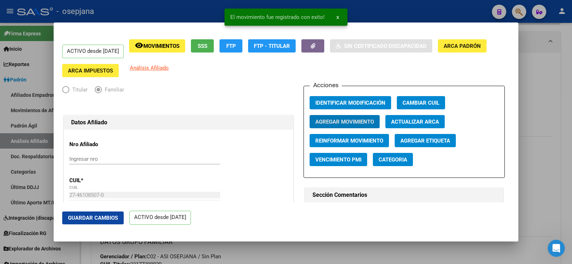
click at [94, 220] on span "Guardar Cambios" at bounding box center [93, 218] width 50 height 6
click at [541, 104] on div at bounding box center [286, 132] width 572 height 264
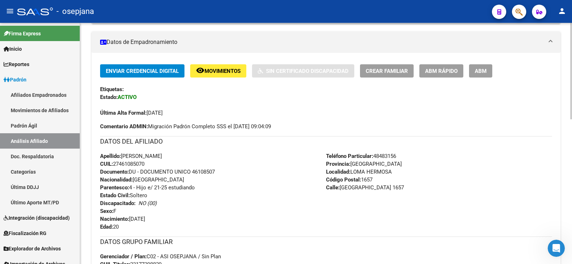
scroll to position [0, 0]
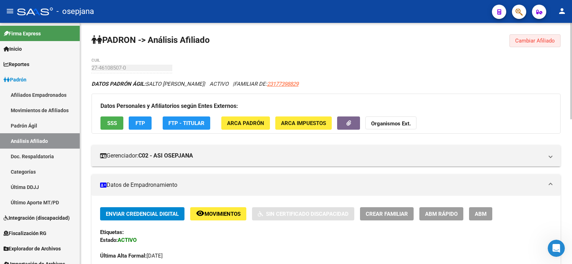
click at [538, 43] on span "Cambiar Afiliado" at bounding box center [535, 41] width 40 height 6
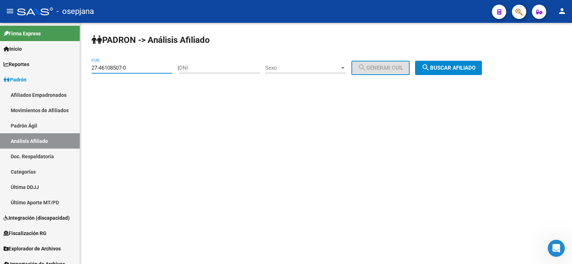
drag, startPoint x: 140, startPoint y: 68, endPoint x: 85, endPoint y: 71, distance: 55.1
click at [85, 71] on div "PADRON -> Análisis Afiliado 27-46108507-0 CUIL | DNI Sexo Sexo search Generar C…" at bounding box center [326, 60] width 492 height 75
click at [474, 66] on span "search Buscar afiliado" at bounding box center [448, 68] width 54 height 6
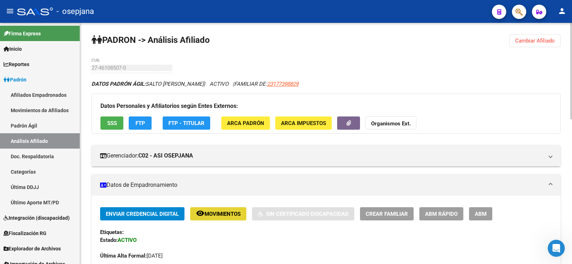
click at [224, 210] on span "remove_red_eye Movimientos" at bounding box center [218, 213] width 45 height 6
click at [528, 44] on button "Cambiar Afiliado" at bounding box center [534, 40] width 51 height 13
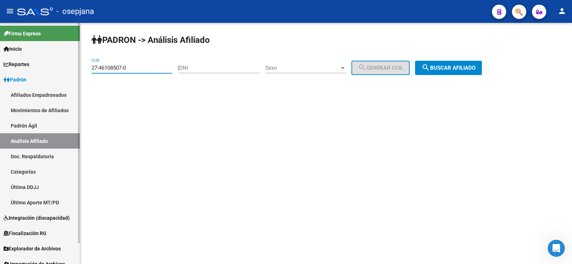
drag, startPoint x: 138, startPoint y: 70, endPoint x: 78, endPoint y: 69, distance: 60.0
click at [79, 68] on mat-sidenav-container "Firma Express Inicio Calendario SSS Instructivos Contacto OS Reportes Ingresos …" at bounding box center [286, 143] width 572 height 241
paste input "4-45985190-5"
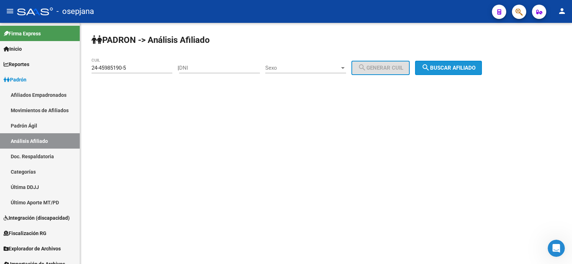
click at [450, 70] on span "search Buscar afiliado" at bounding box center [448, 68] width 54 height 6
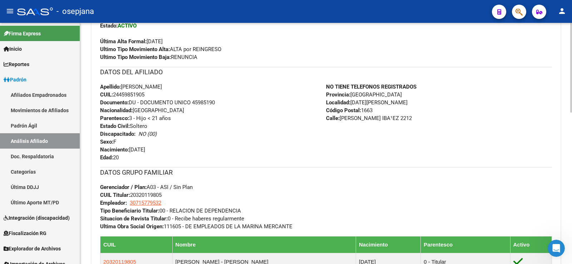
scroll to position [107, 0]
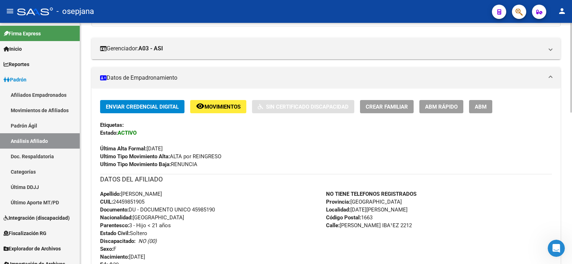
click at [448, 104] on span "ABM Rápido" at bounding box center [441, 107] width 33 height 6
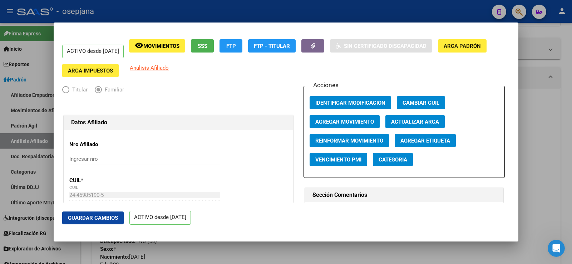
click at [347, 121] on span "Agregar Movimiento" at bounding box center [344, 122] width 59 height 6
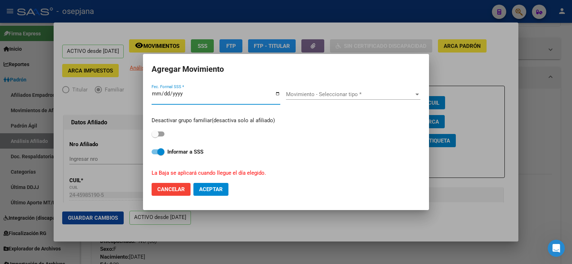
click at [341, 97] on span "Movimiento - Seleccionar tipo *" at bounding box center [350, 94] width 128 height 6
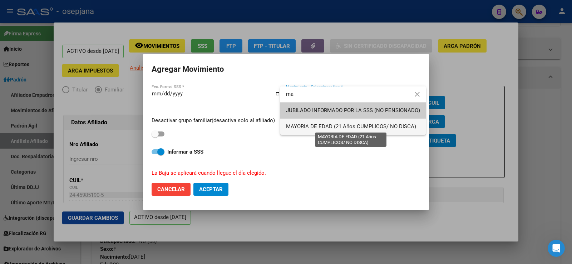
click at [313, 126] on span "MAYORIA DE EDAD (21 Años CUMPLICOS/ NO DISCA)" at bounding box center [351, 126] width 130 height 6
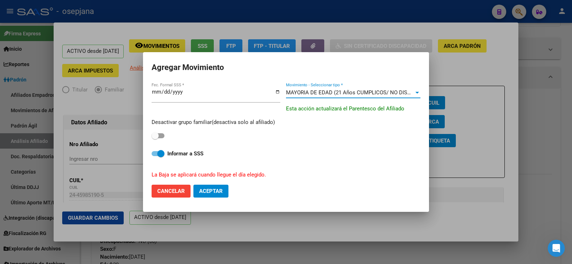
click at [160, 140] on label at bounding box center [157, 135] width 13 height 9
click at [155, 139] on input "checkbox" at bounding box center [155, 138] width 0 height 0
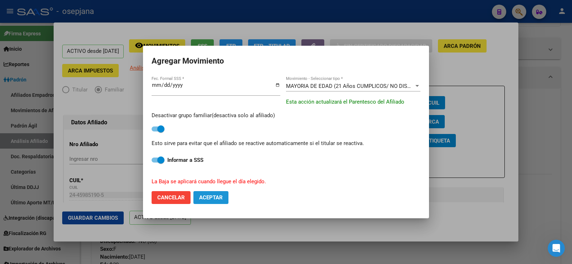
click at [215, 198] on span "Aceptar" at bounding box center [211, 197] width 24 height 6
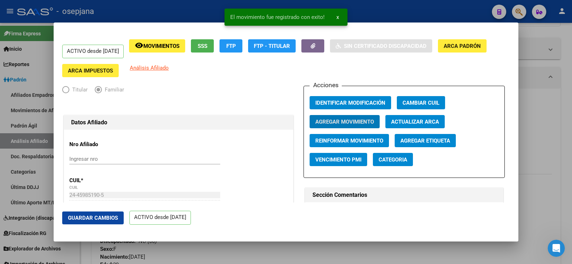
click at [549, 124] on div at bounding box center [286, 132] width 572 height 264
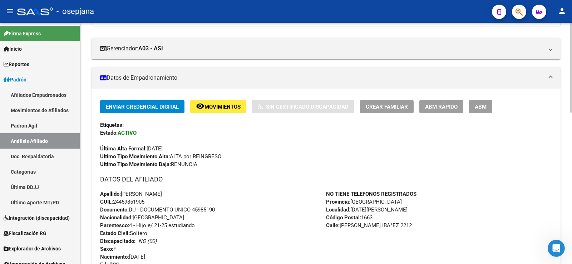
scroll to position [0, 0]
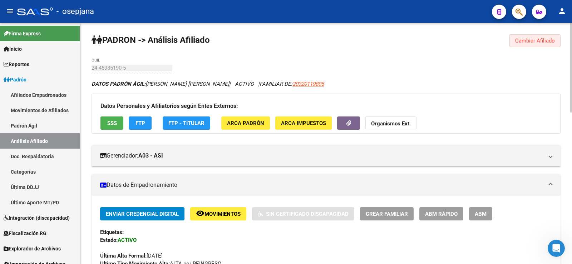
click at [535, 41] on span "Cambiar Afiliado" at bounding box center [535, 41] width 40 height 6
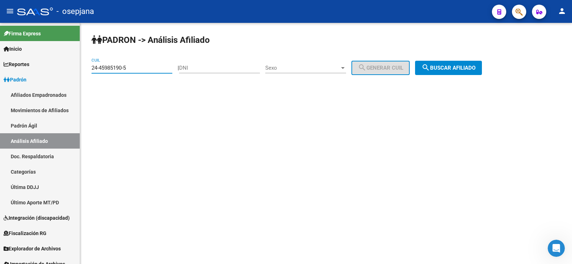
drag, startPoint x: 134, startPoint y: 69, endPoint x: 84, endPoint y: 68, distance: 50.4
click at [84, 68] on div "PADRON -> Análisis Afiliado 24-45985190-5 CUIL | DNI Sexo Sexo search Generar C…" at bounding box center [326, 60] width 492 height 75
paste input "0-45898569-4"
click at [458, 68] on span "search Buscar afiliado" at bounding box center [448, 68] width 54 height 6
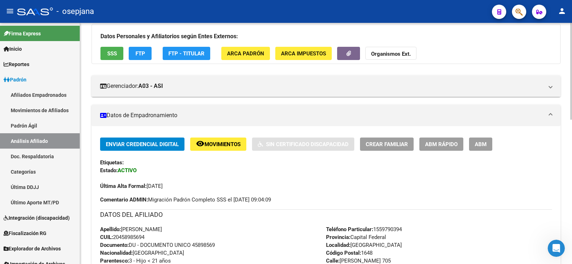
scroll to position [71, 0]
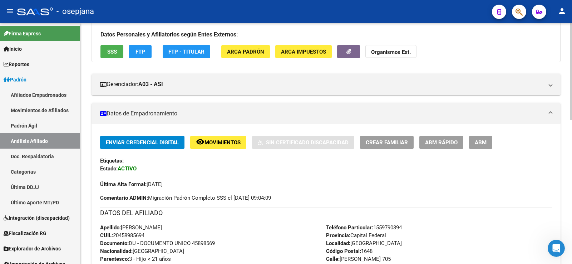
click at [457, 146] on button "ABM Rápido" at bounding box center [441, 142] width 44 height 13
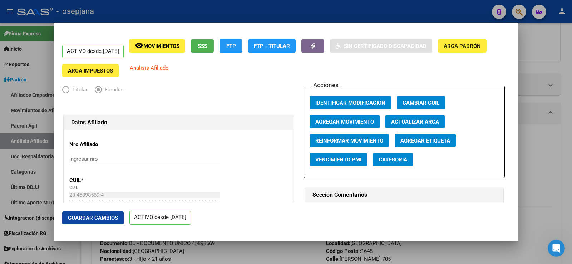
click at [349, 123] on span "Agregar Movimiento" at bounding box center [344, 122] width 59 height 6
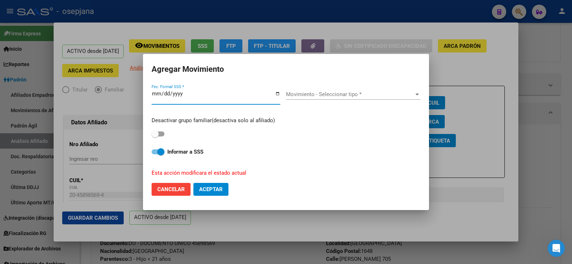
click at [345, 92] on span "Movimiento - Seleccionar tipo *" at bounding box center [350, 94] width 128 height 6
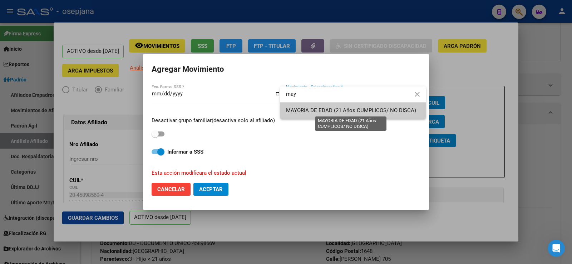
click at [316, 109] on span "MAYORIA DE EDAD (21 Años CUMPLICOS/ NO DISCA)" at bounding box center [351, 110] width 130 height 6
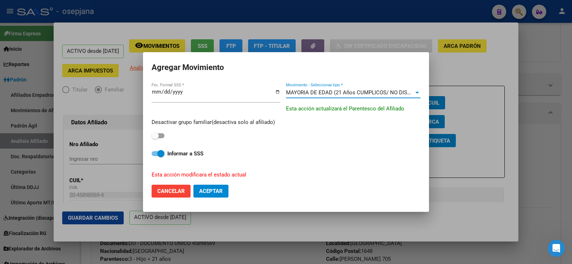
click at [156, 138] on span at bounding box center [154, 135] width 7 height 7
click at [155, 138] on input "checkbox" at bounding box center [155, 138] width 0 height 0
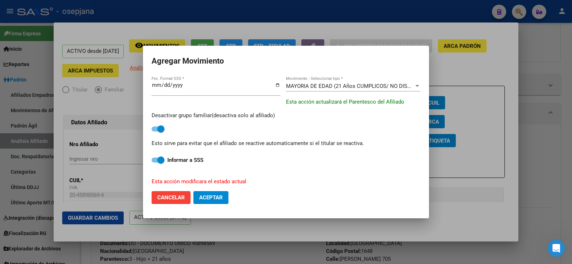
click at [208, 195] on span "Aceptar" at bounding box center [211, 197] width 24 height 6
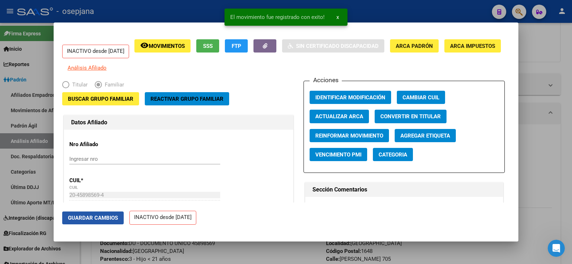
click at [109, 219] on span "Guardar Cambios" at bounding box center [93, 218] width 50 height 6
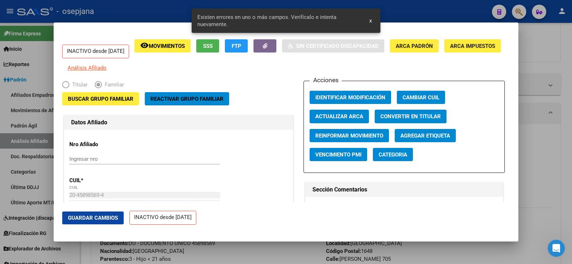
click at [333, 118] on span "Actualizar ARCA" at bounding box center [339, 116] width 48 height 6
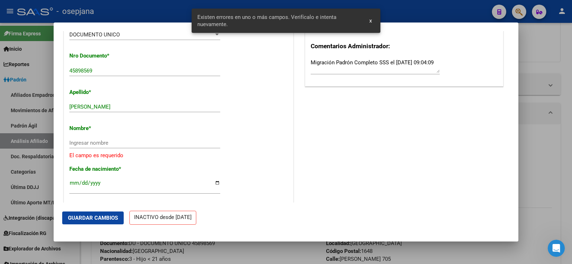
scroll to position [214, 0]
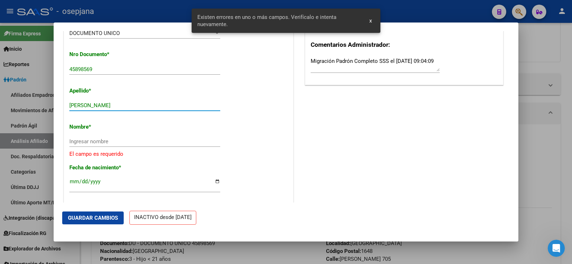
click at [89, 108] on input "OJEDA LUCAS EZEQUIEL" at bounding box center [144, 105] width 151 height 6
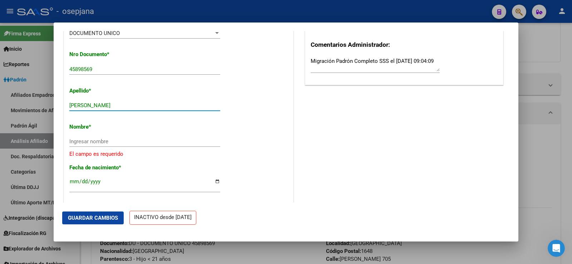
drag, startPoint x: 88, startPoint y: 108, endPoint x: 130, endPoint y: 114, distance: 42.2
click at [130, 111] on div "OJEDA LUCAS EZEQUIEL Ingresar apellido" at bounding box center [144, 105] width 151 height 11
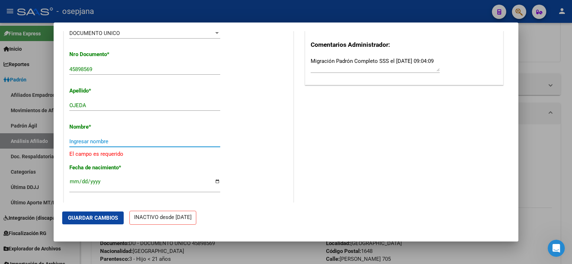
click at [98, 145] on input "Ingresar nombre" at bounding box center [144, 141] width 151 height 6
paste input "LUCAS EZEQUIEL"
click at [101, 215] on span "Guardar Cambios" at bounding box center [93, 218] width 50 height 6
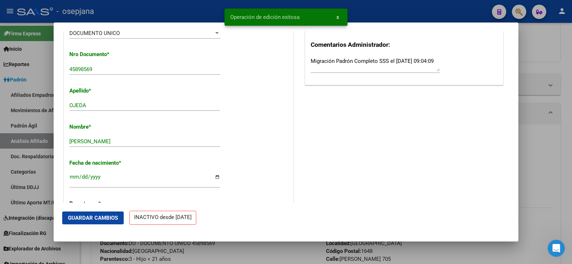
click at [571, 92] on div at bounding box center [286, 132] width 572 height 264
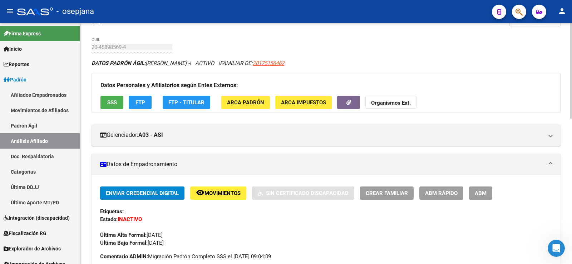
scroll to position [0, 0]
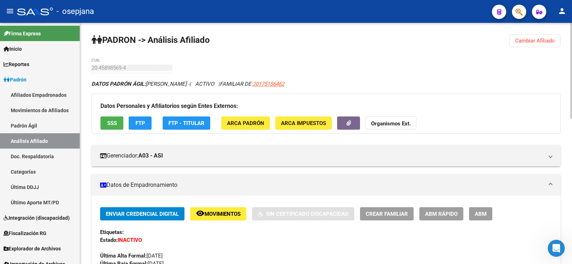
click at [535, 40] on span "Cambiar Afiliado" at bounding box center [535, 41] width 40 height 6
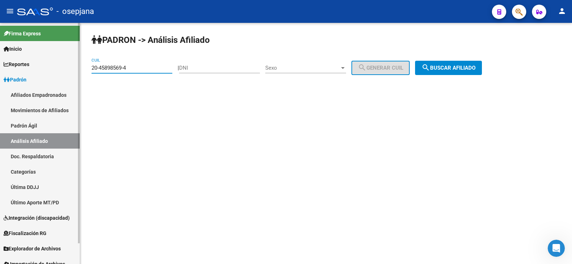
drag, startPoint x: 133, startPoint y: 67, endPoint x: 75, endPoint y: 68, distance: 57.9
click at [75, 68] on mat-sidenav-container "Firma Express Inicio Calendario SSS Instructivos Contacto OS Reportes Ingresos …" at bounding box center [286, 143] width 572 height 241
paste input "7-46091954-7"
click at [458, 69] on span "search Buscar afiliado" at bounding box center [448, 68] width 54 height 6
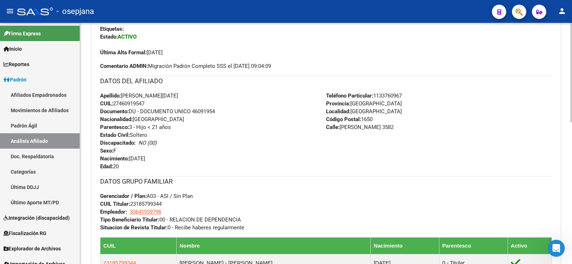
scroll to position [226, 0]
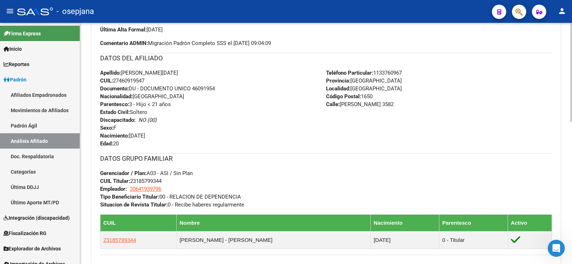
click at [279, 109] on div "Apellido: HELIANA LUCIA CARDOZO CUIL: 27460919547 Documento: DU - DOCUMENTO UNI…" at bounding box center [213, 108] width 226 height 79
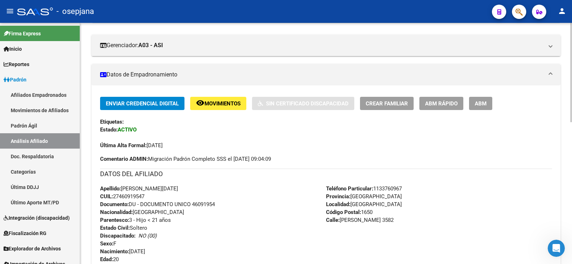
scroll to position [143, 0]
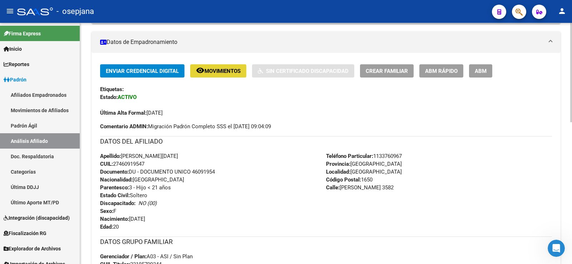
click at [222, 69] on span "Movimientos" at bounding box center [222, 71] width 36 height 6
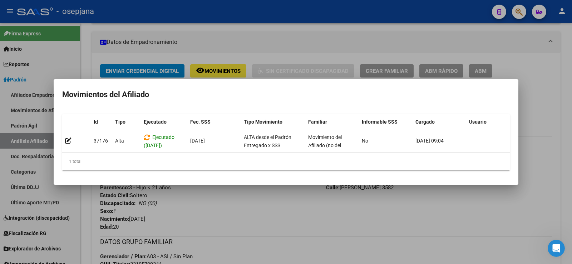
click at [259, 225] on div at bounding box center [286, 132] width 572 height 264
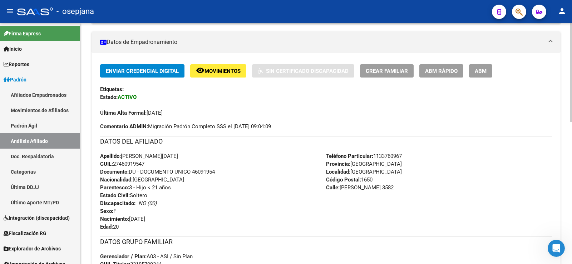
click at [443, 66] on button "ABM Rápido" at bounding box center [441, 70] width 44 height 13
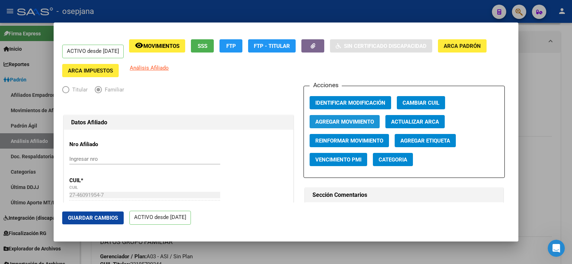
click at [355, 120] on span "Agregar Movimiento" at bounding box center [344, 122] width 59 height 6
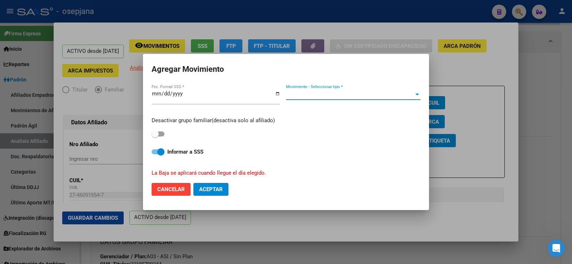
click at [340, 95] on span "Movimiento - Seleccionar tipo *" at bounding box center [350, 94] width 128 height 6
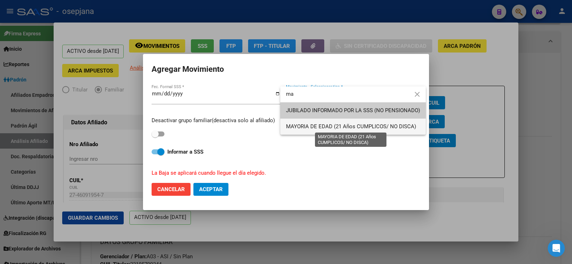
click at [308, 129] on span "MAYORIA DE EDAD (21 Años CUMPLICOS/ NO DISCA)" at bounding box center [351, 126] width 130 height 6
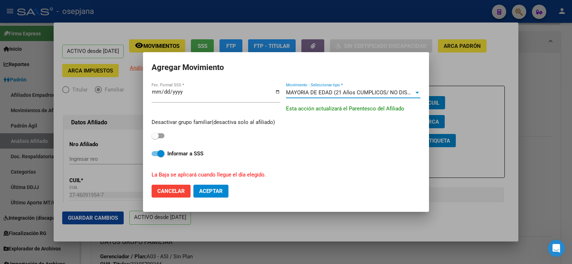
click at [156, 138] on span at bounding box center [154, 135] width 7 height 7
click at [155, 138] on input "checkbox" at bounding box center [155, 138] width 0 height 0
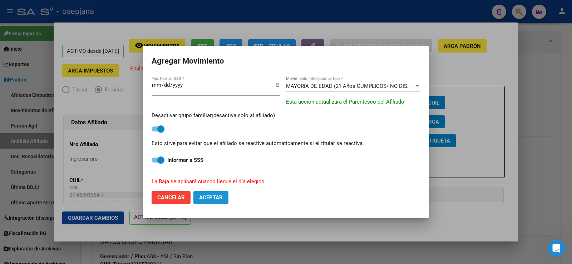
click at [215, 200] on span "Aceptar" at bounding box center [211, 197] width 24 height 6
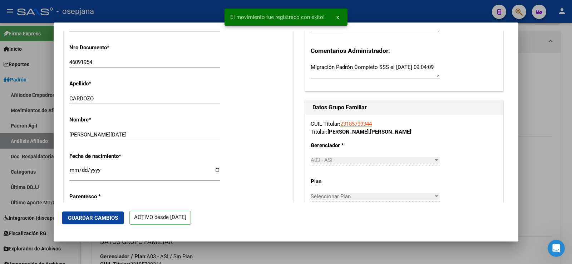
scroll to position [214, 0]
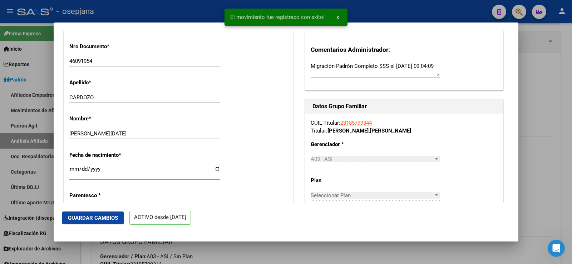
click at [101, 221] on button "Guardar Cambios" at bounding box center [92, 217] width 61 height 13
click at [550, 88] on div at bounding box center [286, 132] width 572 height 264
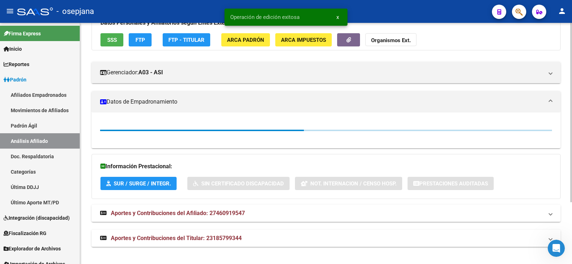
scroll to position [143, 0]
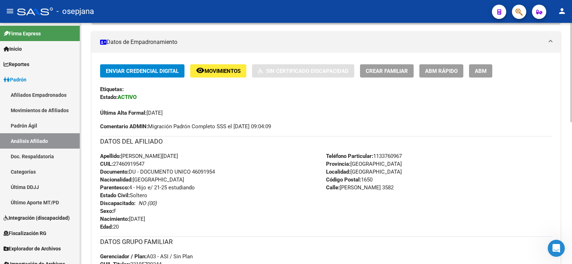
click at [87, 95] on div "PADRON -> Análisis Afiliado Cambiar Afiliado 27-46091954-7 CUIL DATOS PADRÓN ÁG…" at bounding box center [326, 173] width 492 height 586
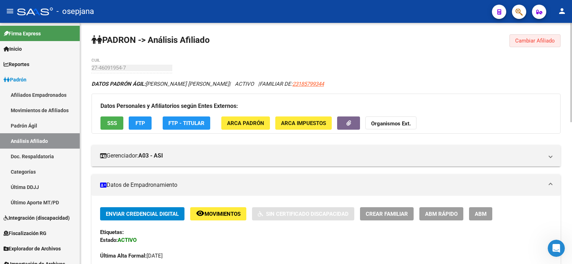
click at [540, 40] on span "Cambiar Afiliado" at bounding box center [535, 41] width 40 height 6
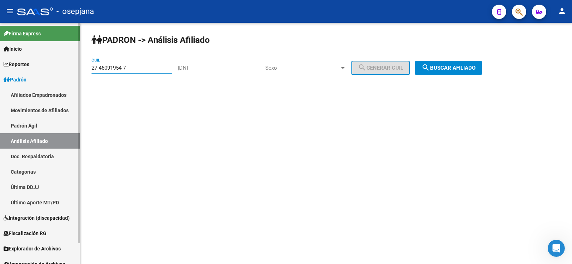
drag, startPoint x: 129, startPoint y: 69, endPoint x: 73, endPoint y: 73, distance: 56.2
click at [73, 73] on mat-sidenav-container "Firma Express Inicio Calendario SSS Instructivos Contacto OS Reportes Ingresos …" at bounding box center [286, 143] width 572 height 241
paste input "0-46092007-9"
click at [477, 59] on div "PADRON -> Análisis Afiliado 20-46092007-9 CUIL | DNI Sexo Sexo search Generar C…" at bounding box center [326, 60] width 492 height 75
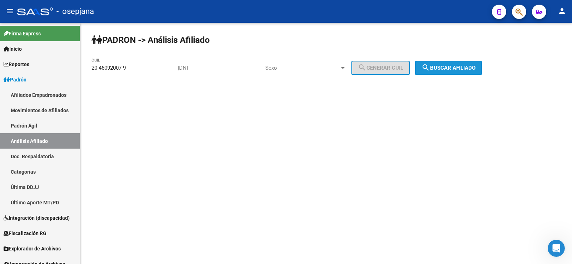
click at [472, 66] on span "search Buscar afiliado" at bounding box center [448, 68] width 54 height 6
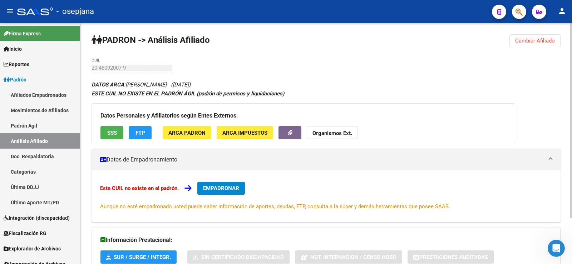
click at [527, 42] on span "Cambiar Afiliado" at bounding box center [535, 41] width 40 height 6
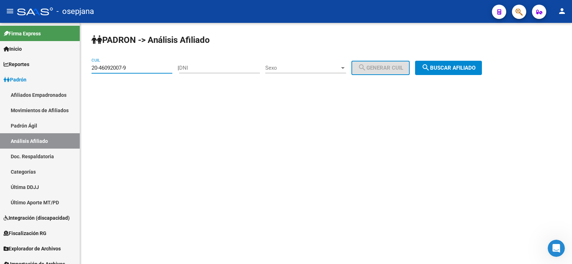
drag, startPoint x: 105, startPoint y: 70, endPoint x: 81, endPoint y: 70, distance: 24.3
click at [81, 70] on div "PADRON -> Análisis Afiliado 20-46092007-9 CUIL | DNI Sexo Sexo search Generar C…" at bounding box center [326, 60] width 492 height 75
paste input "31929256-0"
click at [475, 70] on span "search Buscar afiliado" at bounding box center [448, 68] width 54 height 6
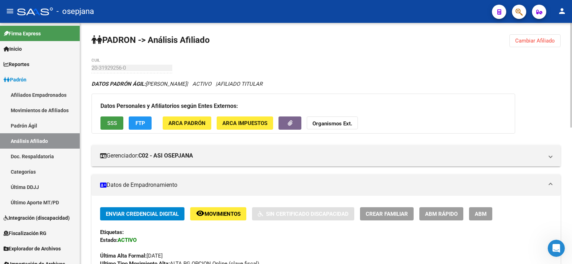
click at [115, 120] on span "SSS" at bounding box center [112, 123] width 10 height 6
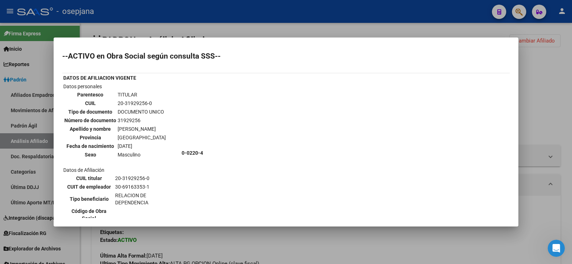
click at [554, 89] on div at bounding box center [286, 132] width 572 height 264
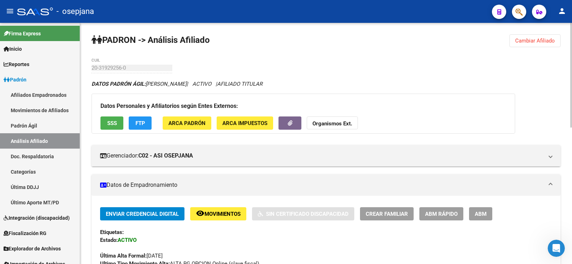
click at [143, 123] on span "FTP" at bounding box center [140, 123] width 10 height 6
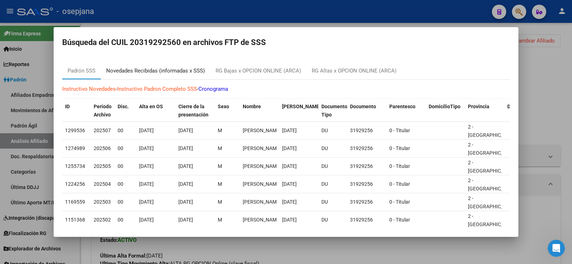
click at [161, 71] on div "Novedades Recibidas (informadas x SSS)" at bounding box center [155, 71] width 99 height 8
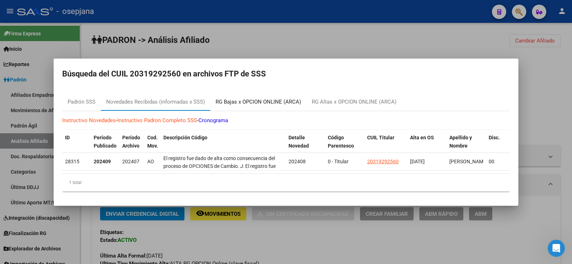
click at [272, 103] on div "RG Bajas x OPCION ONLINE (ARCA)" at bounding box center [257, 102] width 85 height 8
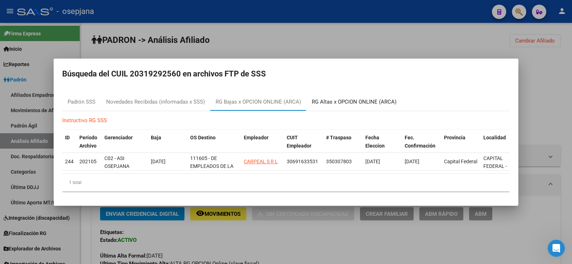
click at [348, 104] on div "RG Altas x OPCION ONLINE (ARCA)" at bounding box center [353, 102] width 95 height 17
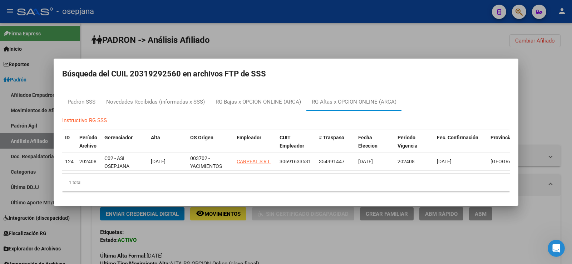
click at [538, 88] on div at bounding box center [286, 132] width 572 height 264
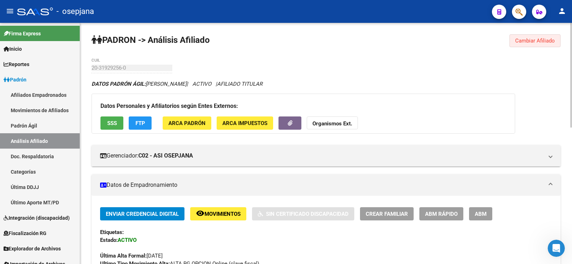
click at [527, 40] on span "Cambiar Afiliado" at bounding box center [535, 41] width 40 height 6
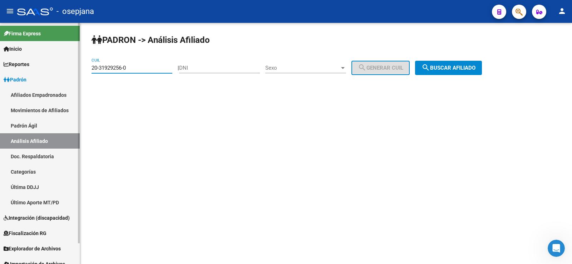
drag, startPoint x: 133, startPoint y: 70, endPoint x: 76, endPoint y: 70, distance: 56.4
click at [76, 70] on mat-sidenav-container "Firma Express Inicio Calendario SSS Instructivos Contacto OS Reportes Ingresos …" at bounding box center [286, 143] width 572 height 241
paste input "7-46184435-4"
click at [475, 68] on span "search Buscar afiliado" at bounding box center [448, 68] width 54 height 6
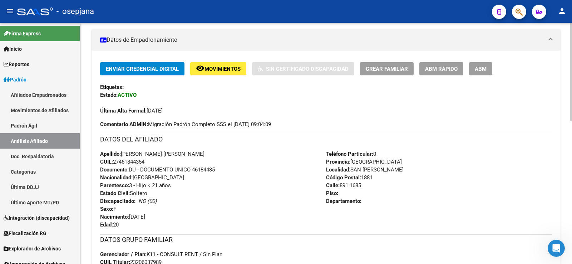
scroll to position [143, 0]
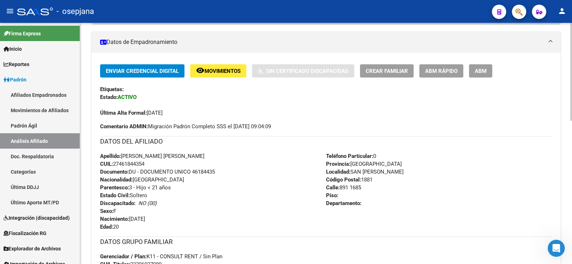
click at [438, 68] on span "ABM Rápido" at bounding box center [441, 71] width 33 height 6
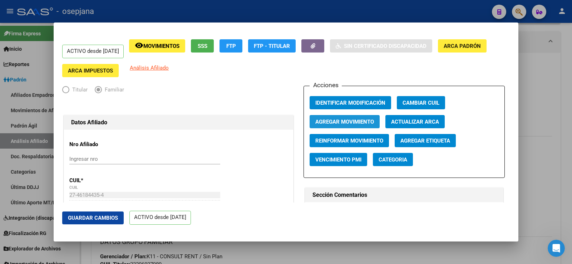
click at [359, 121] on span "Agregar Movimiento" at bounding box center [344, 122] width 59 height 6
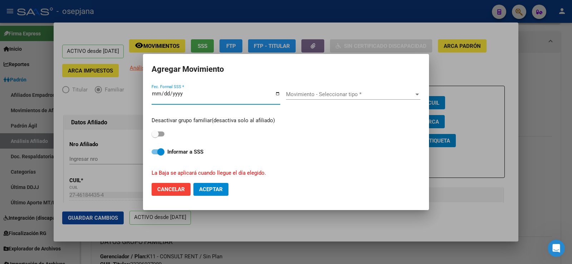
click at [356, 95] on span "Movimiento - Seleccionar tipo *" at bounding box center [350, 94] width 128 height 6
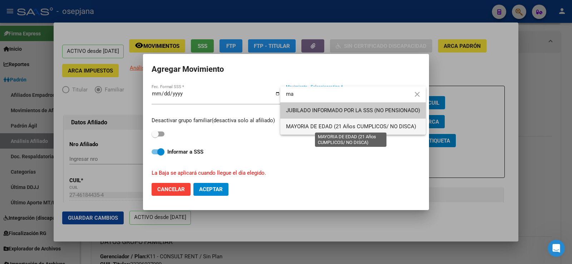
click at [319, 126] on span "MAYORIA DE EDAD (21 Años CUMPLICOS/ NO DISCA)" at bounding box center [351, 126] width 130 height 6
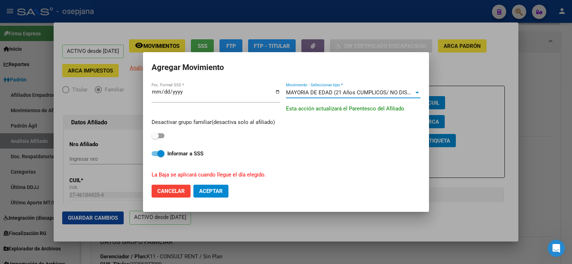
click at [155, 134] on span at bounding box center [154, 135] width 7 height 7
click at [155, 138] on input "checkbox" at bounding box center [155, 138] width 0 height 0
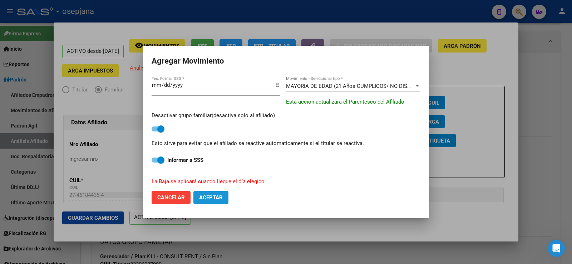
click at [218, 197] on span "Aceptar" at bounding box center [211, 197] width 24 height 6
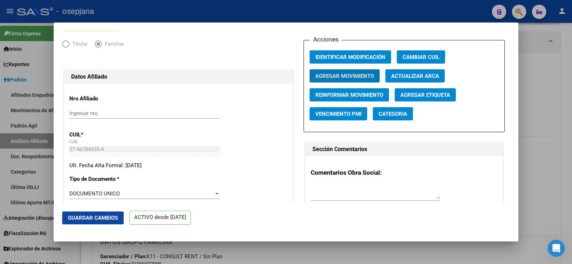
scroll to position [36, 0]
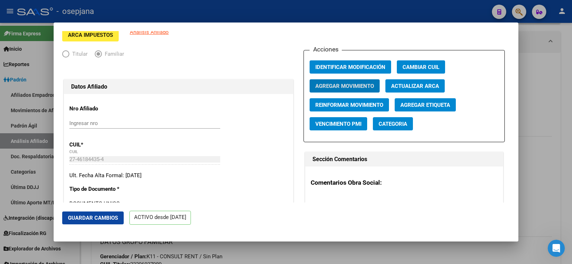
click at [406, 89] on span "Actualizar ARCA" at bounding box center [415, 86] width 48 height 6
click at [352, 84] on span "Agregar Movimiento" at bounding box center [344, 86] width 59 height 6
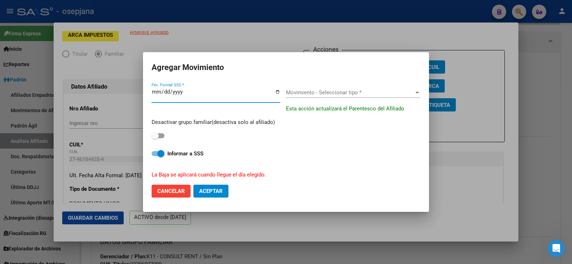
click at [339, 91] on span "Movimiento - Seleccionar tipo *" at bounding box center [350, 92] width 128 height 6
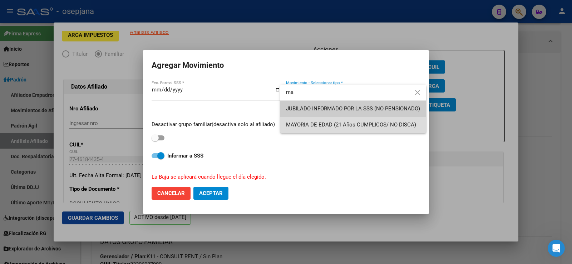
click at [298, 129] on span "MAYORIA DE EDAD (21 Años CUMPLICOS/ NO DISCA)" at bounding box center [353, 125] width 134 height 16
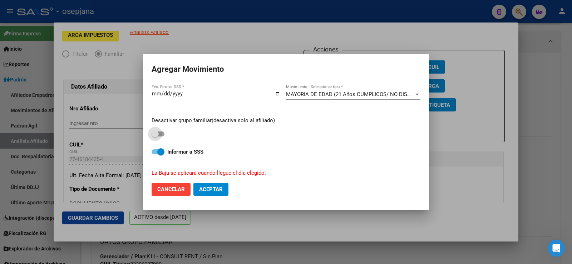
click at [156, 135] on span at bounding box center [154, 133] width 7 height 7
click at [155, 136] on input "checkbox" at bounding box center [155, 136] width 0 height 0
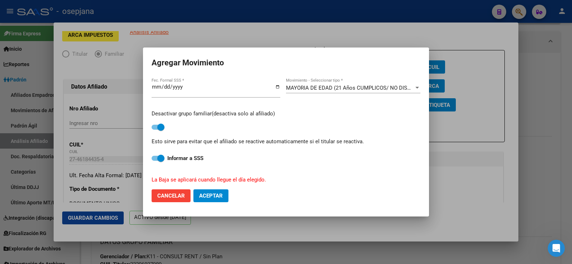
click at [210, 194] on span "Aceptar" at bounding box center [211, 196] width 24 height 6
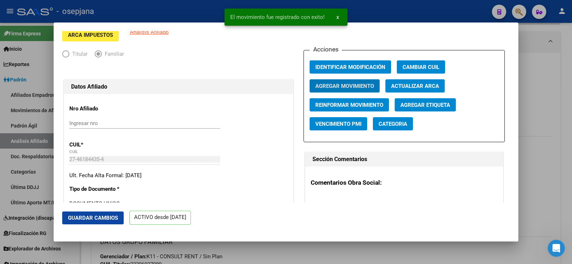
click at [115, 219] on span "Guardar Cambios" at bounding box center [93, 218] width 50 height 6
click at [570, 79] on div at bounding box center [286, 132] width 572 height 264
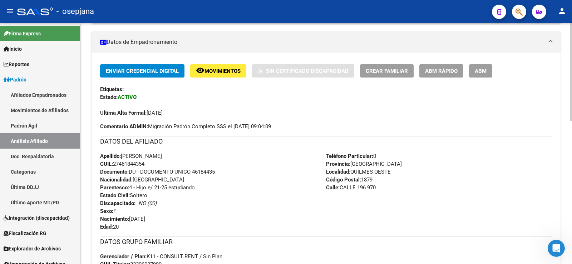
scroll to position [0, 0]
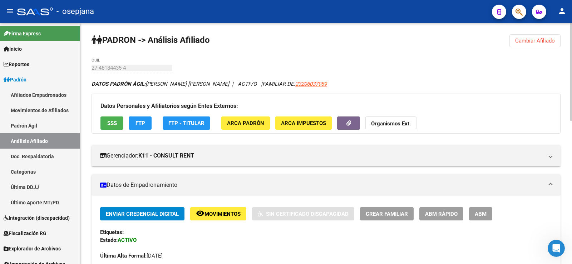
click at [530, 43] on span "Cambiar Afiliado" at bounding box center [535, 41] width 40 height 6
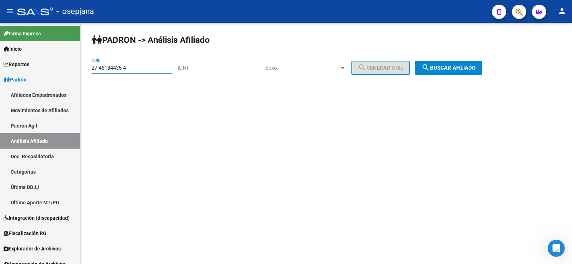
paste input "5919357-5"
drag, startPoint x: 135, startPoint y: 65, endPoint x: 83, endPoint y: 68, distance: 52.6
click at [83, 68] on div "PADRON -> Análisis Afiliado 27-46184435-4 CUIL | DNI Sexo Sexo search Generar C…" at bounding box center [326, 60] width 492 height 75
click at [470, 69] on span "search Buscar afiliado" at bounding box center [448, 68] width 54 height 6
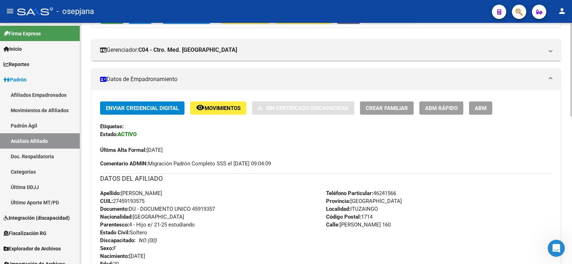
scroll to position [119, 0]
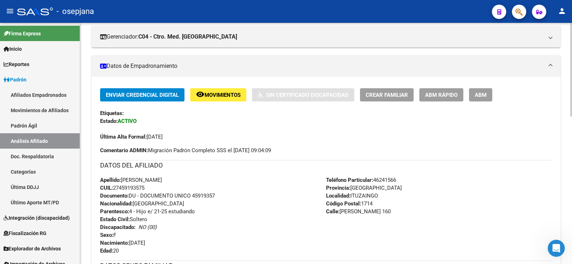
click at [224, 97] on span "Movimientos" at bounding box center [222, 95] width 36 height 6
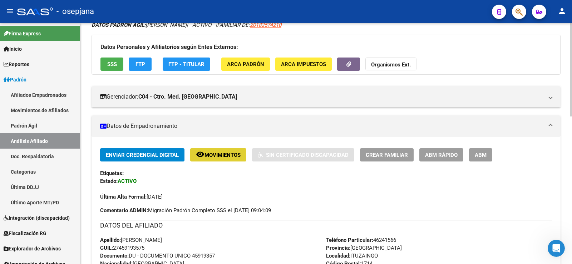
scroll to position [0, 0]
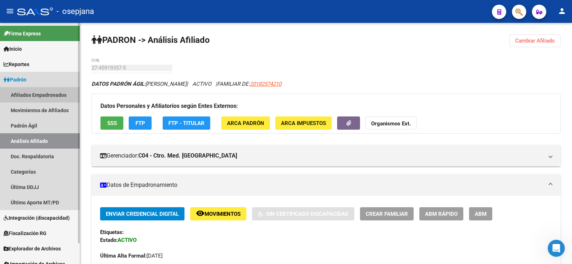
click at [34, 94] on link "Afiliados Empadronados" at bounding box center [40, 94] width 80 height 15
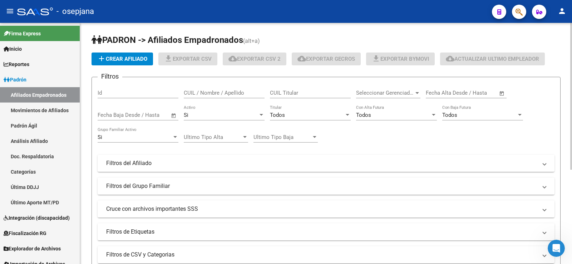
click at [333, 118] on div "Todos Titular" at bounding box center [310, 112] width 81 height 15
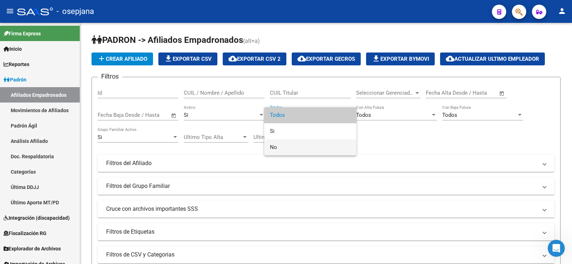
click at [288, 148] on span "No" at bounding box center [310, 147] width 81 height 16
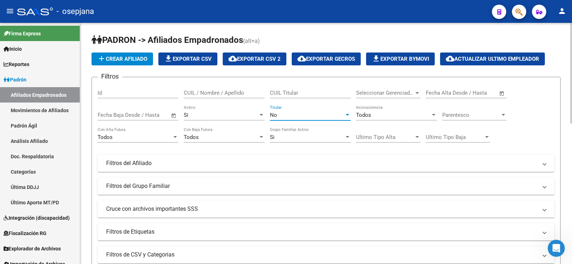
click at [464, 113] on span "Parentesco" at bounding box center [471, 115] width 58 height 6
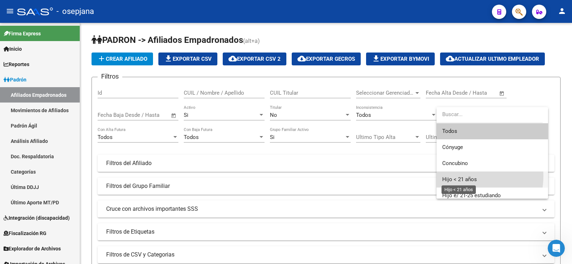
click at [458, 176] on span "Hijo < 21 años" at bounding box center [459, 179] width 35 height 6
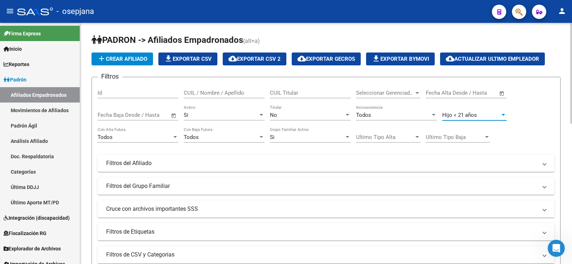
click at [535, 125] on div "Filtros Id CUIL / Nombre / Apellido CUIL Titular Seleccionar Gerenciador Selecc…" at bounding box center [326, 162] width 457 height 158
click at [159, 137] on div "Todos" at bounding box center [135, 137] width 74 height 6
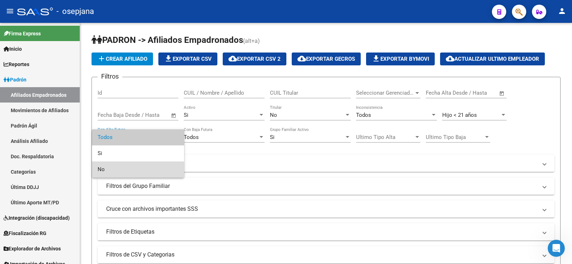
click at [121, 169] on span "No" at bounding box center [138, 169] width 81 height 16
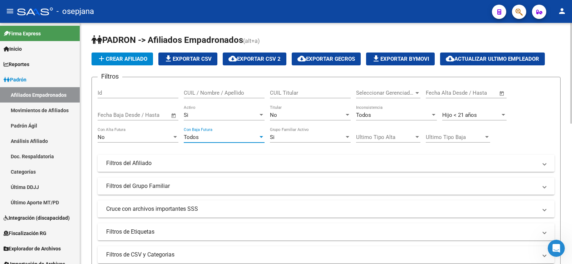
click at [201, 137] on div "Todos" at bounding box center [221, 137] width 74 height 6
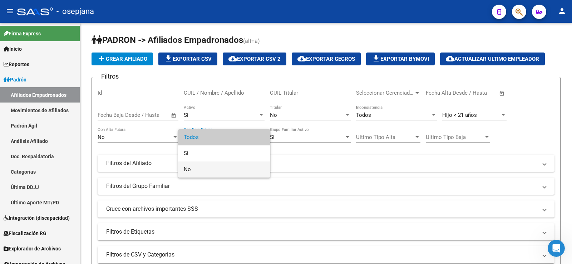
click at [194, 167] on span "No" at bounding box center [224, 169] width 81 height 16
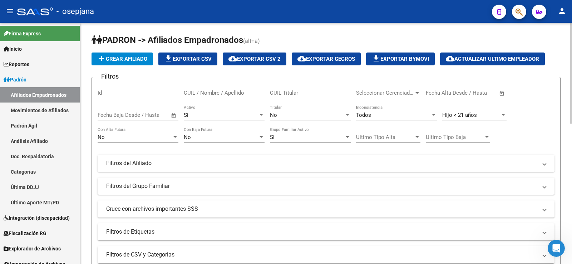
click at [139, 164] on mat-panel-title "Filtros del Afiliado" at bounding box center [321, 163] width 431 height 8
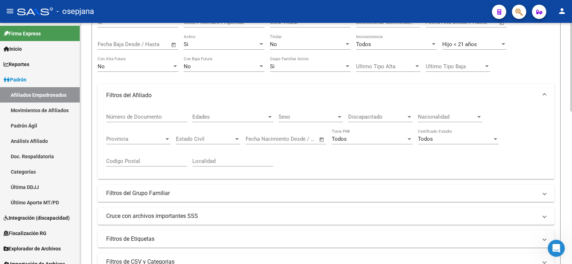
scroll to position [71, 0]
click at [270, 141] on div "Fecha inicio – Fecha fin Fecha Nacimiento Desde / Hasta" at bounding box center [281, 135] width 72 height 15
click at [319, 138] on span "Open calendar" at bounding box center [321, 138] width 17 height 17
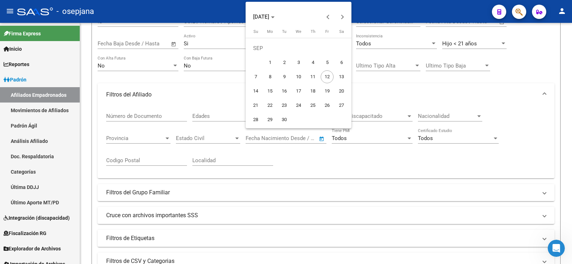
click at [267, 63] on span "1" at bounding box center [269, 62] width 13 height 13
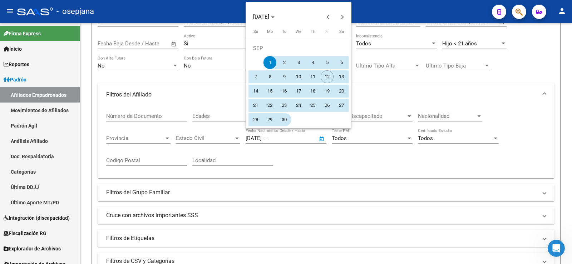
click at [284, 120] on span "30" at bounding box center [284, 119] width 13 height 13
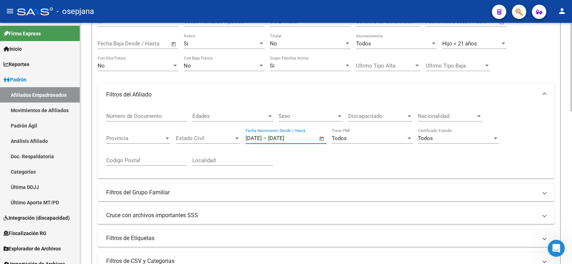
click at [262, 139] on input "[DATE]" at bounding box center [253, 138] width 16 height 6
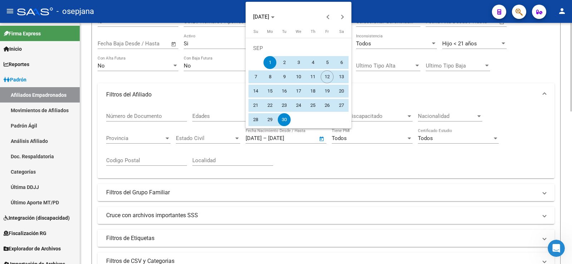
click at [269, 139] on div at bounding box center [286, 132] width 572 height 264
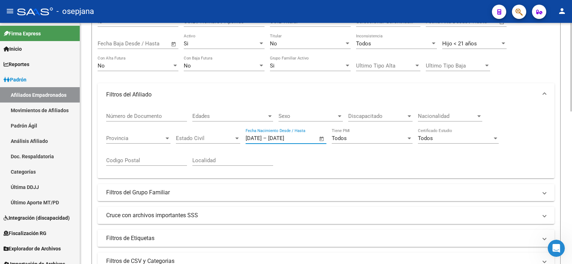
click at [300, 138] on input "[DATE]" at bounding box center [285, 138] width 35 height 6
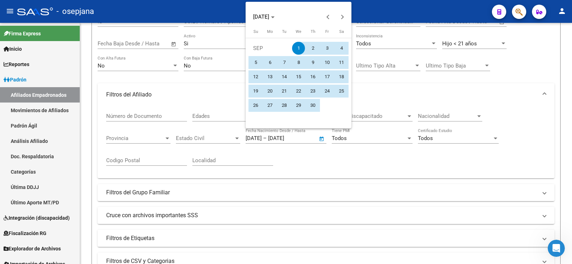
click at [303, 139] on div at bounding box center [286, 132] width 572 height 264
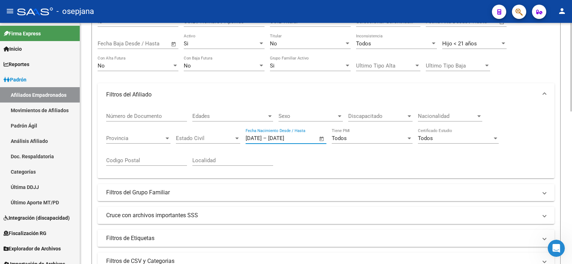
drag, startPoint x: 302, startPoint y: 139, endPoint x: 308, endPoint y: 139, distance: 6.1
click at [303, 139] on input "[DATE]" at bounding box center [285, 138] width 35 height 6
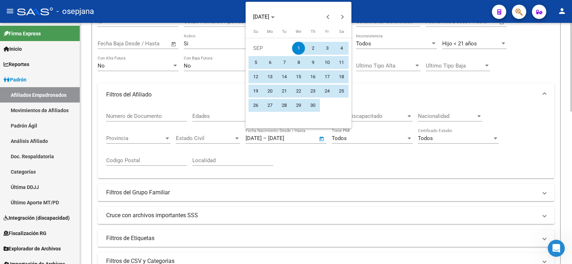
click at [309, 139] on div at bounding box center [286, 132] width 572 height 264
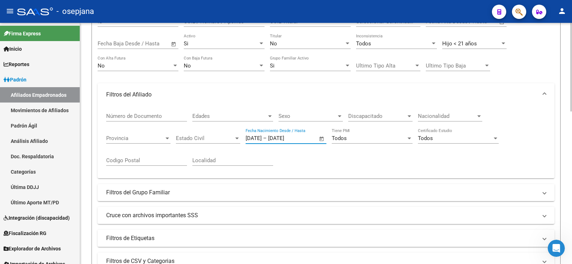
click at [435, 139] on div "Todos" at bounding box center [455, 138] width 74 height 6
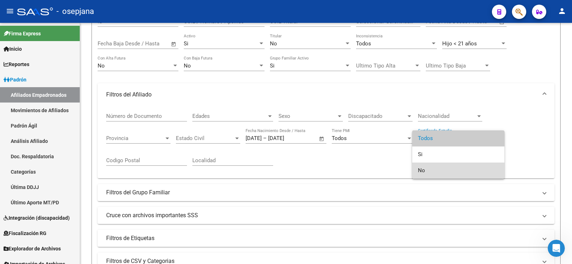
click at [424, 167] on span "No" at bounding box center [458, 171] width 81 height 16
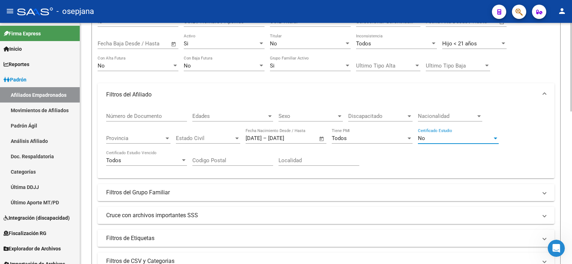
click at [377, 115] on span "Discapacitado" at bounding box center [377, 116] width 58 height 6
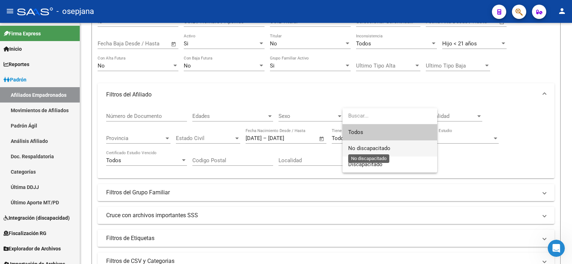
click at [365, 148] on span "No discapacitado" at bounding box center [369, 148] width 42 height 6
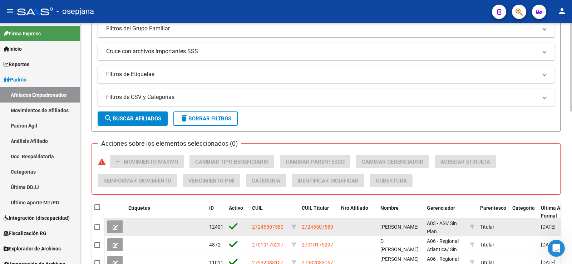
scroll to position [250, 0]
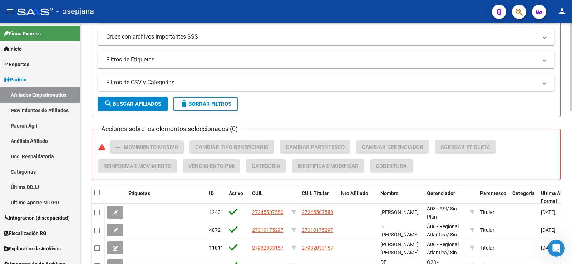
click at [156, 108] on button "search Buscar Afiliados" at bounding box center [133, 104] width 70 height 14
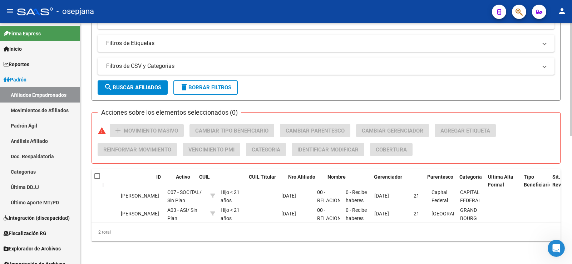
scroll to position [0, 48]
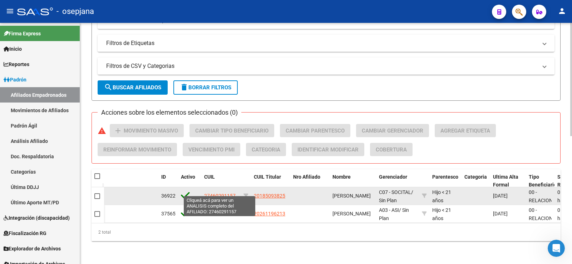
click at [211, 193] on span "27460291157" at bounding box center [219, 196] width 31 height 6
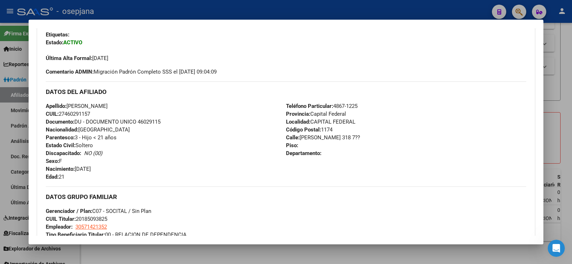
scroll to position [179, 0]
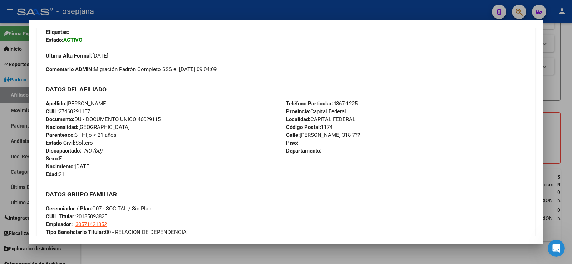
click at [76, 113] on span "CUIL: 27460291157" at bounding box center [68, 111] width 44 height 6
copy span "27460291157"
click at [234, 6] on div at bounding box center [286, 132] width 572 height 264
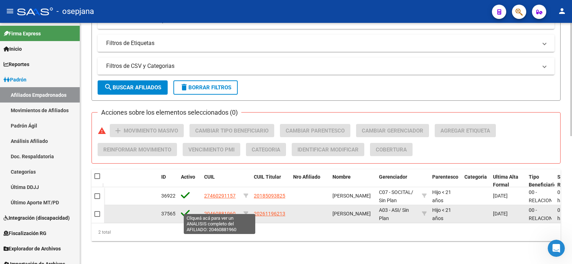
click at [223, 211] on span "20460881960" at bounding box center [219, 214] width 31 height 6
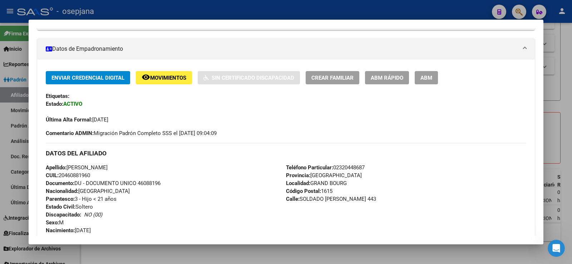
scroll to position [157, 0]
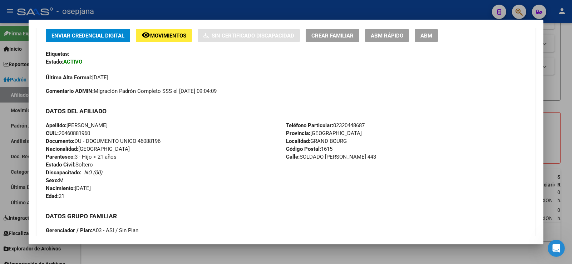
click at [78, 134] on span "CUIL: 20460881960" at bounding box center [68, 133] width 44 height 6
copy span "20460881960"
click at [275, 12] on div at bounding box center [286, 132] width 572 height 264
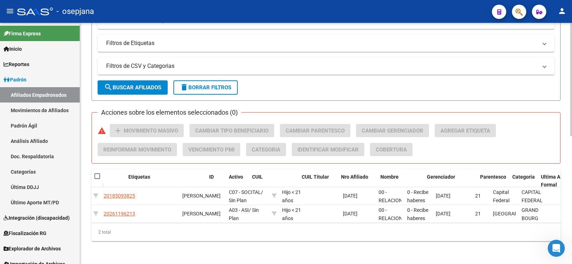
scroll to position [0, 0]
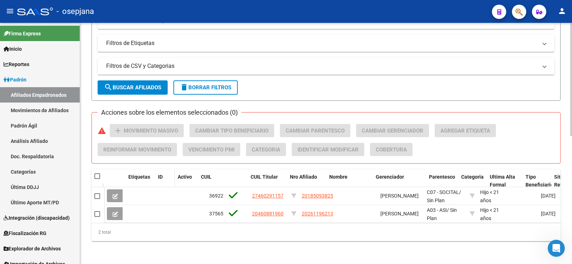
drag, startPoint x: 205, startPoint y: 173, endPoint x: 154, endPoint y: 176, distance: 51.2
click at [154, 176] on span at bounding box center [153, 181] width 3 height 24
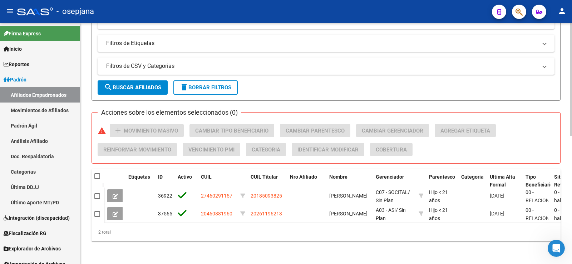
scroll to position [0, 90]
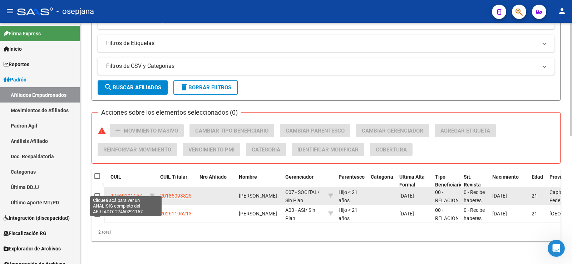
click at [129, 193] on span "27460291157" at bounding box center [125, 196] width 31 height 6
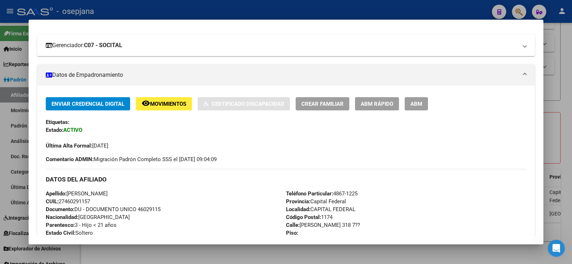
scroll to position [107, 0]
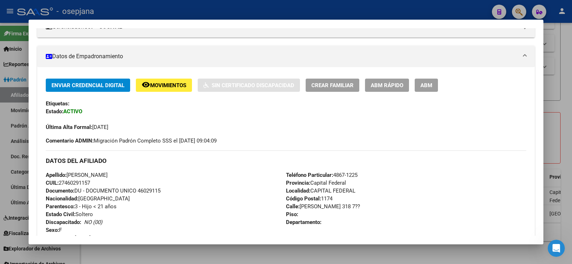
click at [391, 85] on span "ABM Rápido" at bounding box center [386, 85] width 33 height 6
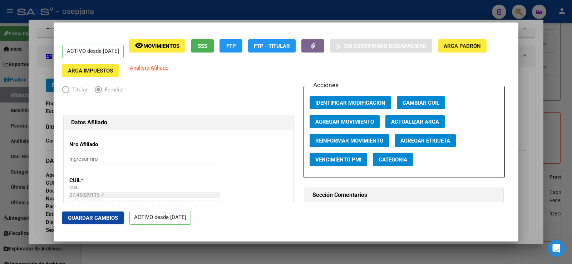
click at [361, 119] on span "Agregar Movimiento" at bounding box center [344, 122] width 59 height 6
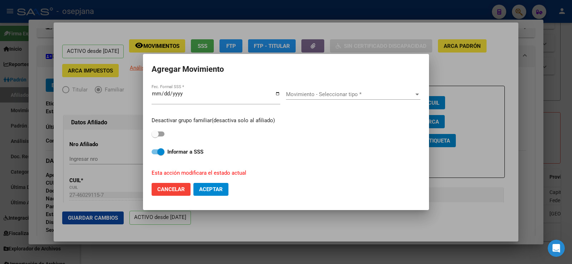
click at [339, 98] on div "Movimiento - Seleccionar tipo * Movimiento - Seleccionar tipo *" at bounding box center [353, 94] width 134 height 11
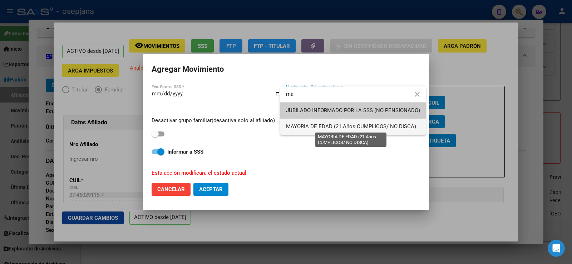
click at [309, 127] on span "MAYORIA DE EDAD (21 Años CUMPLICOS/ NO DISCA)" at bounding box center [351, 126] width 130 height 6
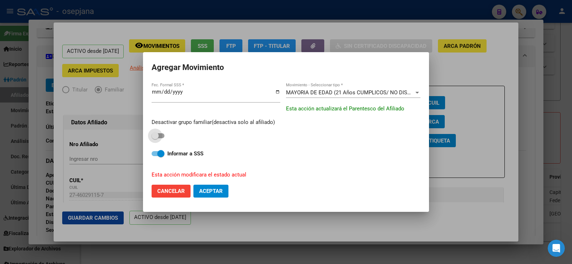
drag, startPoint x: 161, startPoint y: 135, endPoint x: 163, endPoint y: 158, distance: 22.3
click at [161, 136] on span at bounding box center [157, 135] width 13 height 5
click at [155, 138] on input "checkbox" at bounding box center [155, 138] width 0 height 0
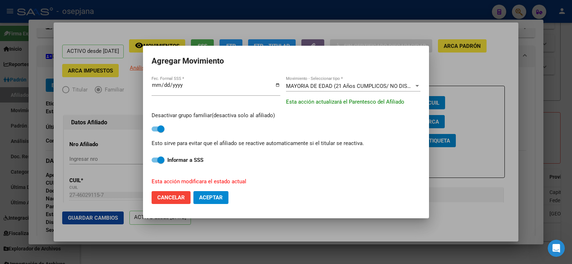
click at [213, 200] on span "Aceptar" at bounding box center [211, 197] width 24 height 6
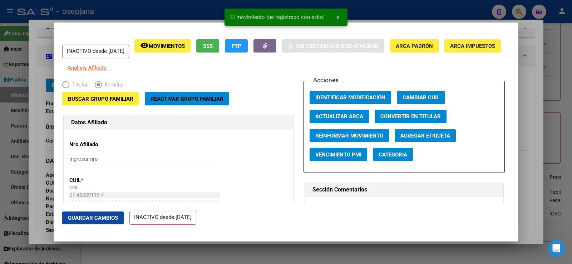
click at [114, 219] on span "Guardar Cambios" at bounding box center [93, 218] width 50 height 6
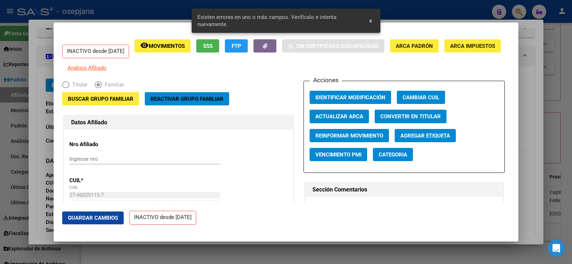
click at [333, 120] on span "Actualizar ARCA" at bounding box center [339, 117] width 48 height 6
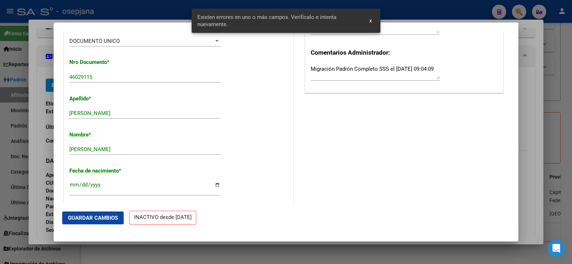
scroll to position [214, 0]
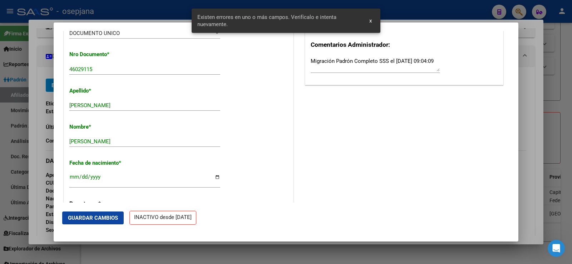
click at [101, 213] on button "Guardar Cambios" at bounding box center [92, 217] width 61 height 13
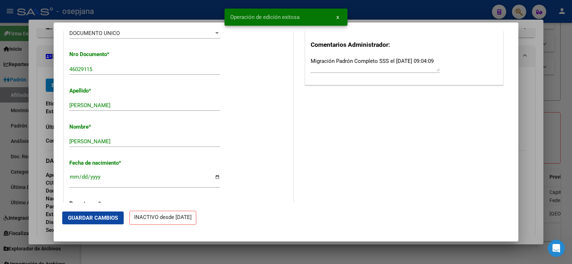
click at [535, 60] on div at bounding box center [286, 132] width 572 height 264
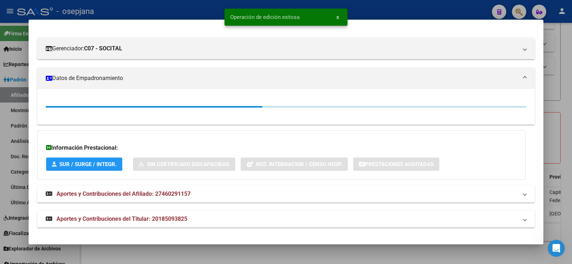
scroll to position [107, 0]
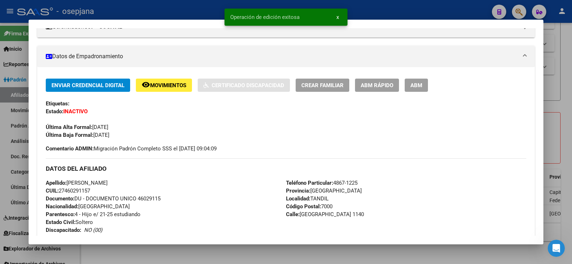
click at [571, 80] on div at bounding box center [286, 132] width 572 height 264
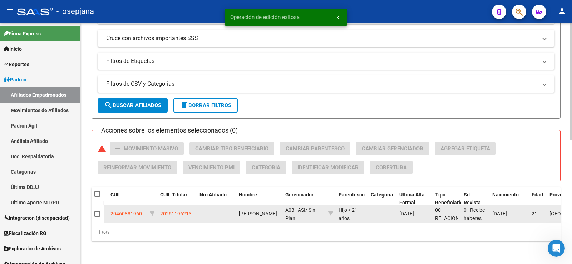
scroll to position [254, 0]
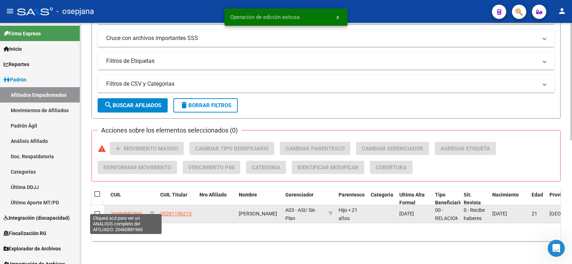
click at [120, 211] on span "20460881960" at bounding box center [125, 214] width 31 height 6
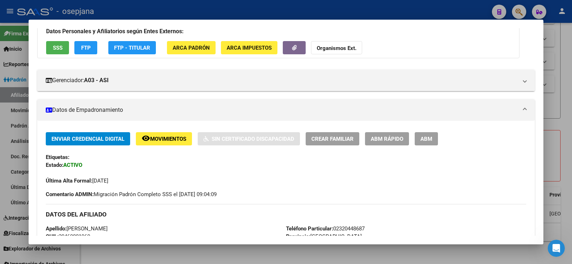
scroll to position [36, 0]
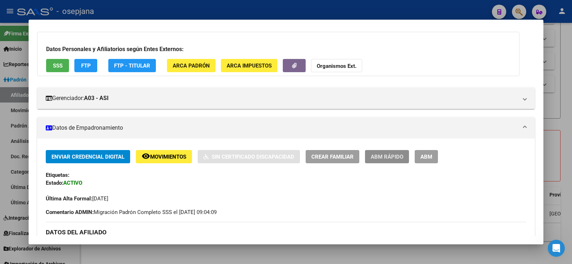
click at [387, 156] on span "ABM Rápido" at bounding box center [386, 157] width 33 height 6
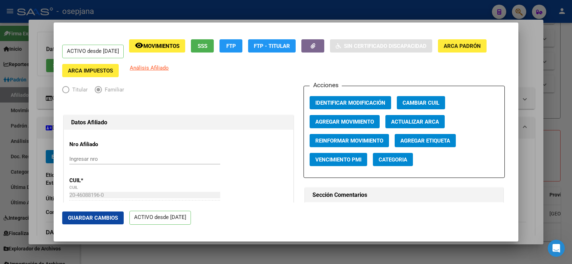
click at [422, 122] on span "Actualizar ARCA" at bounding box center [415, 122] width 48 height 6
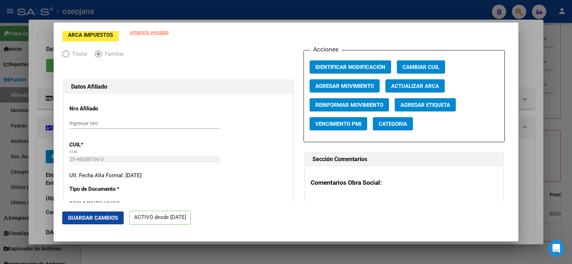
click at [360, 86] on span "Agregar Movimiento" at bounding box center [344, 86] width 59 height 6
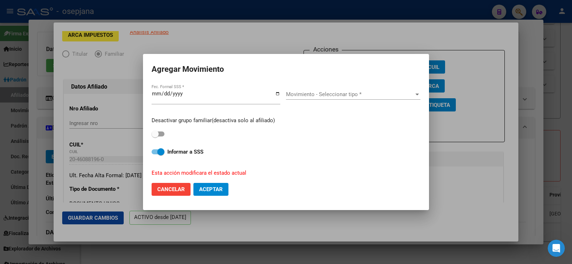
click at [348, 90] on div "Movimiento - Seleccionar tipo * Movimiento - Seleccionar tipo *" at bounding box center [353, 94] width 134 height 11
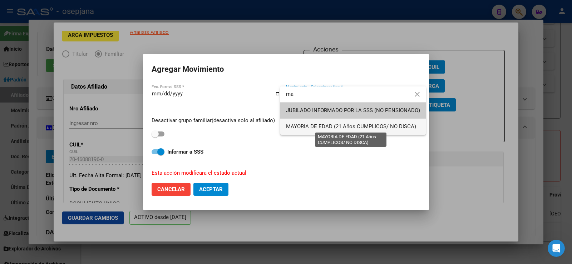
click at [314, 125] on span "MAYORIA DE EDAD (21 Años CUMPLICOS/ NO DISCA)" at bounding box center [351, 126] width 130 height 6
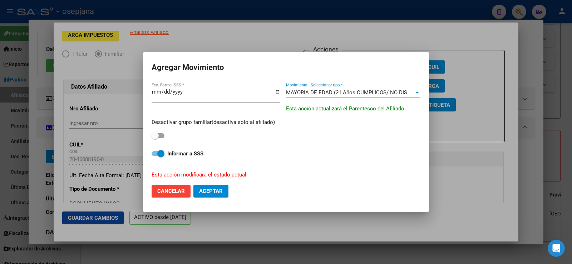
click at [160, 134] on span at bounding box center [157, 135] width 13 height 5
click at [155, 138] on input "checkbox" at bounding box center [155, 138] width 0 height 0
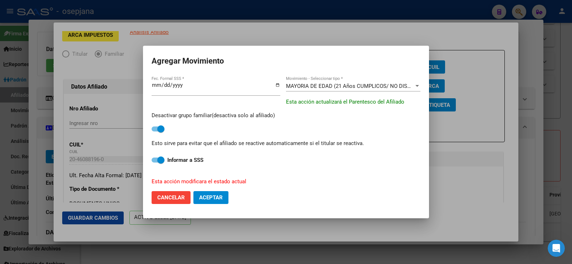
click at [216, 190] on mat-dialog-actions "Cancelar Aceptar" at bounding box center [285, 197] width 269 height 24
click at [215, 197] on span "Aceptar" at bounding box center [211, 197] width 24 height 6
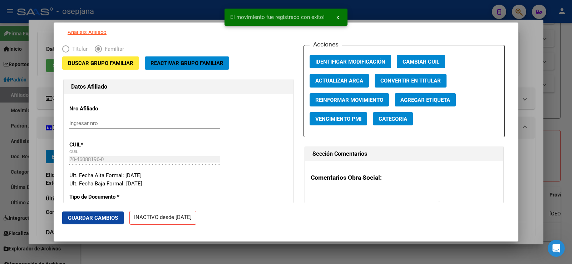
click at [119, 219] on button "Guardar Cambios" at bounding box center [92, 217] width 61 height 13
click at [529, 60] on div at bounding box center [286, 132] width 572 height 264
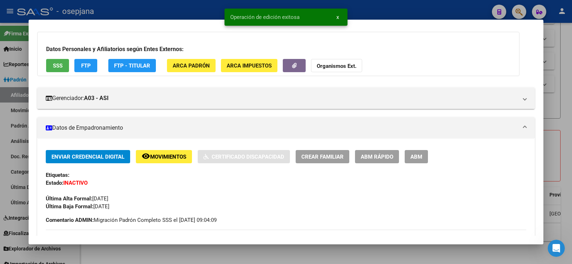
click at [568, 77] on div at bounding box center [286, 132] width 572 height 264
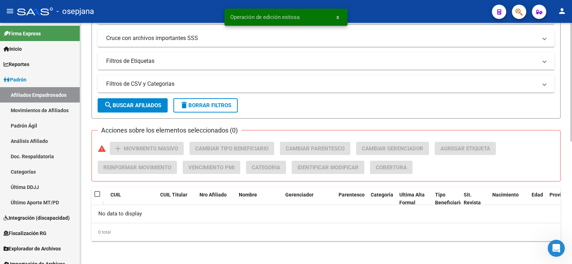
scroll to position [249, 0]
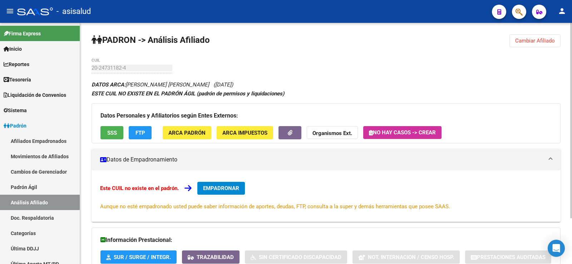
click at [531, 43] on span "Cambiar Afiliado" at bounding box center [535, 41] width 40 height 6
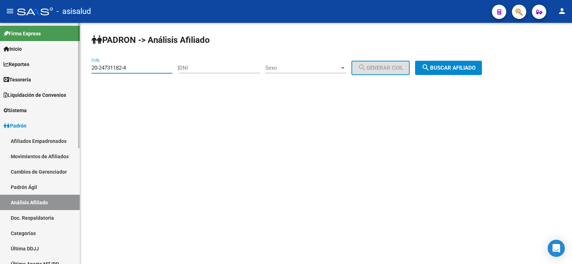
drag, startPoint x: 138, startPoint y: 69, endPoint x: 68, endPoint y: 69, distance: 70.0
click at [68, 69] on mat-sidenav-container "Firma Express Inicio Calendario SSS Instructivos Contacto OS Reportes Tablero d…" at bounding box center [286, 143] width 572 height 241
paste input "46092007-9"
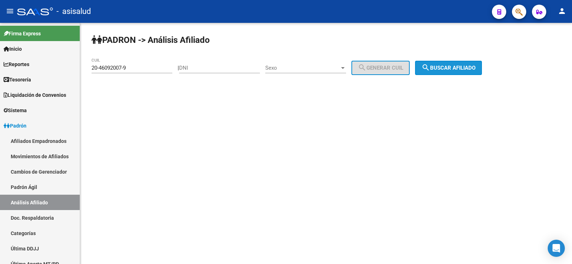
click at [482, 63] on button "search Buscar afiliado" at bounding box center [448, 68] width 67 height 14
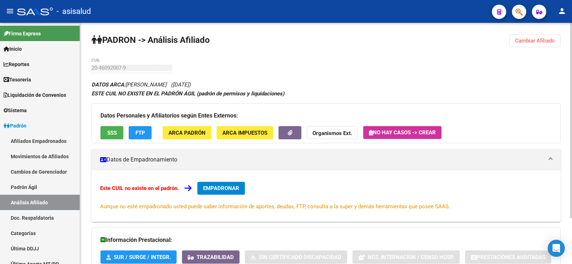
click at [539, 44] on span "Cambiar Afiliado" at bounding box center [535, 41] width 40 height 6
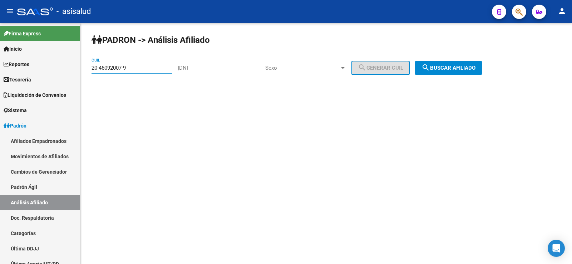
drag, startPoint x: 152, startPoint y: 69, endPoint x: 93, endPoint y: 69, distance: 58.9
click at [93, 69] on input "20-46092007-9" at bounding box center [131, 68] width 81 height 6
paste input "2-04664057-8"
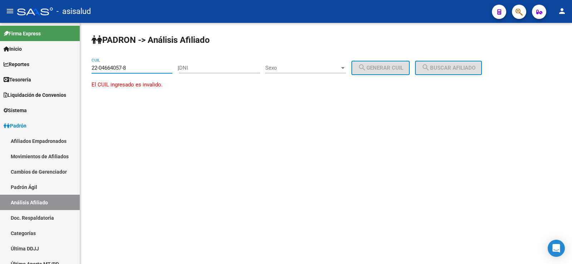
drag, startPoint x: 92, startPoint y: 68, endPoint x: 143, endPoint y: 67, distance: 50.7
click at [143, 67] on input "22-04664057-8" at bounding box center [131, 68] width 81 height 6
paste input "0-46640578"
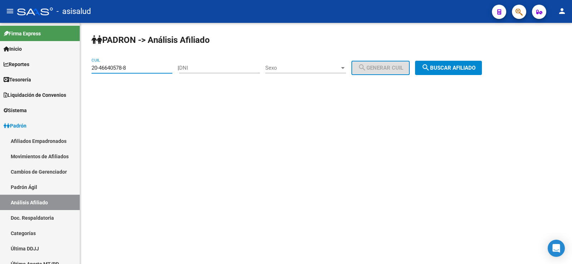
type input "20-46640578-8"
click at [478, 64] on button "search Buscar afiliado" at bounding box center [448, 68] width 67 height 14
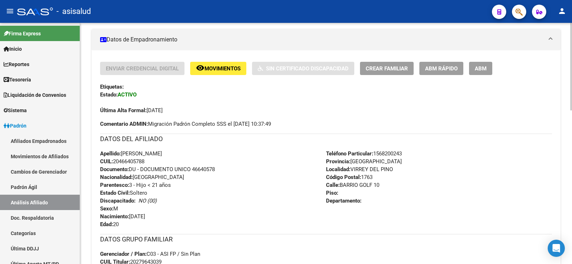
scroll to position [179, 0]
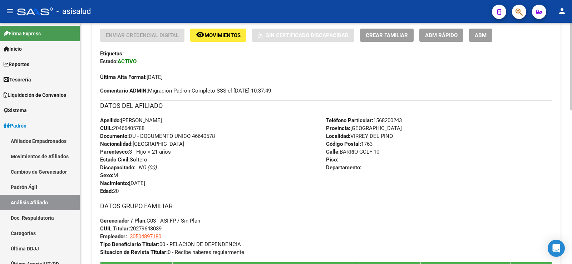
click at [441, 37] on span "ABM Rápido" at bounding box center [441, 35] width 33 height 6
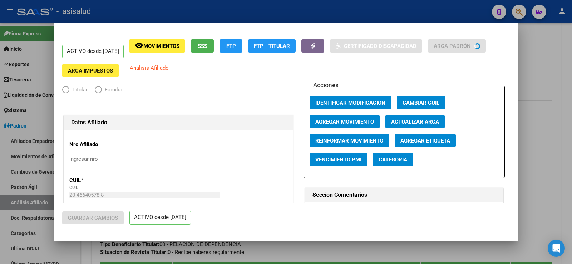
radio input "true"
type input "30-50489718-0"
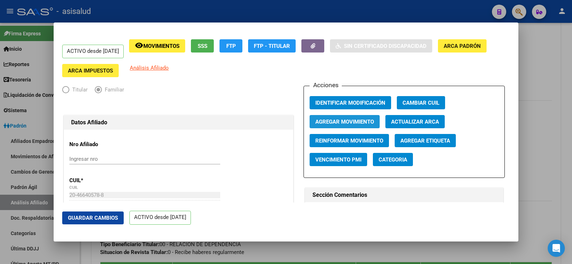
click at [350, 123] on span "Agregar Movimiento" at bounding box center [344, 122] width 59 height 6
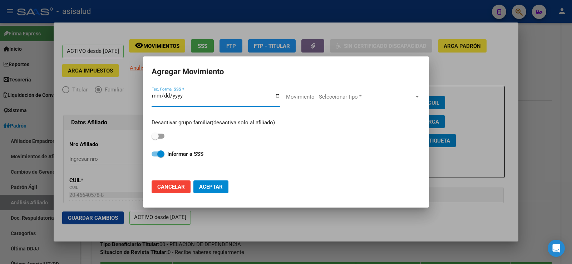
click at [161, 98] on input "Fec. Formal SSS *" at bounding box center [215, 98] width 129 height 11
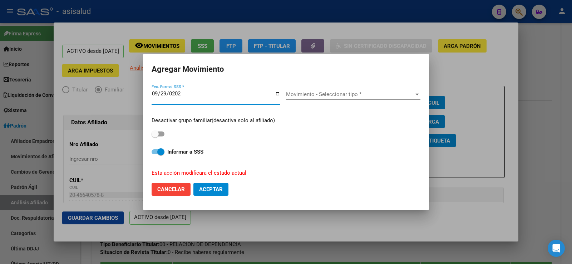
type input "2025-09-29"
click at [340, 98] on div "Movimiento - Seleccionar tipo * Movimiento - Seleccionar tipo *" at bounding box center [353, 94] width 134 height 11
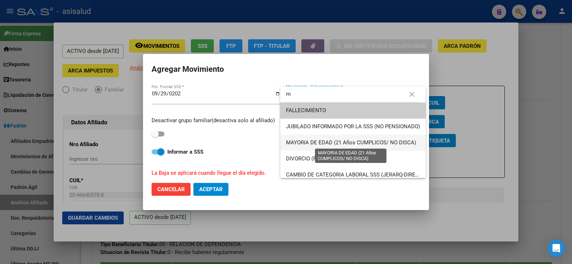
type input "m"
click at [327, 140] on span "MAYORIA DE EDAD (21 Años CUMPLICOS/ NO DISCA)" at bounding box center [351, 142] width 130 height 6
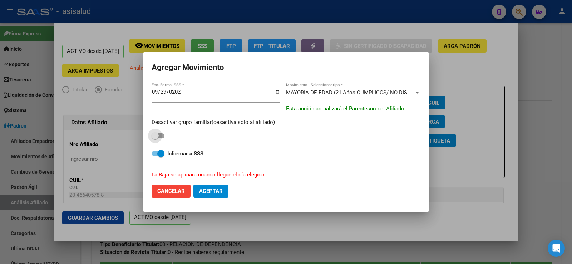
click at [164, 136] on span at bounding box center [157, 135] width 13 height 5
click at [155, 138] on input "checkbox" at bounding box center [155, 138] width 0 height 0
checkbox input "true"
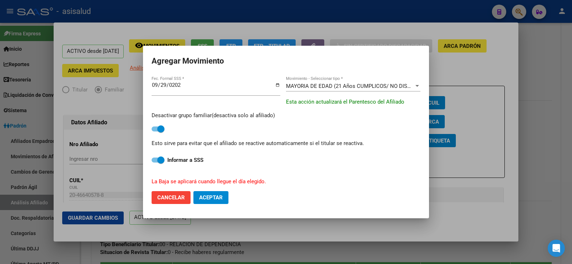
click at [206, 194] on button "Aceptar" at bounding box center [210, 197] width 35 height 13
checkbox input "false"
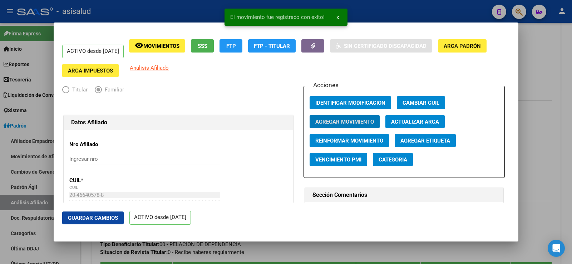
click at [110, 216] on span "Guardar Cambios" at bounding box center [93, 218] width 50 height 6
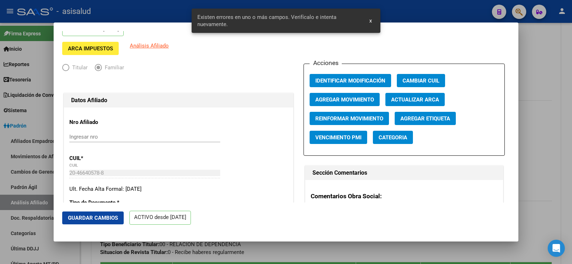
scroll to position [0, 0]
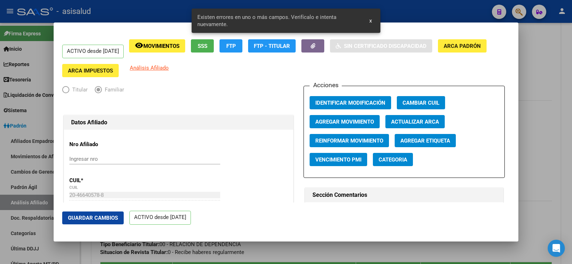
click at [401, 114] on app-change-afiliado-cuil "Cambiar CUIL" at bounding box center [424, 105] width 54 height 19
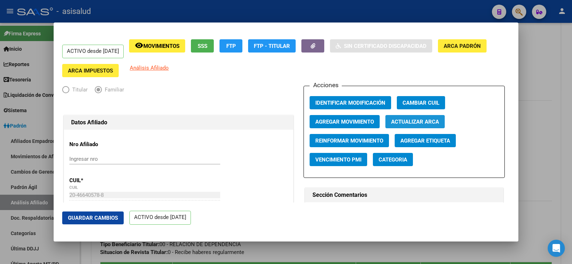
click at [402, 119] on span "Actualizar ARCA" at bounding box center [415, 122] width 48 height 6
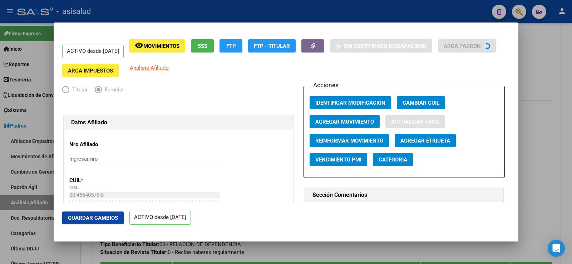
type input "MONTIVERO"
type input "TOBIAS MARTIN"
type input "VIRREY DEL PINO"
type input "0000"
type input "MZA 25 CASA 10"
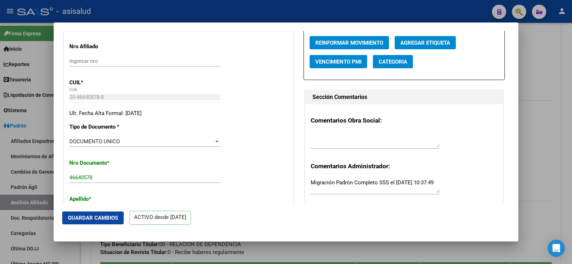
scroll to position [214, 0]
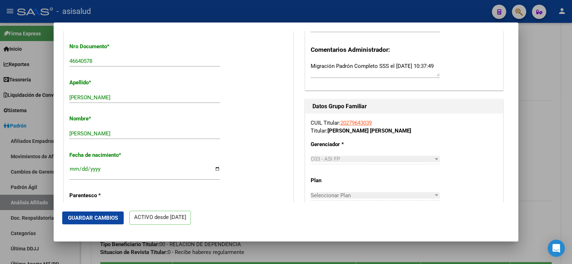
click at [105, 218] on span "Guardar Cambios" at bounding box center [93, 218] width 50 height 6
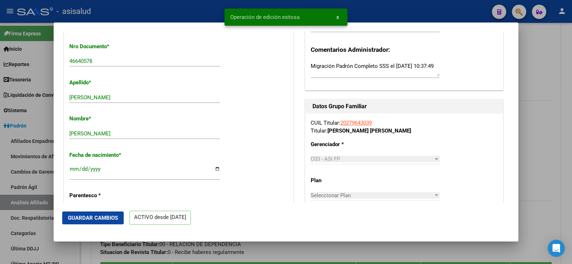
click at [537, 78] on div at bounding box center [286, 132] width 572 height 264
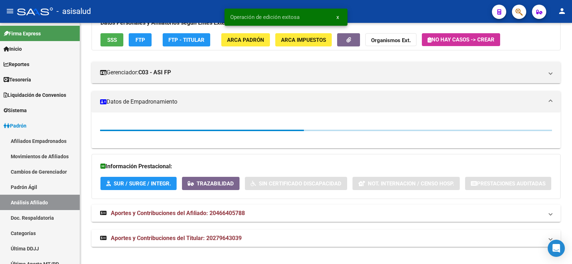
scroll to position [179, 0]
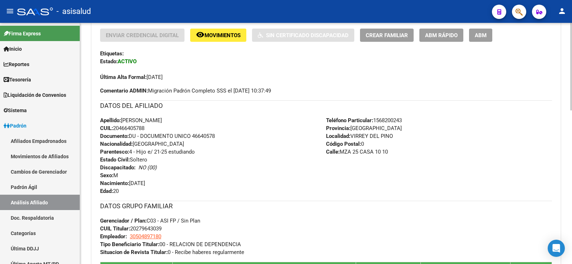
click at [213, 31] on button "remove_red_eye Movimientos" at bounding box center [218, 35] width 56 height 13
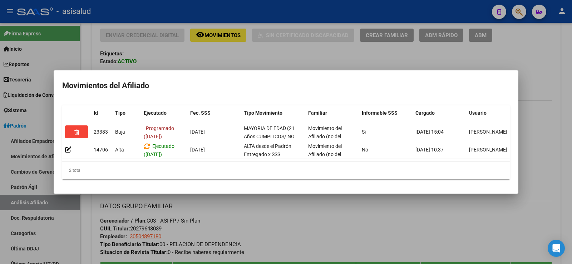
click at [297, 213] on div at bounding box center [286, 132] width 572 height 264
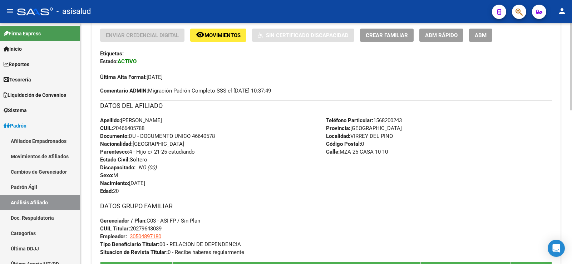
scroll to position [0, 0]
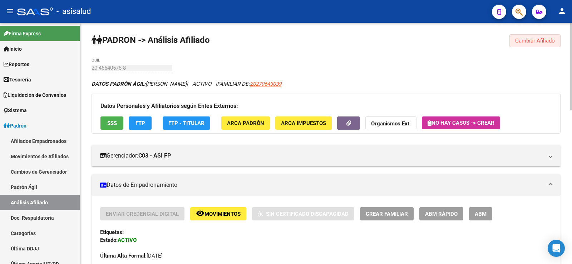
click at [531, 42] on span "Cambiar Afiliado" at bounding box center [535, 41] width 40 height 6
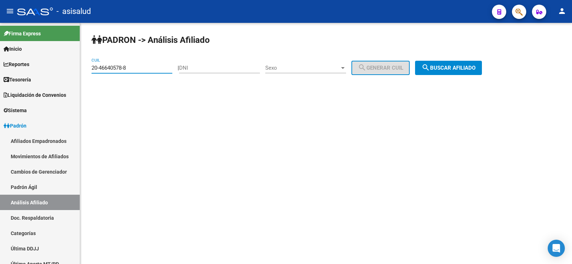
drag, startPoint x: 140, startPoint y: 70, endPoint x: 81, endPoint y: 64, distance: 58.8
click at [81, 64] on div "PADRON -> Análisis Afiliado 20-46640578-8 CUIL | DNI Sexo Sexo search Generar C…" at bounding box center [326, 60] width 492 height 75
paste input "7-46090666-6"
type input "27-46090666-6"
click at [482, 71] on button "search Buscar afiliado" at bounding box center [448, 68] width 67 height 14
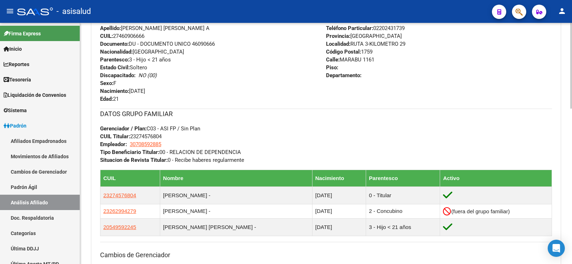
scroll to position [179, 0]
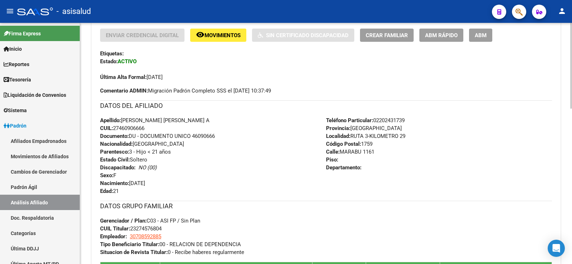
click at [436, 31] on button "ABM Rápido" at bounding box center [441, 35] width 44 height 13
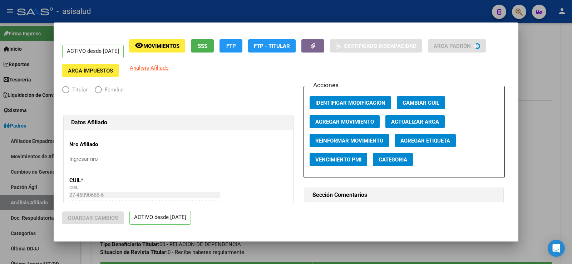
radio input "true"
type input "30-70859288-5"
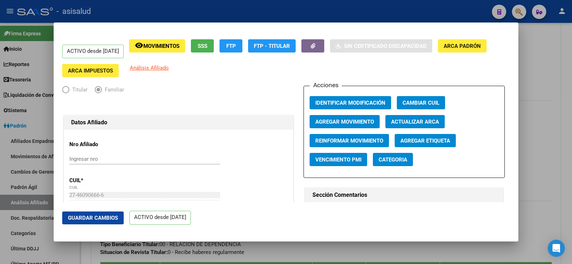
click at [418, 121] on span "Actualizar ARCA" at bounding box center [415, 122] width 48 height 6
type input "CORVALAN"
type input "PILAR ABIGAIL"
type input "GONZALEZ CATAN"
type input "MARABU"
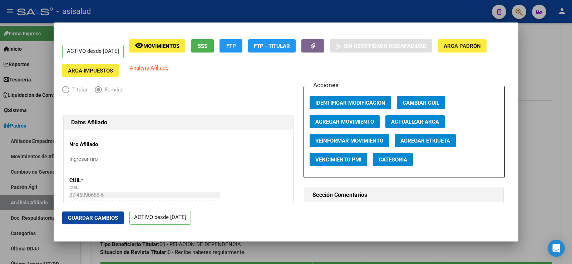
type input "1161"
click at [355, 116] on button "Agregar Movimiento" at bounding box center [344, 121] width 70 height 13
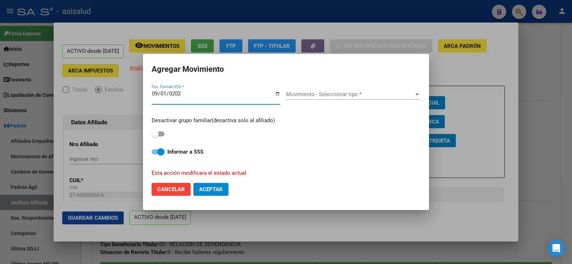
type input "2025-09-01"
click at [150, 136] on mat-dialog-content "2025-09-01 Fec. Formal SSS * Movimiento - Seleccionar tipo * Movimiento - Selec…" at bounding box center [286, 130] width 286 height 94
click at [157, 135] on span at bounding box center [154, 133] width 7 height 7
click at [155, 136] on input "checkbox" at bounding box center [155, 136] width 0 height 0
checkbox input "true"
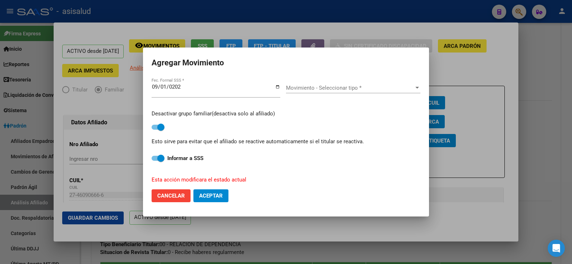
click at [315, 89] on span "Movimiento - Seleccionar tipo *" at bounding box center [350, 88] width 128 height 6
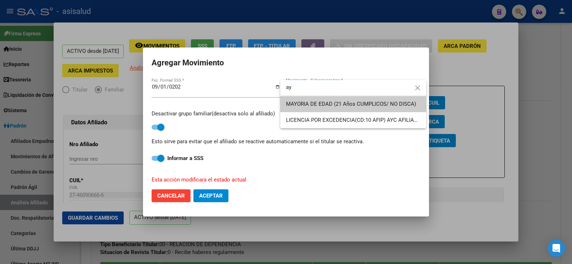
type input "ay"
click at [314, 103] on span "MAYORIA DE EDAD (21 Años CUMPLICOS/ NO DISCA)" at bounding box center [351, 104] width 130 height 6
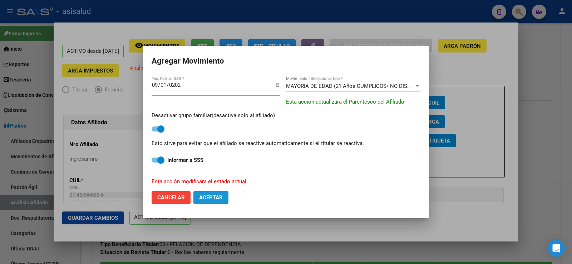
click at [212, 195] on span "Aceptar" at bounding box center [211, 197] width 24 height 6
checkbox input "false"
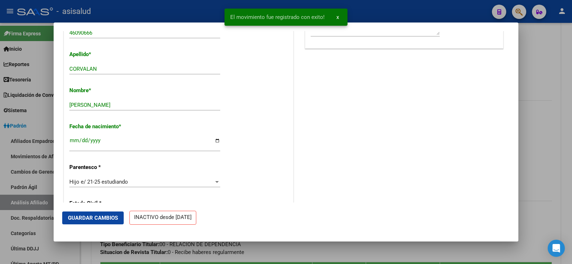
scroll to position [286, 0]
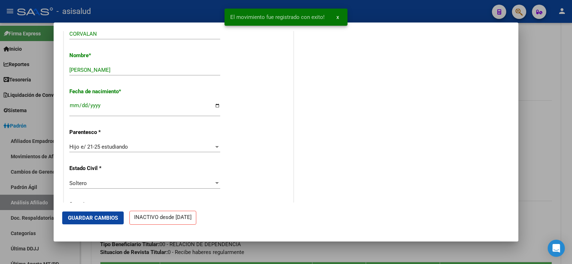
drag, startPoint x: 118, startPoint y: 215, endPoint x: 134, endPoint y: 210, distance: 16.9
click at [117, 215] on span "Guardar Cambios" at bounding box center [93, 218] width 50 height 6
click at [569, 81] on div at bounding box center [286, 132] width 572 height 264
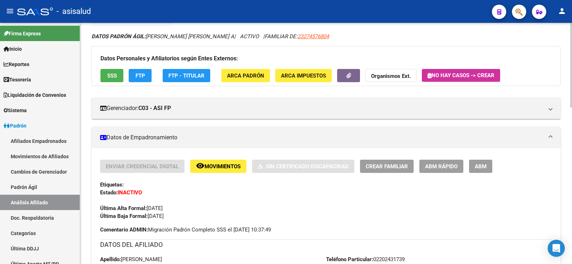
scroll to position [0, 0]
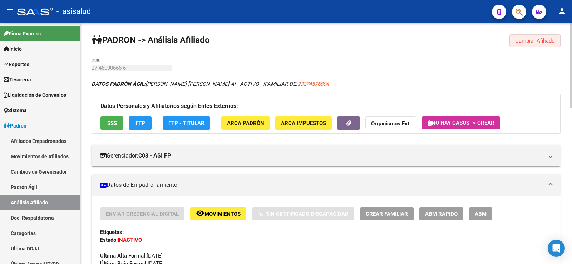
click at [525, 38] on span "Cambiar Afiliado" at bounding box center [535, 41] width 40 height 6
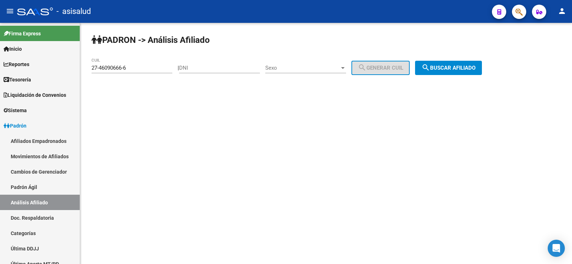
click at [131, 64] on div "27-46090666-6 CUIL" at bounding box center [131, 65] width 81 height 15
drag, startPoint x: 135, startPoint y: 66, endPoint x: 78, endPoint y: 66, distance: 57.5
click at [78, 66] on mat-sidenav-container "Firma Express Inicio Calendario SSS Instructivos Contacto OS Reportes Tablero d…" at bounding box center [286, 143] width 572 height 241
paste input "5894242"
type input "27-45894242-6"
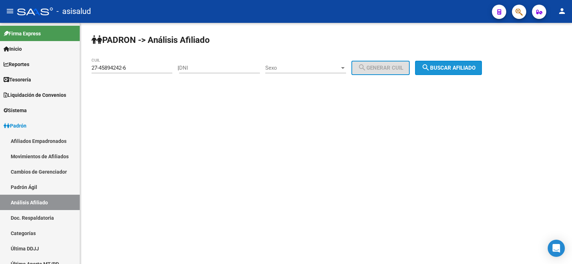
click at [445, 73] on button "search Buscar afiliado" at bounding box center [448, 68] width 67 height 14
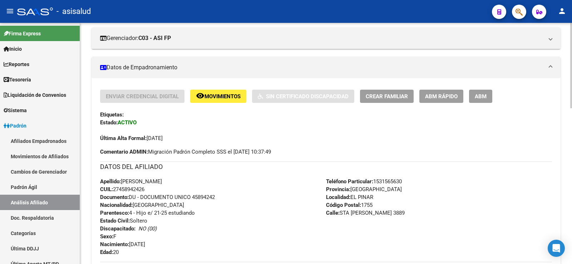
scroll to position [107, 0]
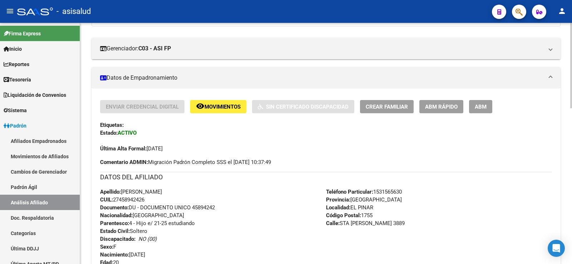
click at [447, 103] on button "ABM Rápido" at bounding box center [441, 106] width 44 height 13
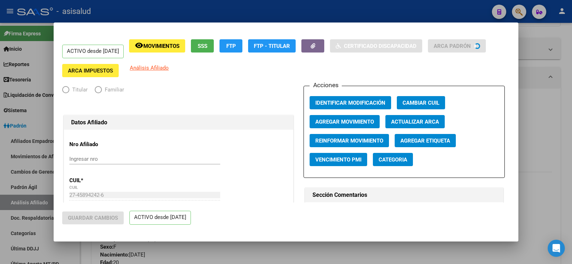
radio input "true"
type input "30-71199681-4"
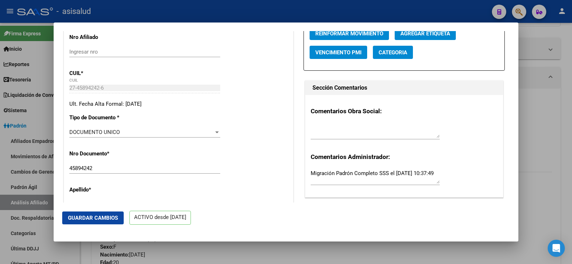
scroll to position [36, 0]
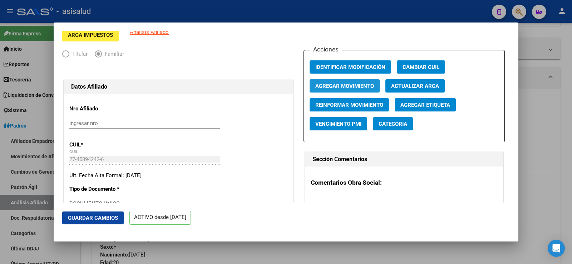
click at [347, 84] on span "Agregar Movimiento" at bounding box center [344, 86] width 59 height 6
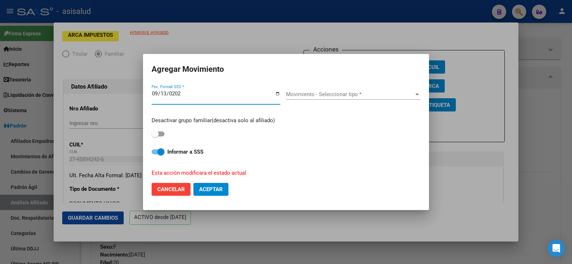
type input "2025-09-13"
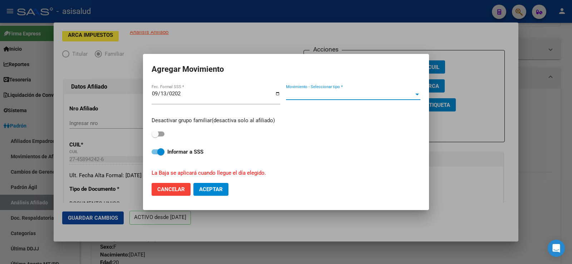
click at [340, 92] on span "Movimiento - Seleccionar tipo *" at bounding box center [350, 94] width 128 height 6
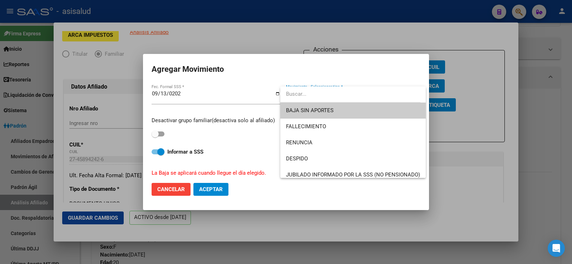
type input "d"
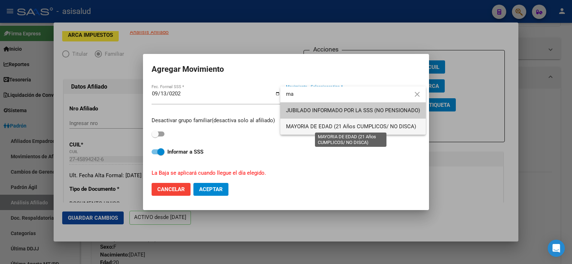
type input "ma"
click at [326, 124] on span "MAYORIA DE EDAD (21 Años CUMPLICOS/ NO DISCA)" at bounding box center [351, 126] width 130 height 6
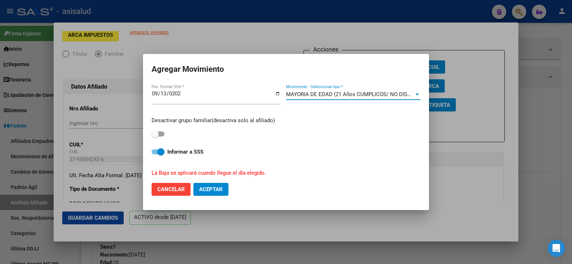
click at [157, 132] on span at bounding box center [154, 133] width 7 height 7
click at [155, 136] on input "checkbox" at bounding box center [155, 136] width 0 height 0
checkbox input "true"
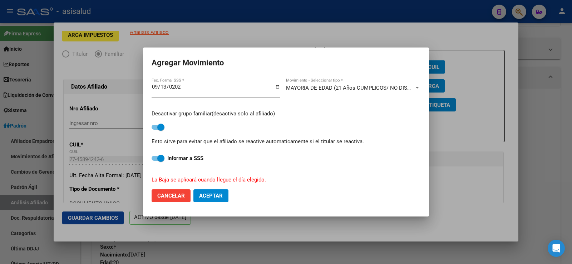
drag, startPoint x: 213, startPoint y: 191, endPoint x: 198, endPoint y: 203, distance: 18.8
click at [213, 191] on button "Aceptar" at bounding box center [210, 195] width 35 height 13
checkbox input "false"
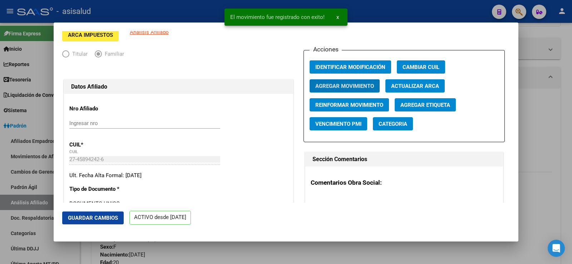
click at [105, 215] on span "Guardar Cambios" at bounding box center [93, 218] width 50 height 6
click at [547, 94] on div at bounding box center [286, 132] width 572 height 264
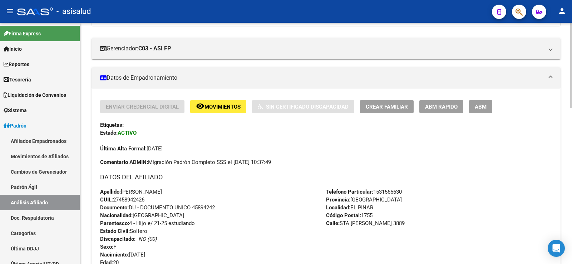
scroll to position [0, 0]
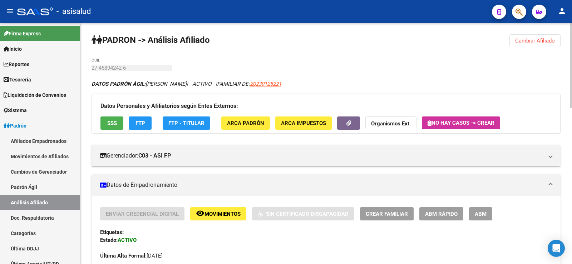
click at [528, 38] on span "Cambiar Afiliado" at bounding box center [535, 41] width 40 height 6
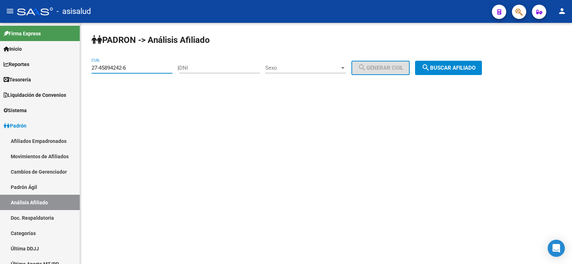
drag, startPoint x: 118, startPoint y: 68, endPoint x: 83, endPoint y: 68, distance: 35.0
click at [83, 68] on div "PADRON -> Análisis Afiliado 27-45894242-6 CUIL | DNI Sexo Sexo search Generar C…" at bounding box center [326, 60] width 492 height 75
paste input "6119833-9"
type input "27-46119833-9"
click at [467, 66] on span "search Buscar afiliado" at bounding box center [448, 68] width 54 height 6
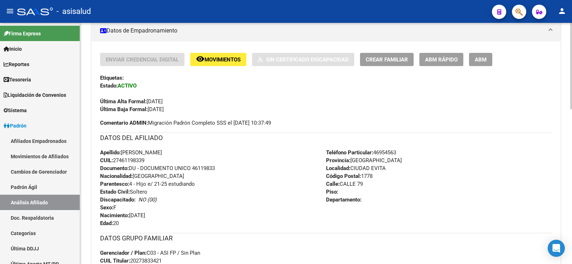
scroll to position [155, 0]
click at [432, 60] on span "ABM Rápido" at bounding box center [441, 59] width 33 height 6
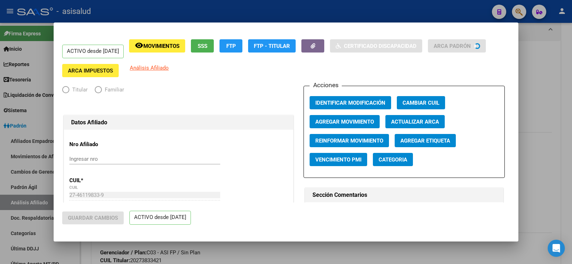
radio input "true"
type input "30-53840620-8"
click at [336, 120] on span "Agregar Movimiento" at bounding box center [344, 122] width 59 height 6
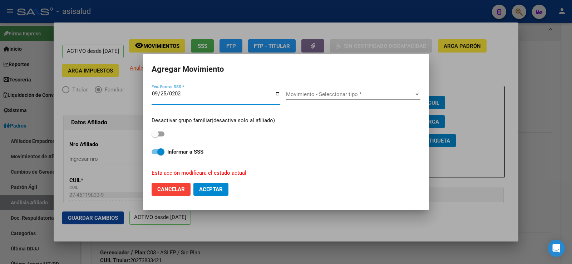
type input "2025-09-25"
click at [154, 133] on span at bounding box center [154, 133] width 7 height 7
click at [155, 136] on input "checkbox" at bounding box center [155, 136] width 0 height 0
checkbox input "true"
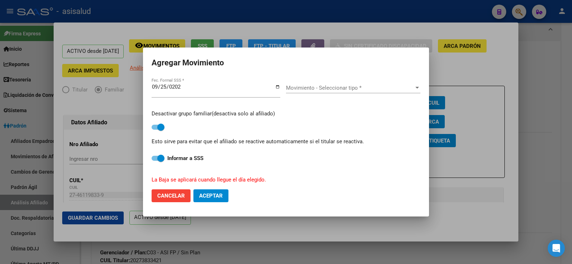
click at [336, 83] on div "Movimiento - Seleccionar tipo * Movimiento - Seleccionar tipo *" at bounding box center [353, 88] width 134 height 11
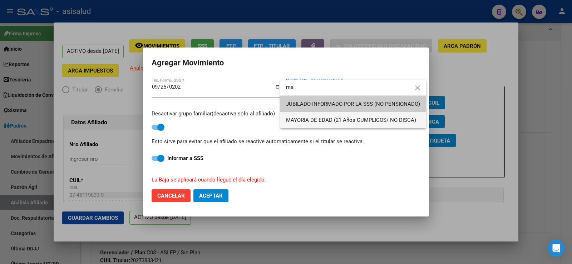
type input "ma"
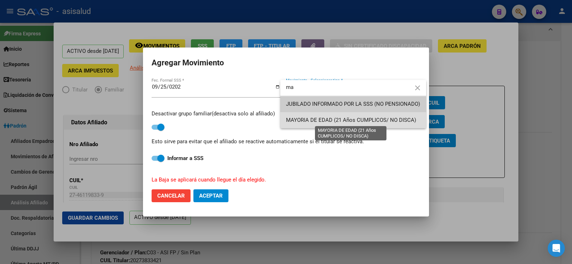
click at [319, 120] on span "MAYORIA DE EDAD (21 Años CUMPLICOS/ NO DISCA)" at bounding box center [351, 120] width 130 height 6
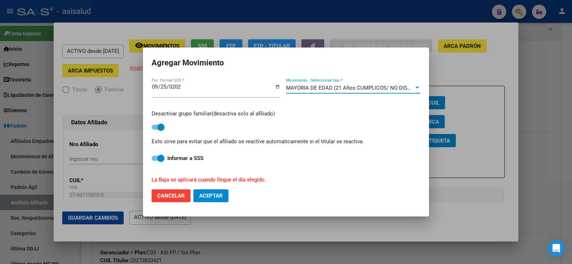
click at [220, 196] on span "Aceptar" at bounding box center [211, 196] width 24 height 6
checkbox input "false"
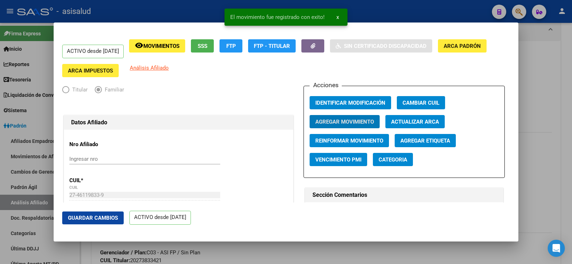
click at [110, 220] on span "Guardar Cambios" at bounding box center [93, 218] width 50 height 6
click at [556, 84] on div at bounding box center [286, 132] width 572 height 264
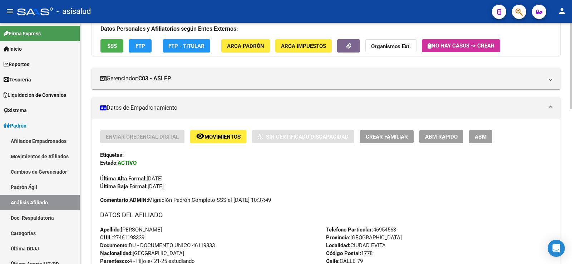
scroll to position [12, 0]
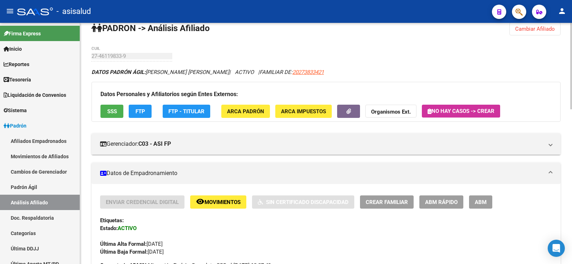
click at [526, 32] on span "Cambiar Afiliado" at bounding box center [535, 29] width 40 height 6
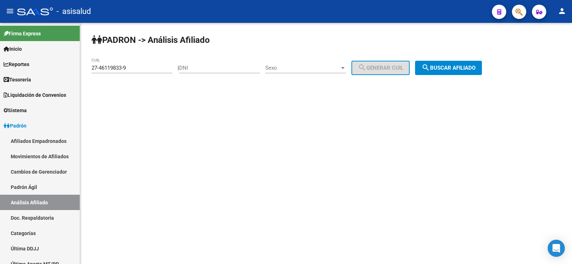
scroll to position [0, 0]
paste input "5919357-5"
drag, startPoint x: 138, startPoint y: 68, endPoint x: 133, endPoint y: 71, distance: 6.1
click at [83, 70] on div "PADRON -> Análisis Afiliado 27-45919357-5 CUIL | DNI Sexo Sexo search Generar C…" at bounding box center [326, 60] width 492 height 75
click at [472, 60] on div "PADRON -> Análisis Afiliado 27-45919357-5 CUIL | DNI Sexo Sexo search Generar C…" at bounding box center [326, 60] width 492 height 75
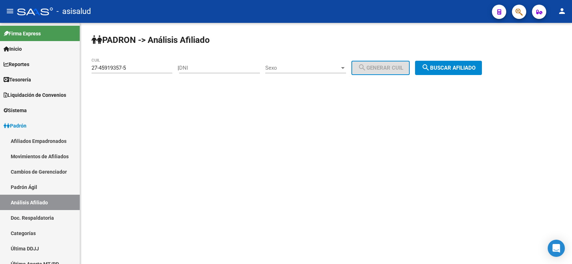
click at [461, 68] on span "search Buscar afiliado" at bounding box center [448, 68] width 54 height 6
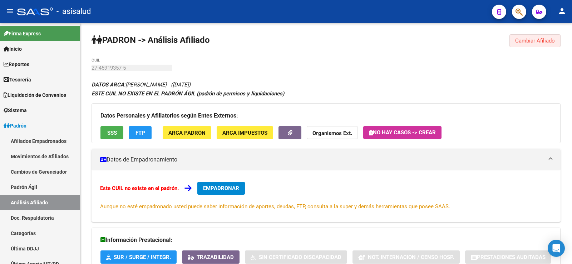
click at [531, 42] on span "Cambiar Afiliado" at bounding box center [535, 41] width 40 height 6
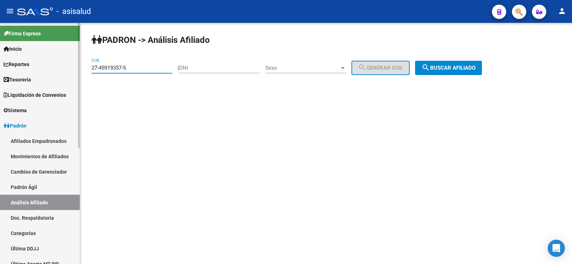
drag, startPoint x: 139, startPoint y: 67, endPoint x: 128, endPoint y: 74, distance: 12.8
click at [78, 67] on mat-sidenav-container "Firma Express Inicio Calendario SSS Instructivos Contacto OS Reportes Tablero d…" at bounding box center [286, 143] width 572 height 241
paste input "3-46090698-9"
type input "23-46090698-9"
click at [454, 69] on span "search Buscar afiliado" at bounding box center [448, 68] width 54 height 6
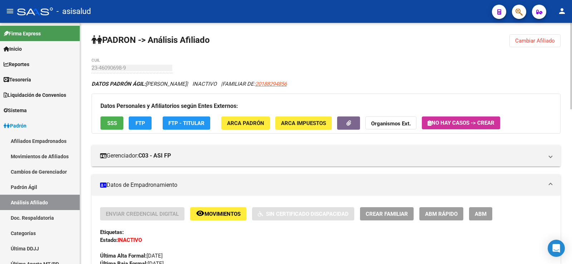
click at [226, 209] on button "remove_red_eye Movimientos" at bounding box center [218, 213] width 56 height 13
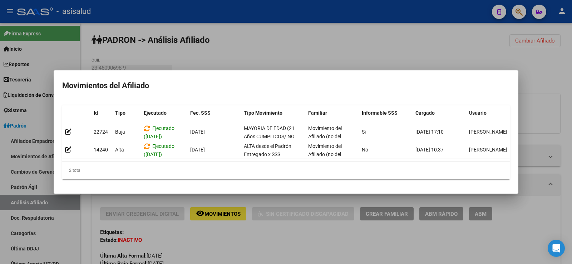
click at [303, 233] on div at bounding box center [286, 132] width 572 height 264
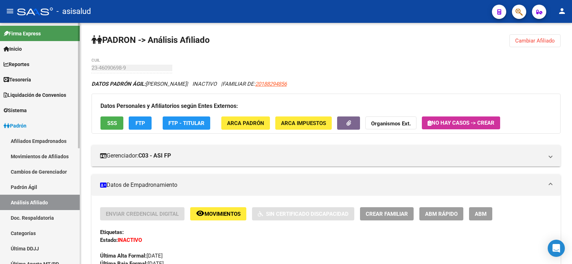
click at [38, 137] on link "Afiliados Empadronados" at bounding box center [40, 140] width 80 height 15
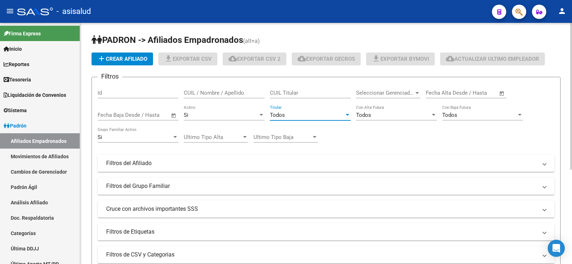
click at [304, 113] on div "Todos" at bounding box center [307, 115] width 74 height 6
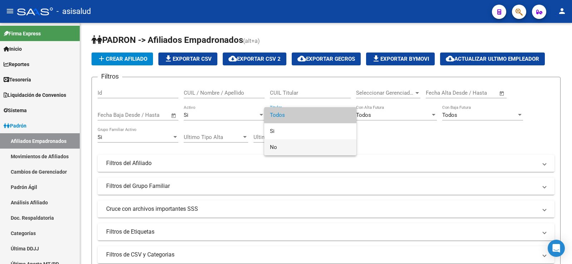
click at [294, 143] on span "No" at bounding box center [310, 147] width 81 height 16
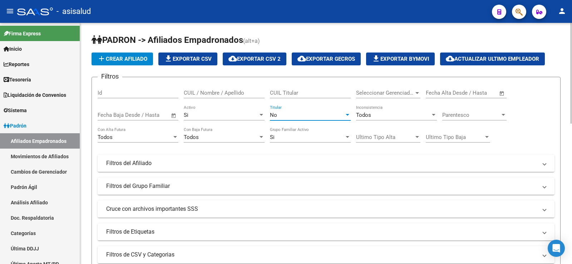
click at [472, 112] on span "Parentesco" at bounding box center [471, 115] width 58 height 6
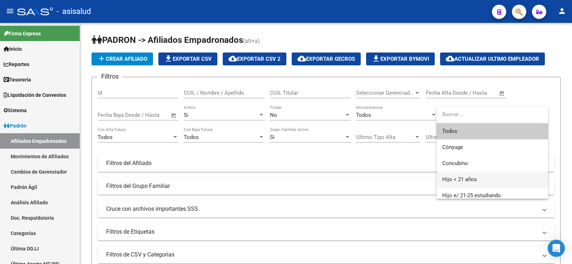
click at [471, 174] on span "Hijo < 21 años" at bounding box center [492, 179] width 100 height 16
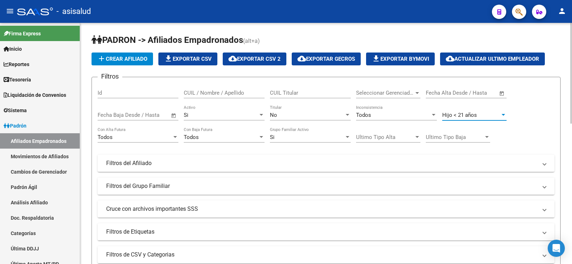
click at [539, 115] on div "Filtros Id CUIL / Nombre / Apellido CUIL Titular Seleccionar Gerenciador Selecc…" at bounding box center [326, 162] width 457 height 158
click at [148, 136] on div "Todos" at bounding box center [135, 137] width 74 height 6
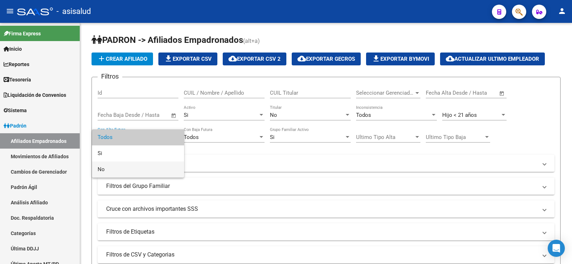
click at [131, 165] on span "No" at bounding box center [138, 169] width 81 height 16
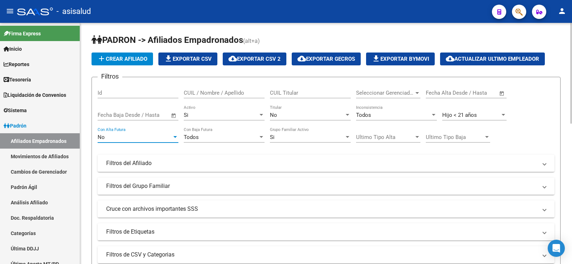
click at [193, 137] on span "Todos" at bounding box center [191, 137] width 15 height 6
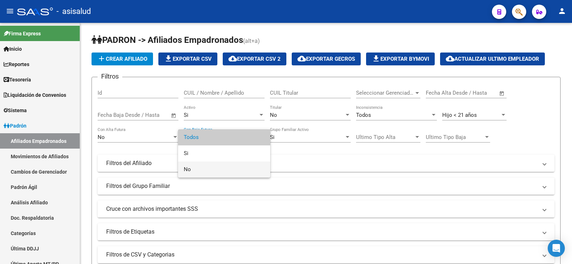
click at [195, 169] on span "No" at bounding box center [224, 169] width 81 height 16
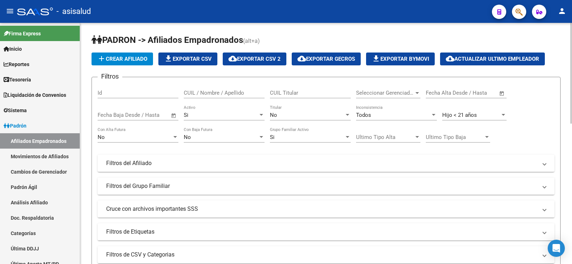
click at [543, 129] on div "Filtros Id CUIL / Nombre / Apellido CUIL Titular Seleccionar Gerenciador Selecc…" at bounding box center [326, 162] width 457 height 158
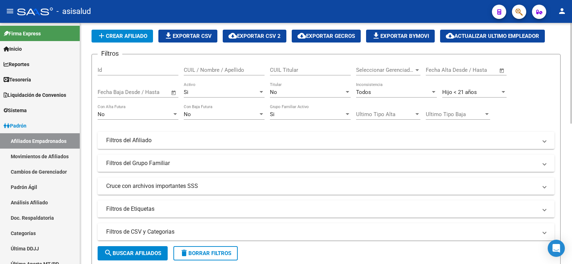
scroll to position [36, 0]
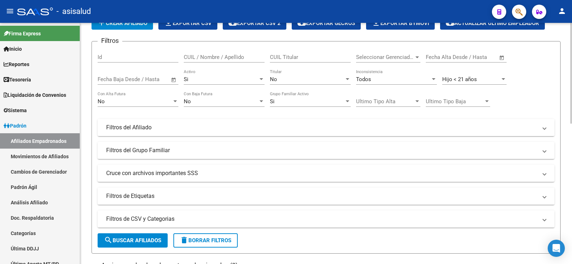
click at [130, 126] on mat-panel-title "Filtros del Afiliado" at bounding box center [321, 128] width 431 height 8
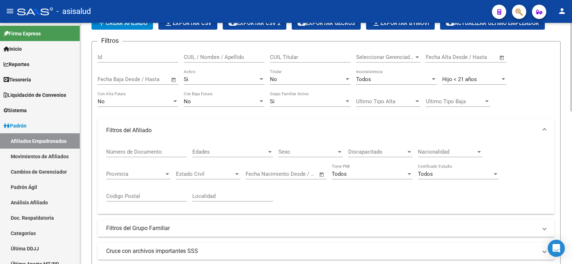
click at [270, 175] on input "text" at bounding box center [259, 174] width 29 height 6
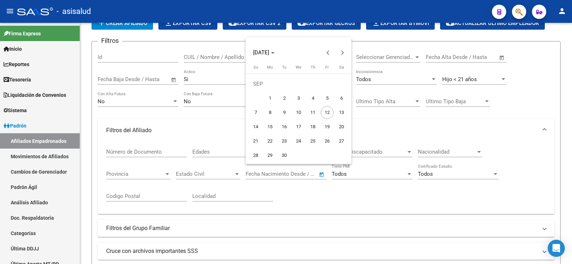
click at [270, 99] on span "1" at bounding box center [269, 98] width 13 height 13
type input "[DATE]"
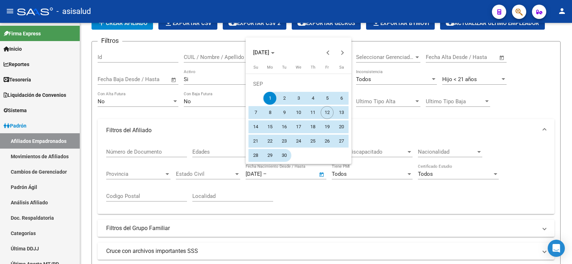
click at [284, 154] on span "30" at bounding box center [284, 155] width 13 height 13
type input "[DATE]"
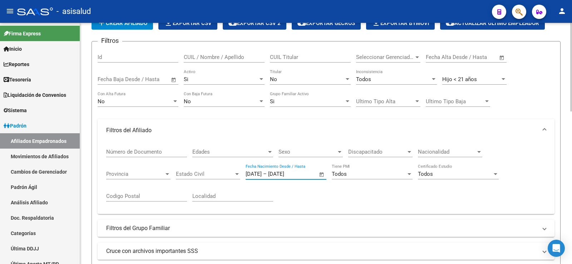
drag, startPoint x: 269, startPoint y: 174, endPoint x: 273, endPoint y: 174, distance: 4.3
click at [262, 174] on input "[DATE]" at bounding box center [253, 174] width 16 height 6
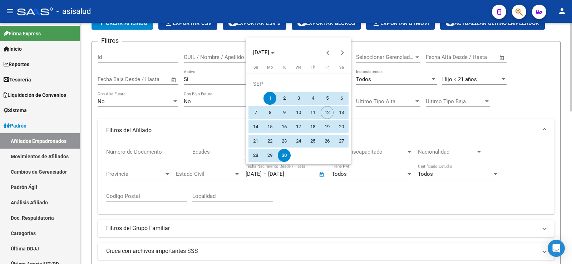
click at [273, 174] on div at bounding box center [286, 132] width 572 height 264
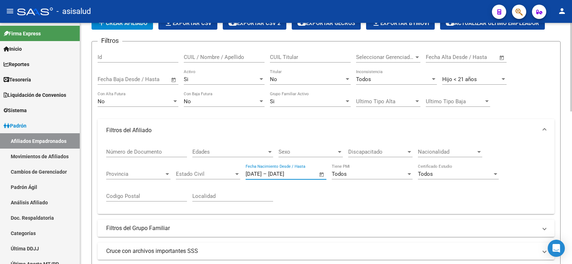
type input "01/09/2004"
click at [303, 175] on input "[DATE]" at bounding box center [285, 174] width 35 height 6
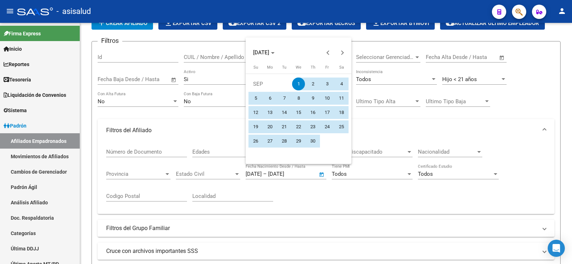
click at [306, 174] on div at bounding box center [286, 132] width 572 height 264
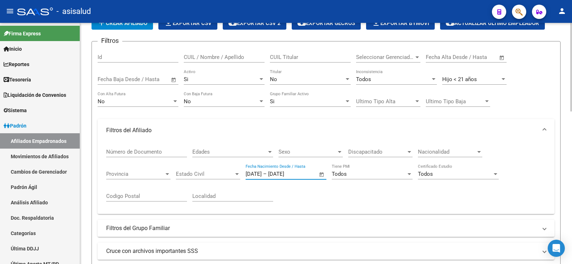
drag, startPoint x: 302, startPoint y: 174, endPoint x: 308, endPoint y: 174, distance: 5.4
click at [303, 174] on input "[DATE]" at bounding box center [285, 174] width 35 height 6
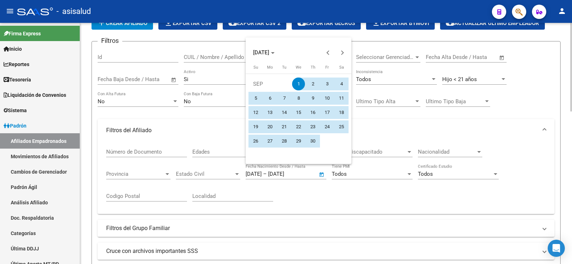
click at [308, 174] on div at bounding box center [286, 132] width 572 height 264
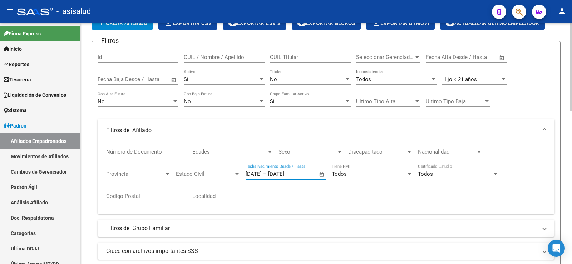
type input "30/09/2004"
click at [559, 150] on form "Filtros Id CUIL / Nombre / Apellido CUIL Titular Seleccionar Gerenciador Selecc…" at bounding box center [325, 186] width 469 height 290
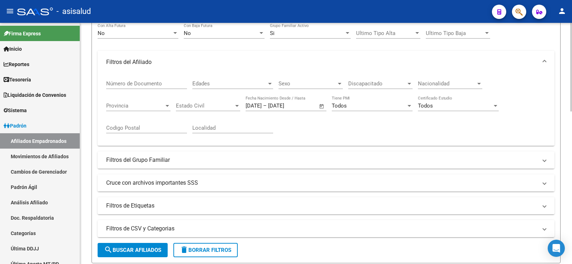
scroll to position [107, 0]
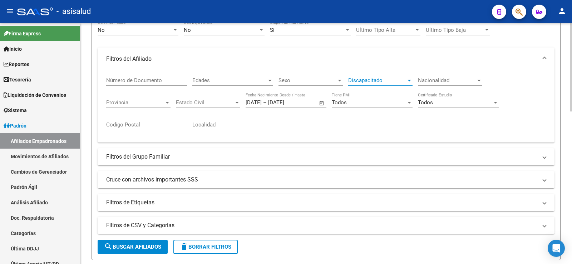
click at [400, 83] on span "Discapacitado" at bounding box center [377, 80] width 58 height 6
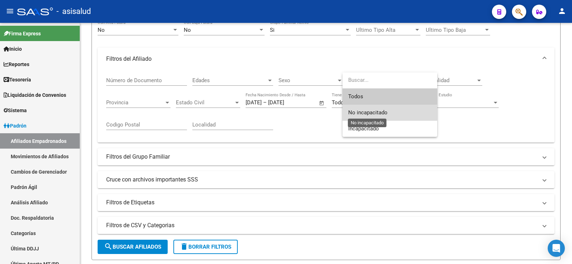
click at [368, 113] on span "No incapacitado" at bounding box center [367, 112] width 39 height 6
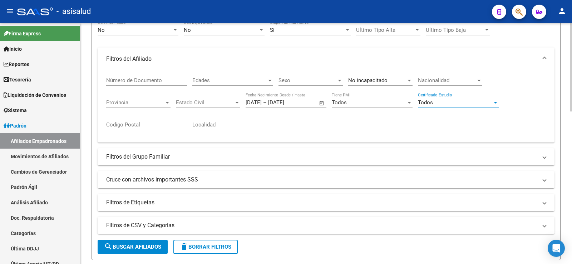
click at [449, 105] on div "Todos" at bounding box center [455, 102] width 74 height 6
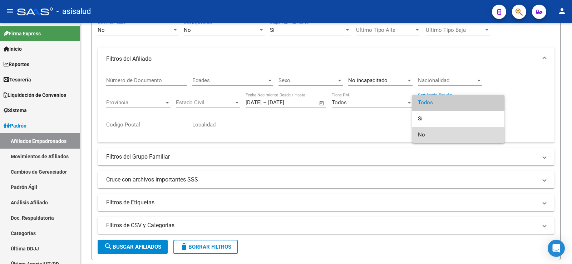
click at [438, 131] on span "No" at bounding box center [458, 135] width 81 height 16
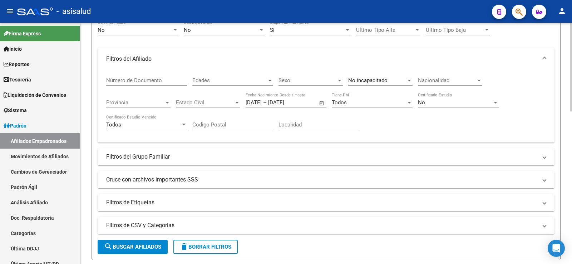
click at [530, 98] on div "Número de Documento Edades Edades Sexo Sexo No incapacitado Discapacitado Nacio…" at bounding box center [325, 103] width 439 height 66
click at [149, 246] on span "search Buscar Afiliados" at bounding box center [132, 247] width 57 height 6
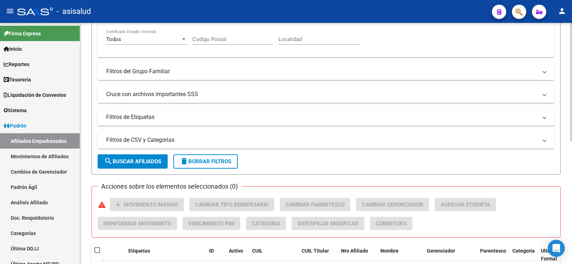
scroll to position [214, 0]
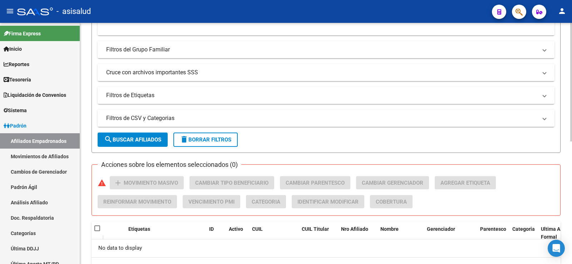
click at [149, 140] on span "search Buscar Afiliados" at bounding box center [132, 139] width 57 height 6
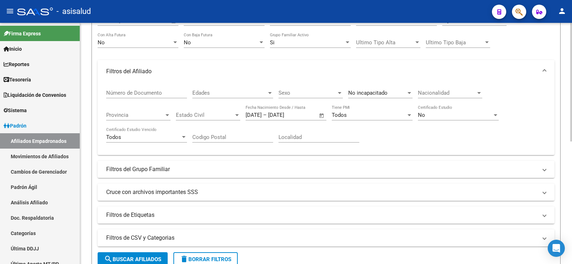
scroll to position [18, 0]
